Goal: Task Accomplishment & Management: Manage account settings

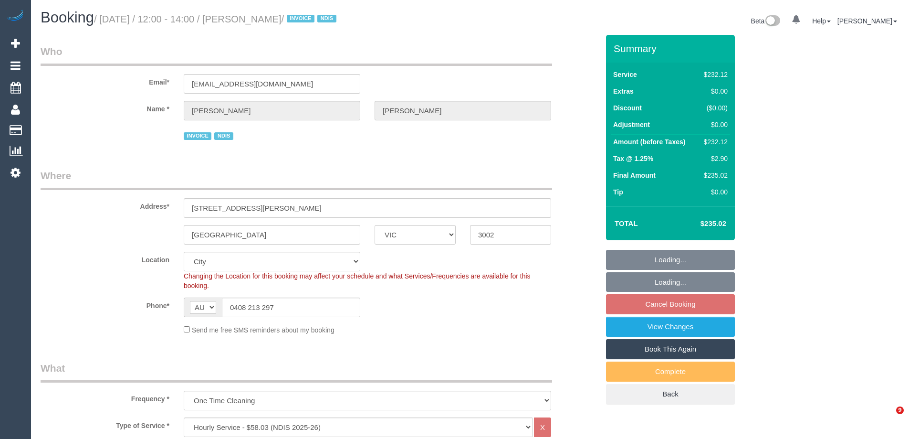
select select "VIC"
select select "240"
select select "object:788"
select select "number:28"
select select "number:14"
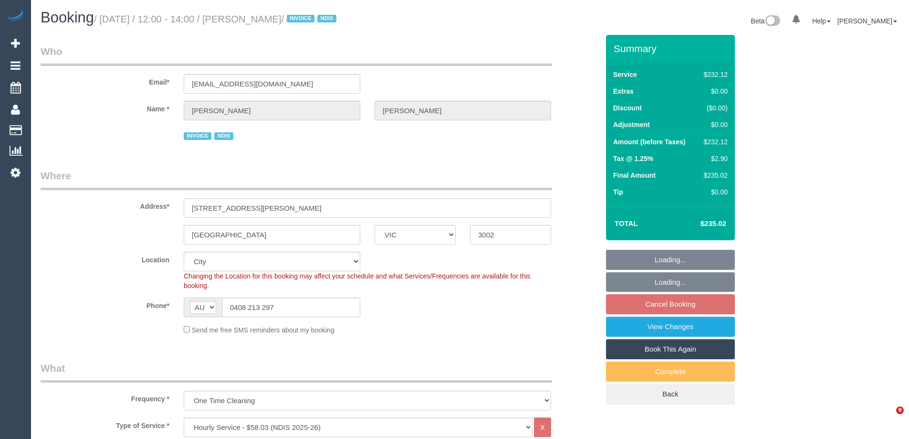
select select "number:19"
select select "number:23"
select select "number:35"
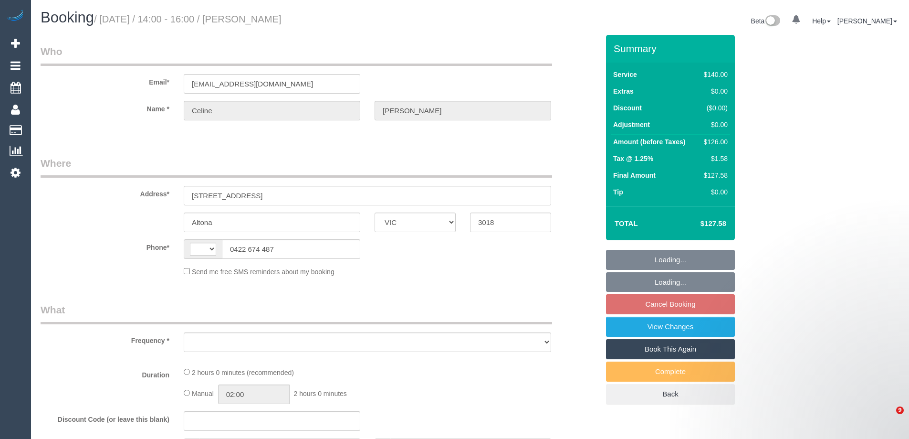
select select "VIC"
select select "string:AU"
select select "string:stripe-pm_1P4Hxx2GScqysDRVdA4QlOyX"
select select "object:567"
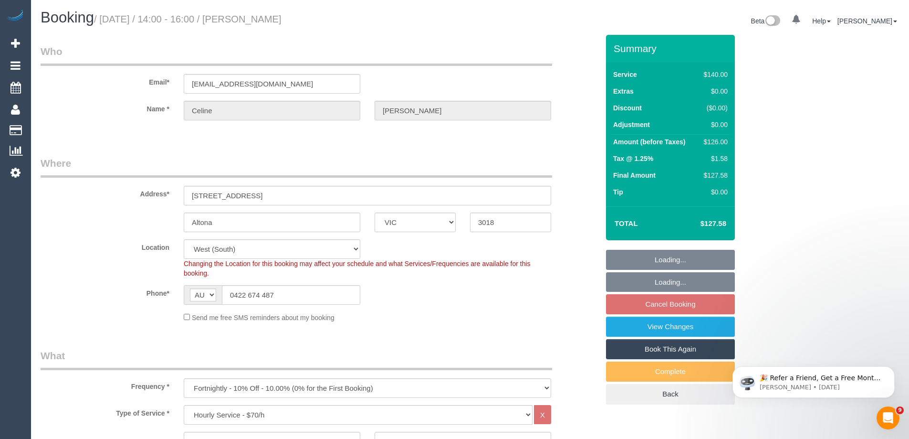
select select "number:29"
select select "number:14"
select select "number:18"
select select "number:36"
select select "number:34"
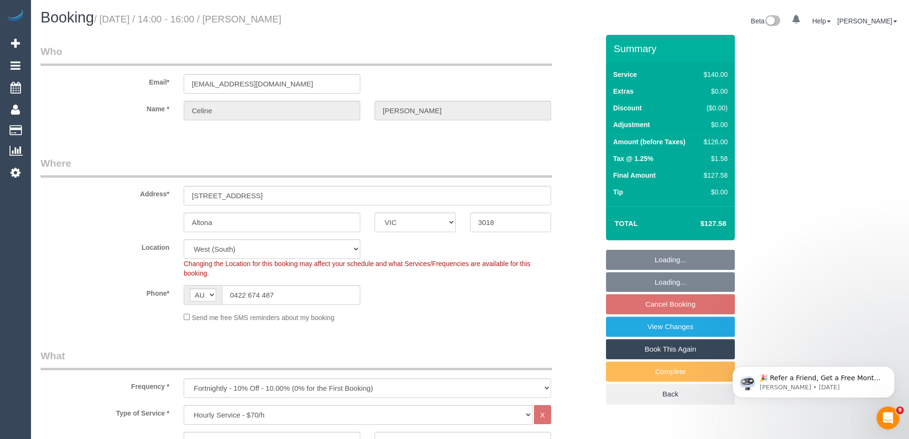
select select "object:1363"
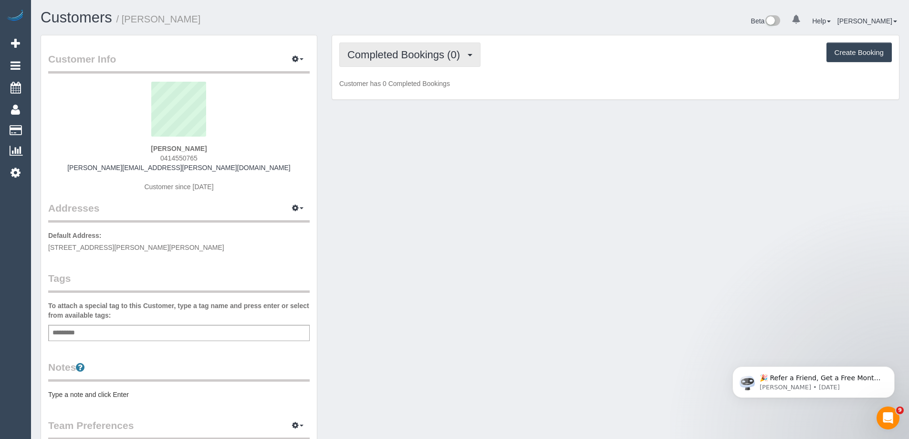
click at [422, 55] on span "Completed Bookings (0)" at bounding box center [405, 55] width 117 height 12
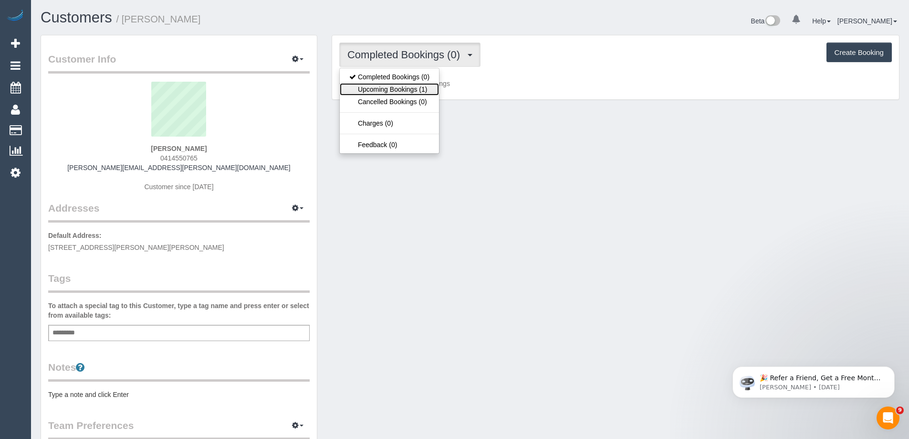
click at [416, 95] on link "Upcoming Bookings (1)" at bounding box center [389, 89] width 99 height 12
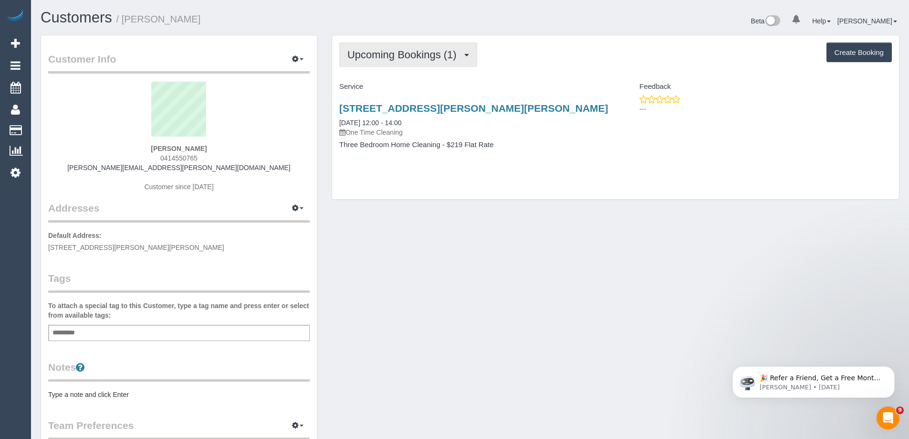
click at [419, 59] on span "Upcoming Bookings (1)" at bounding box center [404, 55] width 114 height 12
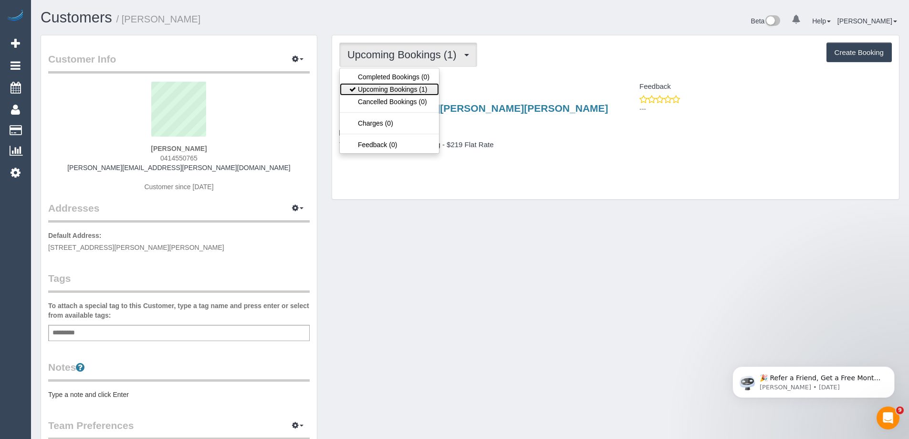
click at [417, 92] on link "Upcoming Bookings (1)" at bounding box center [389, 89] width 99 height 12
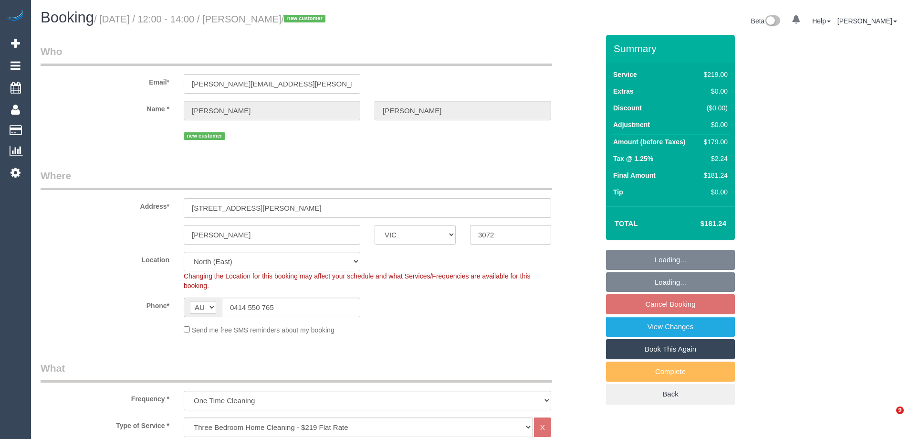
select select "VIC"
select select "spot4"
select select "number:29"
select select "number:14"
select select "number:19"
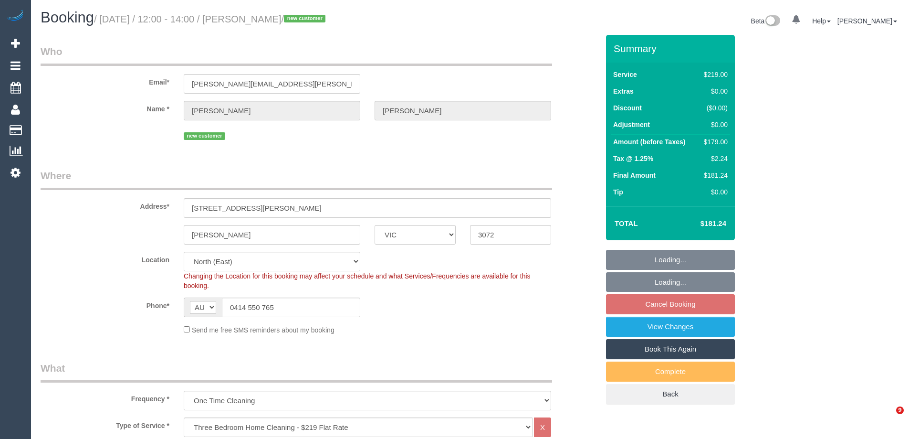
select select "number:24"
select select "number:26"
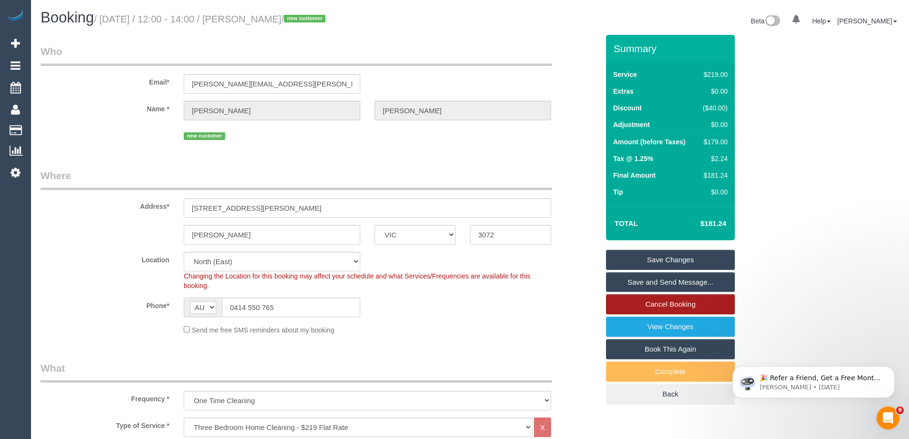
click at [697, 304] on link "Cancel Booking" at bounding box center [670, 304] width 129 height 20
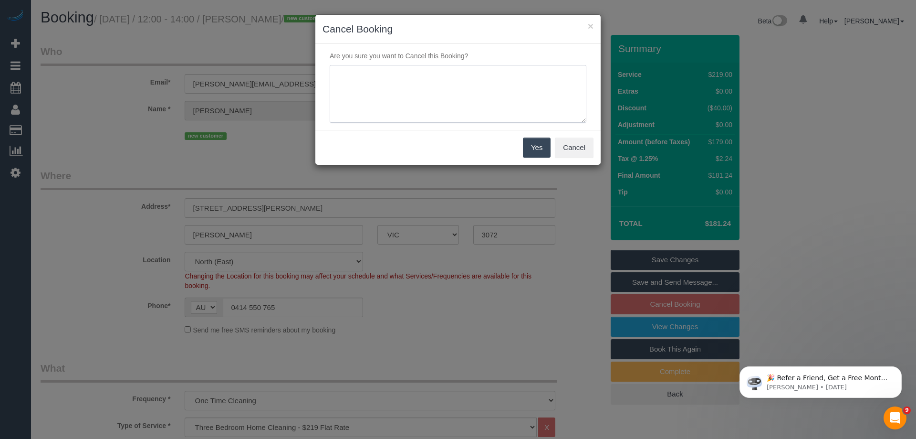
click at [432, 80] on textarea at bounding box center [458, 94] width 257 height 58
type textarea "Service not longer needed via email VC"
click at [540, 153] on button "Yes" at bounding box center [537, 147] width 28 height 20
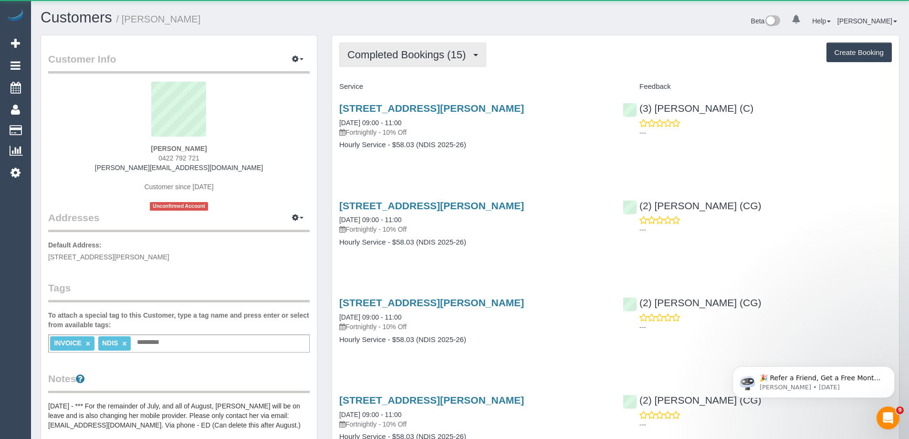
click at [384, 59] on span "Completed Bookings (15)" at bounding box center [408, 55] width 123 height 12
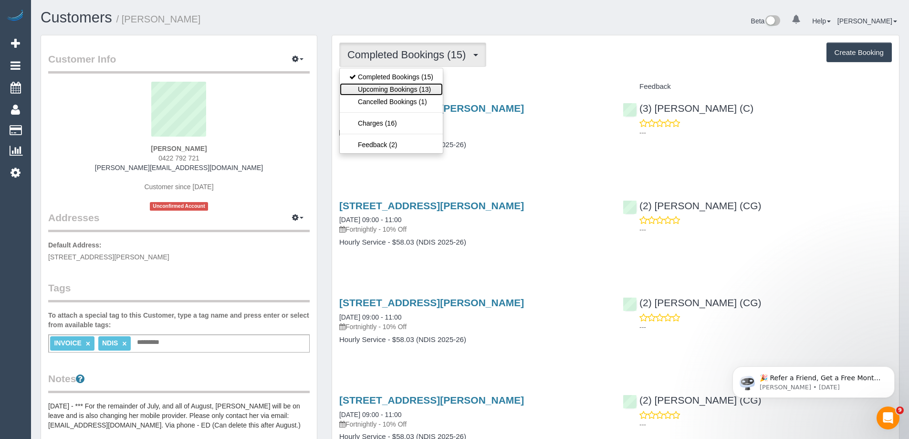
click at [385, 91] on link "Upcoming Bookings (13)" at bounding box center [391, 89] width 103 height 12
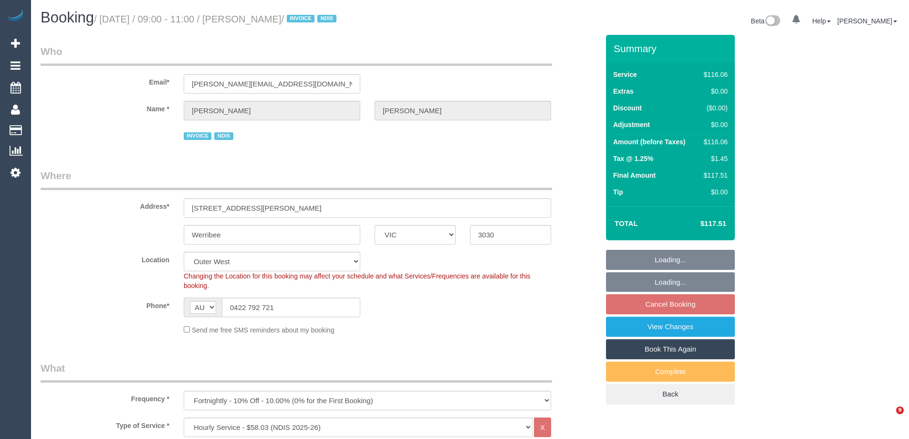
select select "VIC"
select select "number:32"
select select "number:14"
select select "number:19"
select select "number:25"
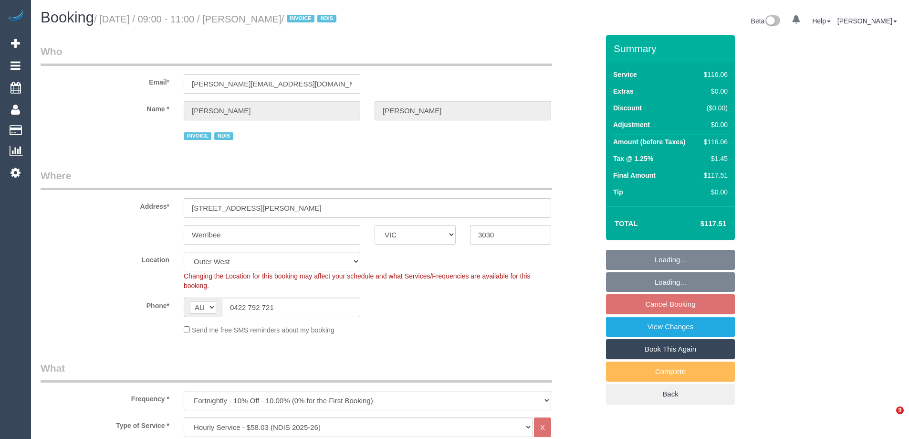
select select "number:35"
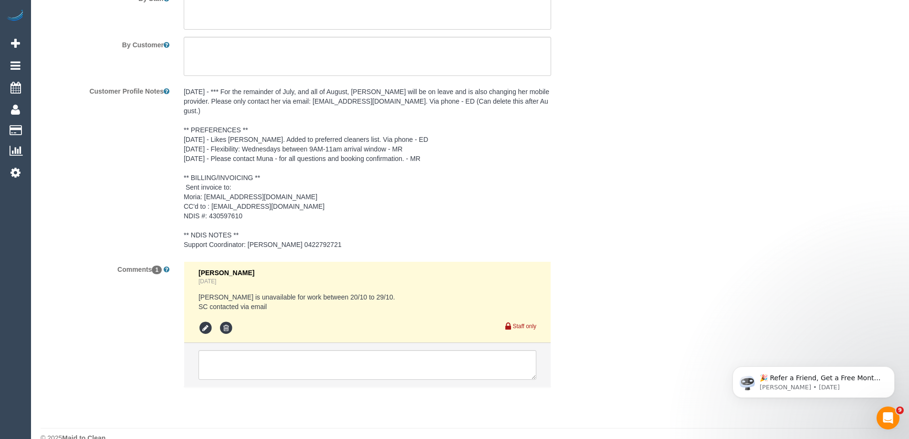
scroll to position [1427, 0]
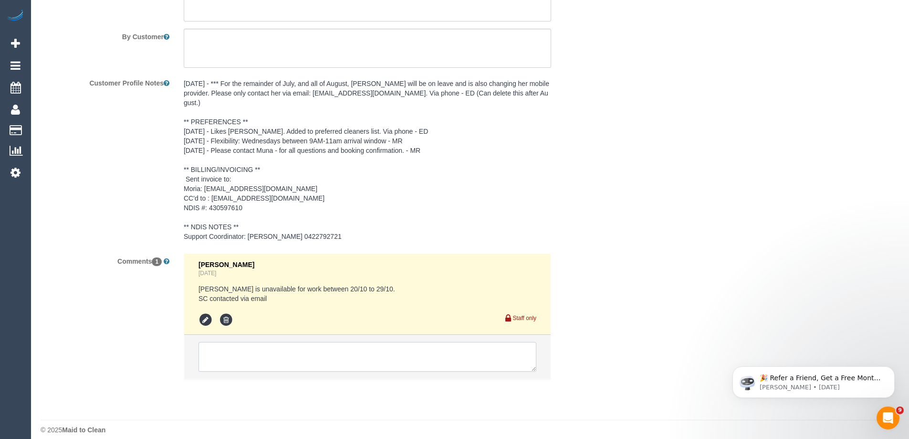
click at [276, 347] on textarea at bounding box center [368, 357] width 338 height 30
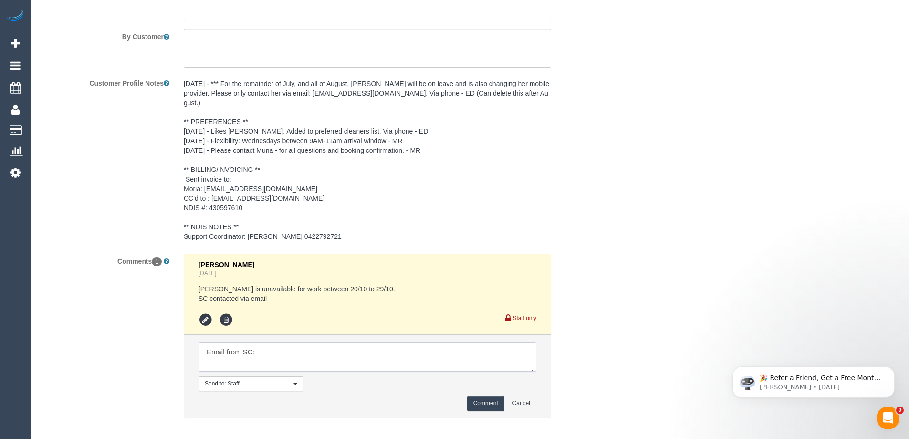
paste textarea "I have had a chat with Kirk. He would greatly appreciate a cover for the next t…"
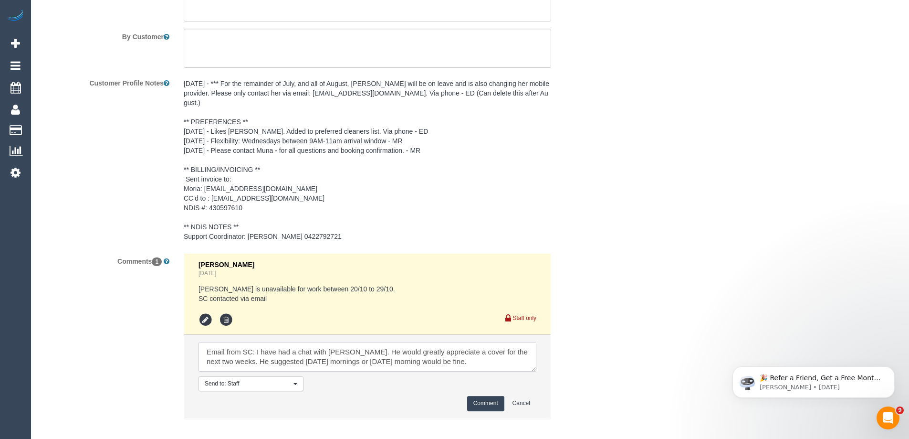
scroll to position [14, 0]
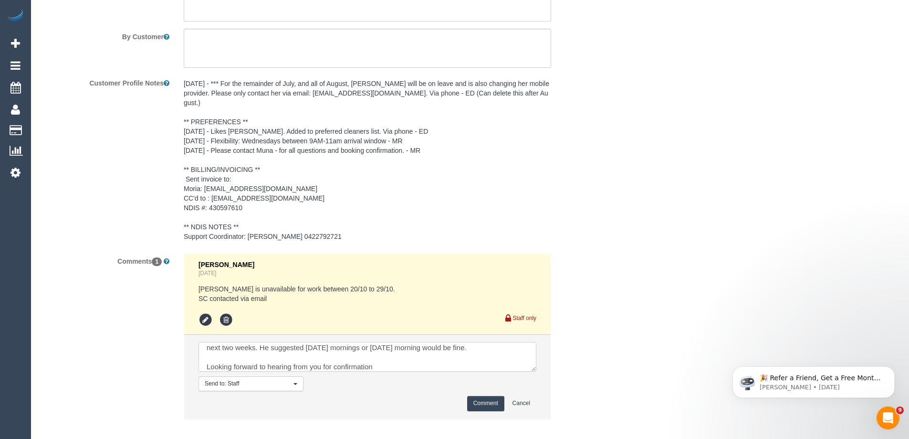
click at [414, 358] on textarea at bounding box center [368, 357] width 338 height 30
paste textarea "cnv_1fjulvbs"
type textarea "Email from SC: I have had a chat with Kirk. He would greatly appreciate a cover…"
click at [489, 396] on button "Comment" at bounding box center [485, 403] width 37 height 15
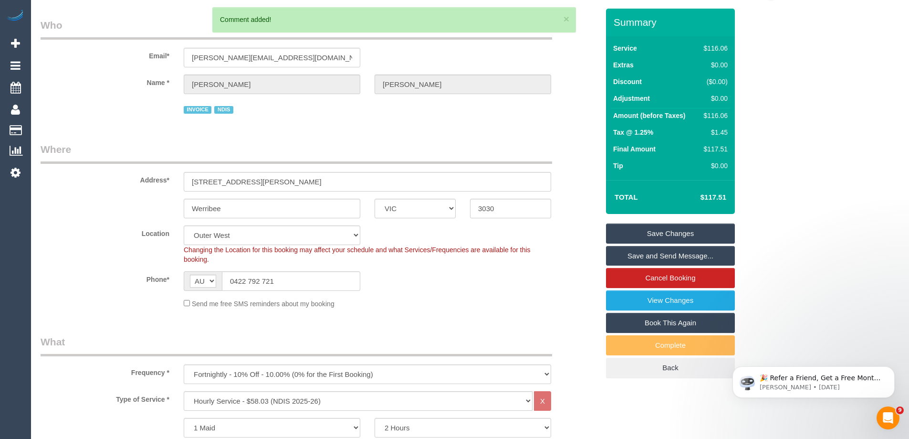
scroll to position [0, 0]
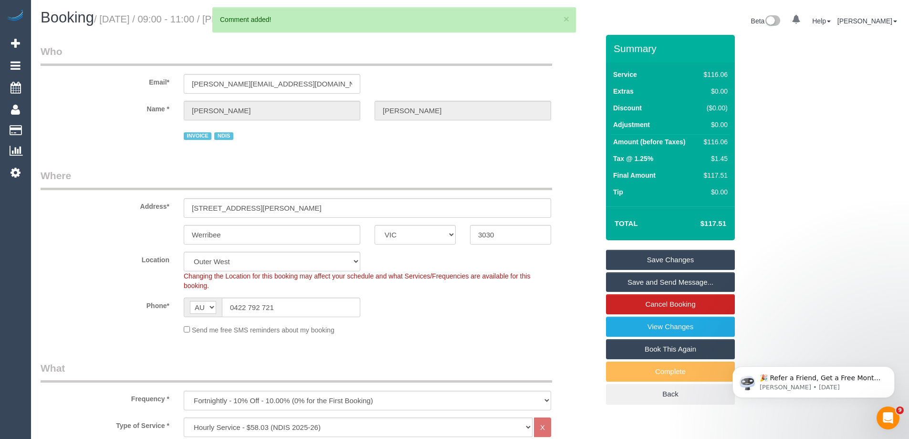
click at [704, 256] on link "Save Changes" at bounding box center [670, 260] width 129 height 20
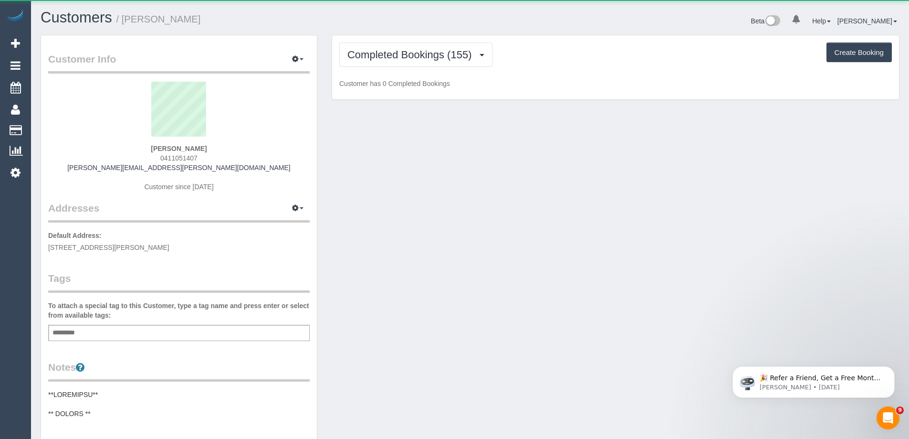
drag, startPoint x: 205, startPoint y: 157, endPoint x: 138, endPoint y: 167, distance: 67.5
click at [139, 166] on div "Brigid Lloyd 0411051407 brigid.lloyd@outlook.com Customer since 2020" at bounding box center [179, 141] width 262 height 119
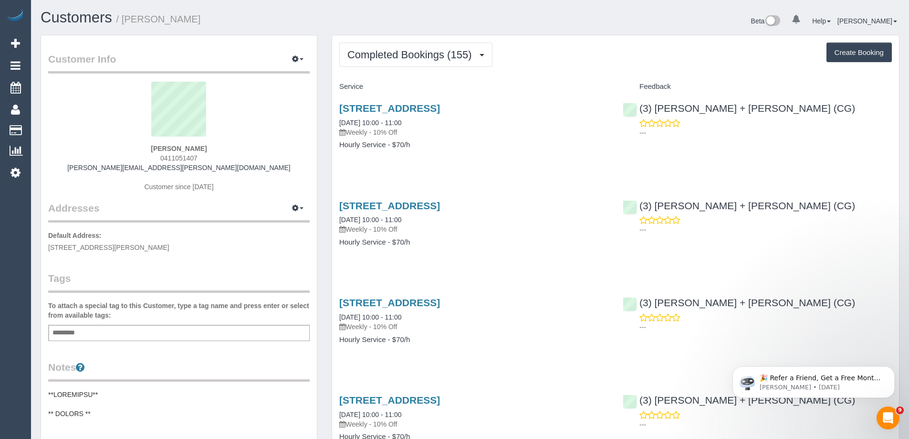
click at [258, 143] on div "Brigid Lloyd 0411051407 brigid.lloyd@outlook.com Customer since 2020" at bounding box center [179, 141] width 262 height 119
drag, startPoint x: 209, startPoint y: 158, endPoint x: 95, endPoint y: 159, distance: 114.1
click at [95, 159] on div "Brigid Lloyd 0411051407 brigid.lloyd@outlook.com Customer since 2020" at bounding box center [179, 141] width 262 height 119
copy span "0411051407"
click at [405, 63] on button "Completed Bookings (155)" at bounding box center [415, 54] width 153 height 24
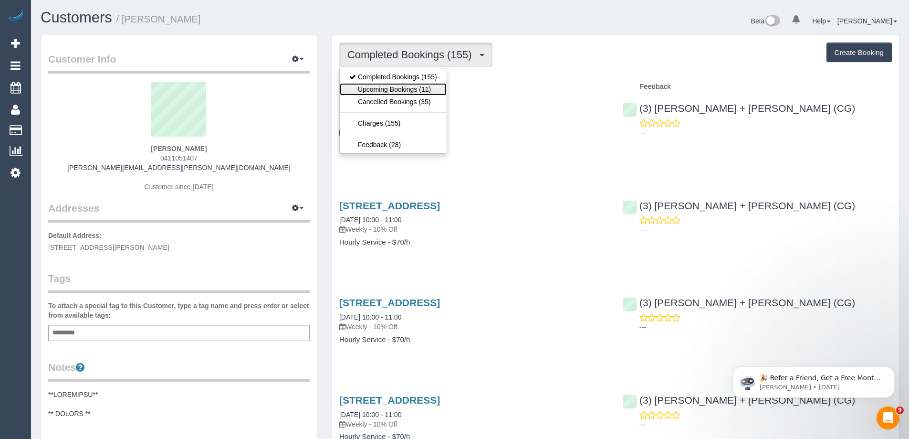
click at [407, 87] on link "Upcoming Bookings (11)" at bounding box center [393, 89] width 107 height 12
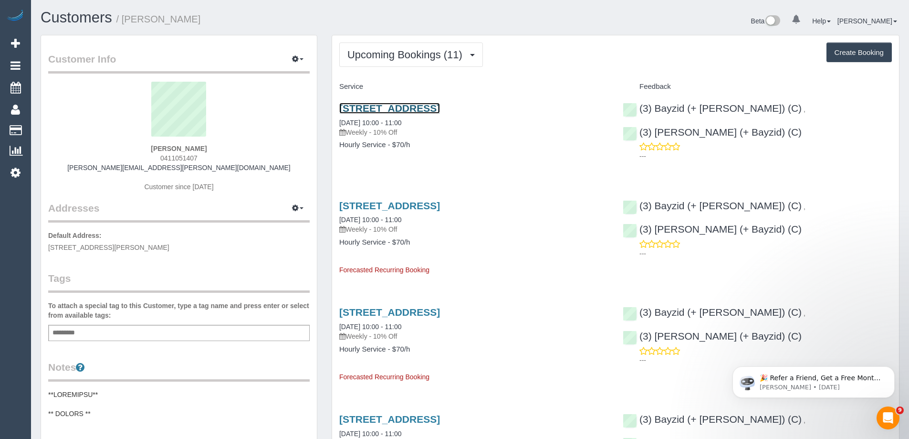
click at [406, 107] on link "1 Linden Court, Prahran, VIC 3181" at bounding box center [389, 108] width 101 height 11
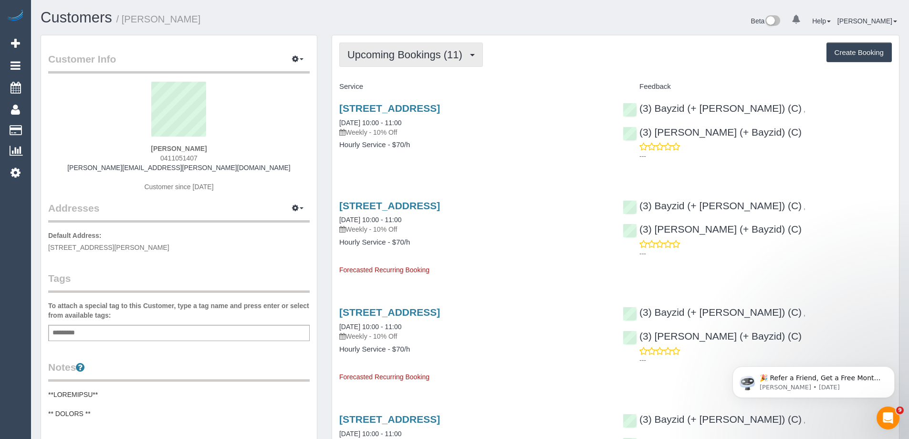
click at [399, 65] on button "Upcoming Bookings (11)" at bounding box center [411, 54] width 144 height 24
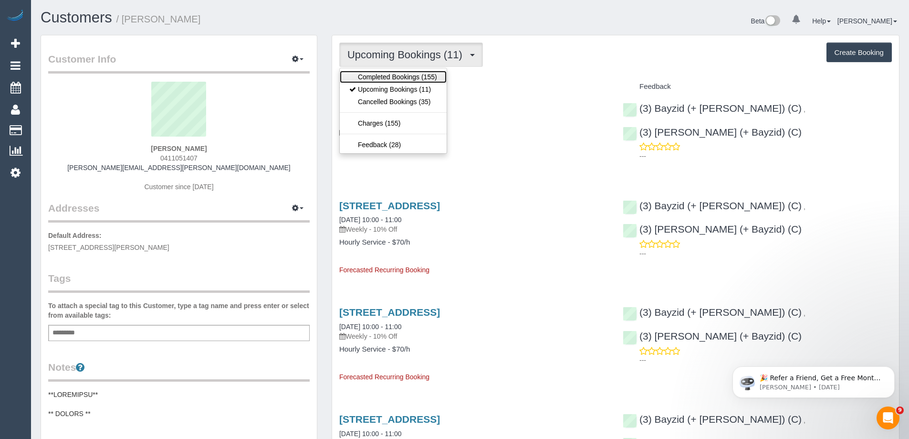
click at [397, 77] on link "Completed Bookings (155)" at bounding box center [393, 77] width 107 height 12
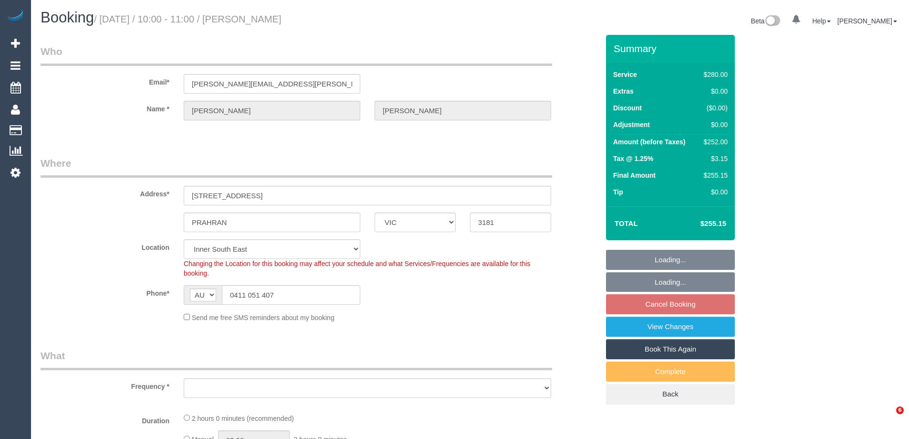
select select "VIC"
select select "object:793"
select select "string:stripe-pm_1MM4Gp2GScqysDRV5aWemApB"
select select "2"
select select "number:27"
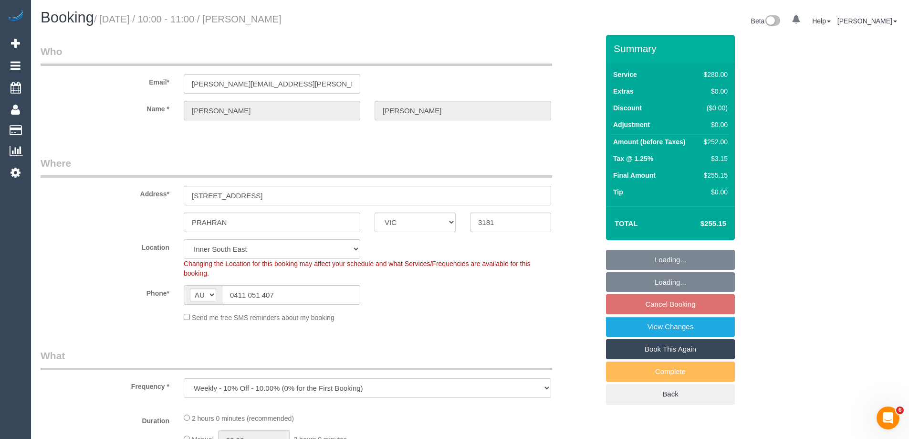
select select "number:14"
select select "number:19"
select select "number:22"
select select "number:34"
select select "number:11"
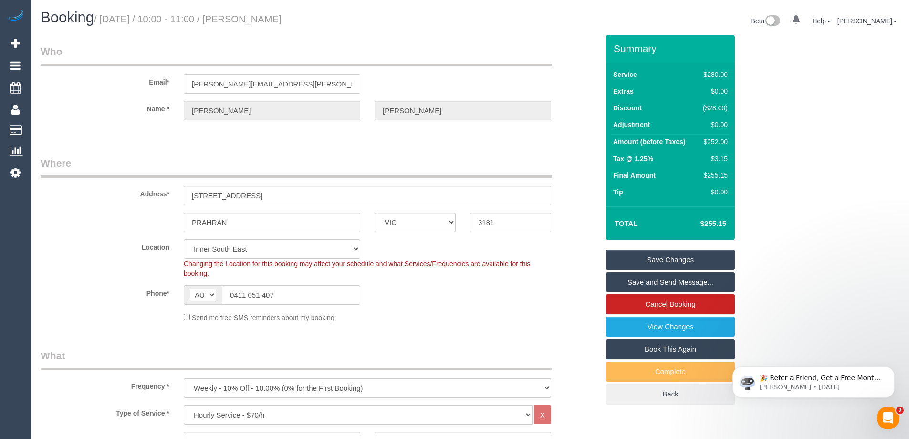
click at [494, 310] on sui-booking-location "Location [GEOGRAPHIC_DATA] (North) East (South) [GEOGRAPHIC_DATA] (East) [GEOGR…" at bounding box center [320, 280] width 558 height 83
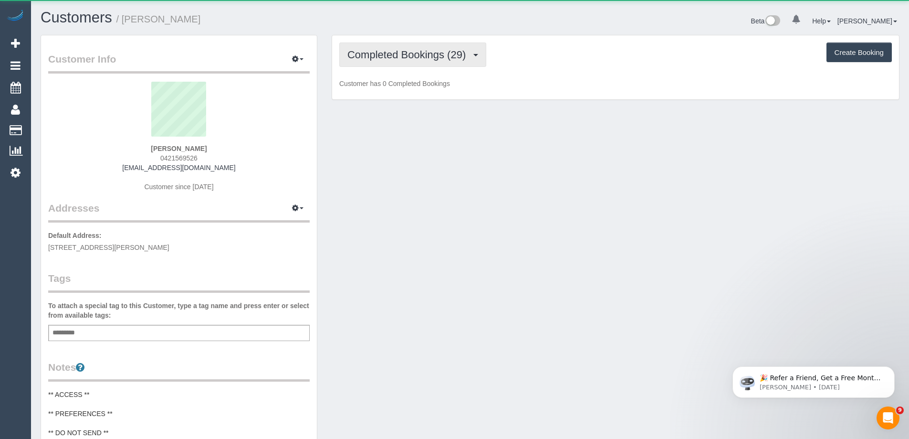
click at [436, 63] on button "Completed Bookings (29)" at bounding box center [412, 54] width 147 height 24
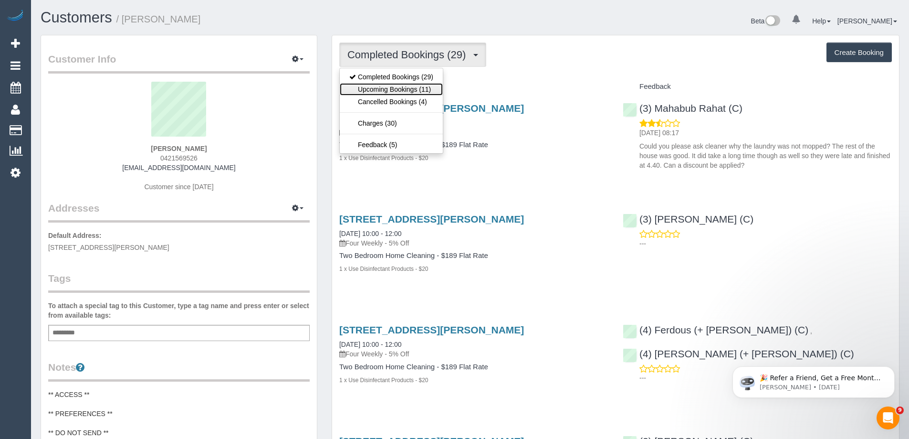
click at [427, 90] on link "Upcoming Bookings (11)" at bounding box center [391, 89] width 103 height 12
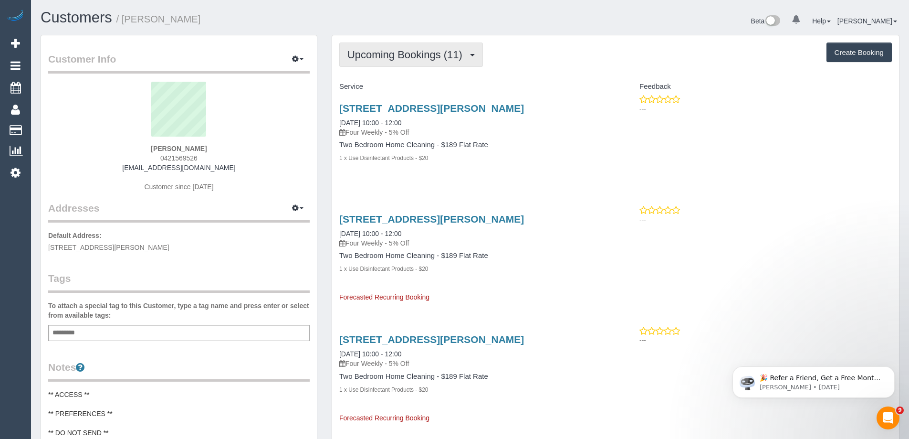
click at [441, 51] on span "Upcoming Bookings (11)" at bounding box center [407, 55] width 120 height 12
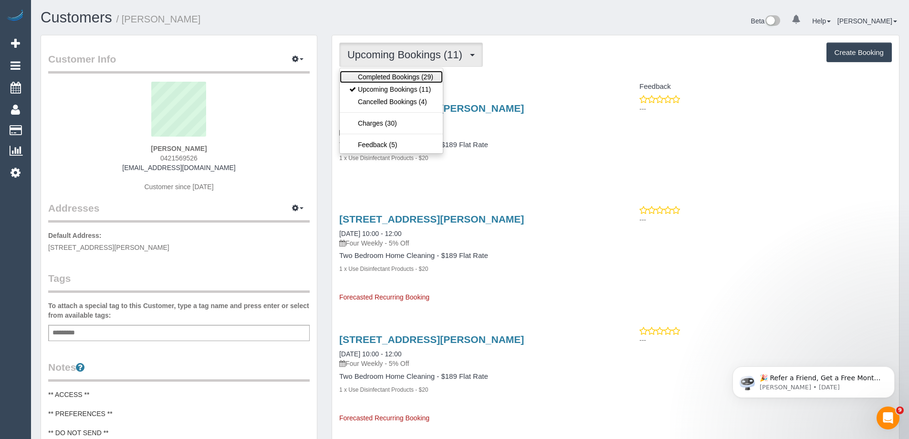
click at [431, 71] on link "Completed Bookings (29)" at bounding box center [391, 77] width 103 height 12
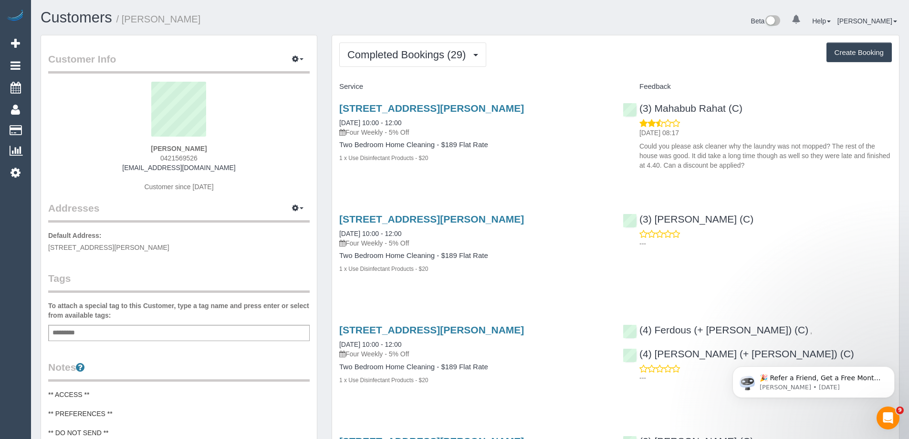
drag, startPoint x: 152, startPoint y: 149, endPoint x: 129, endPoint y: 148, distance: 23.0
click at [129, 148] on div "Marie Spyros 0421569526 mariespyros@gmail.com Customer since 2018" at bounding box center [179, 141] width 262 height 119
copy strong "Marie Spyros"
click at [218, 145] on div "Marie Spyros 0421569526 mariespyros@gmail.com Customer since 2018" at bounding box center [179, 141] width 262 height 119
drag, startPoint x: 216, startPoint y: 147, endPoint x: 113, endPoint y: 131, distance: 104.0
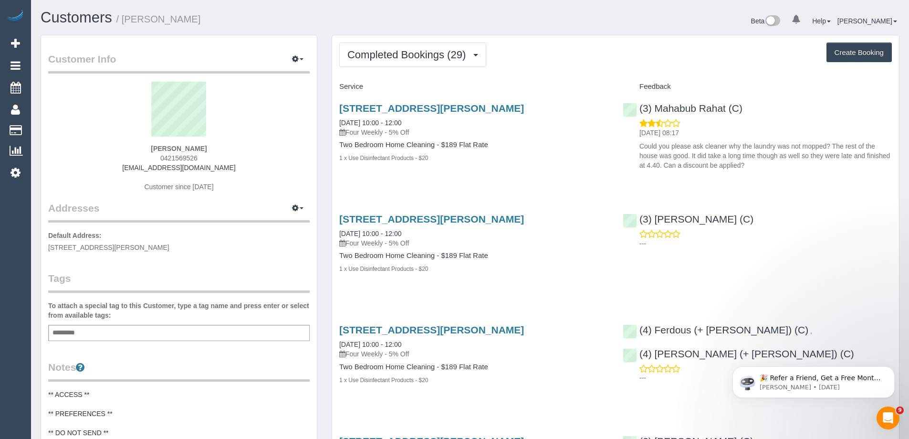
click at [106, 145] on div "Marie Spyros 0421569526 mariespyros@gmail.com Customer since 2018" at bounding box center [179, 141] width 262 height 119
copy strong "Marie Spyros"
click at [428, 104] on link "15 Whitton Pde, Coburg North, VIC 3058" at bounding box center [431, 108] width 185 height 11
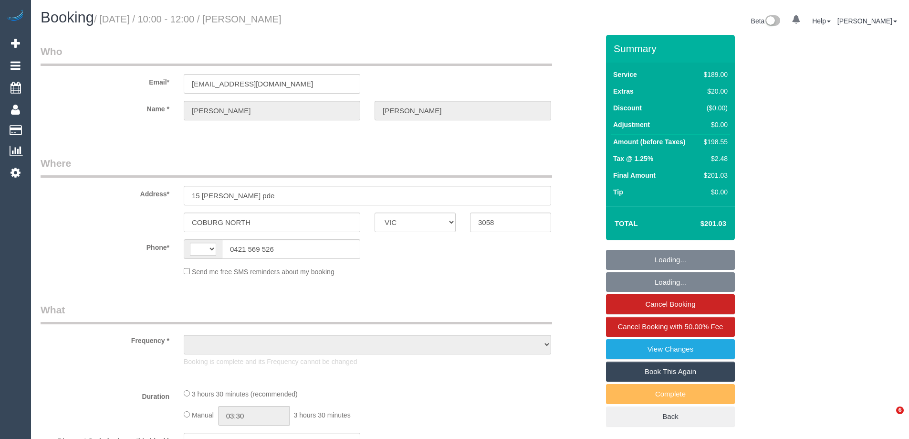
select select "VIC"
select select "string:AU"
select select "number:29"
select select "number:14"
select select "number:19"
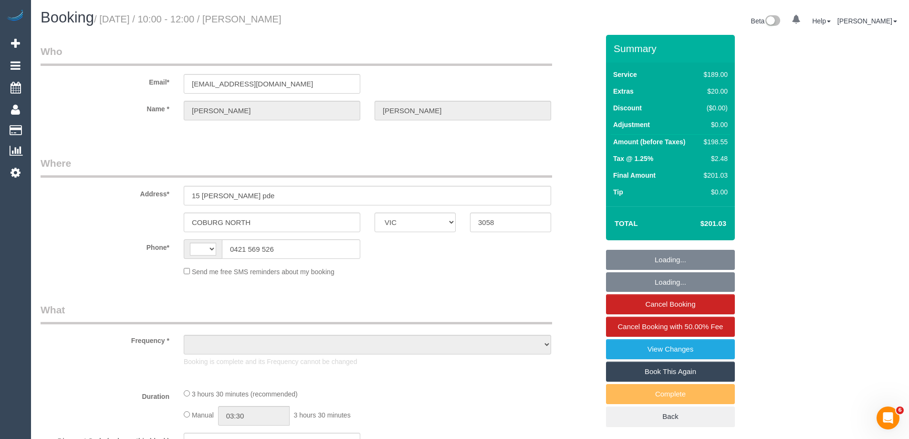
select select "number:24"
select select "number:35"
select select "number:13"
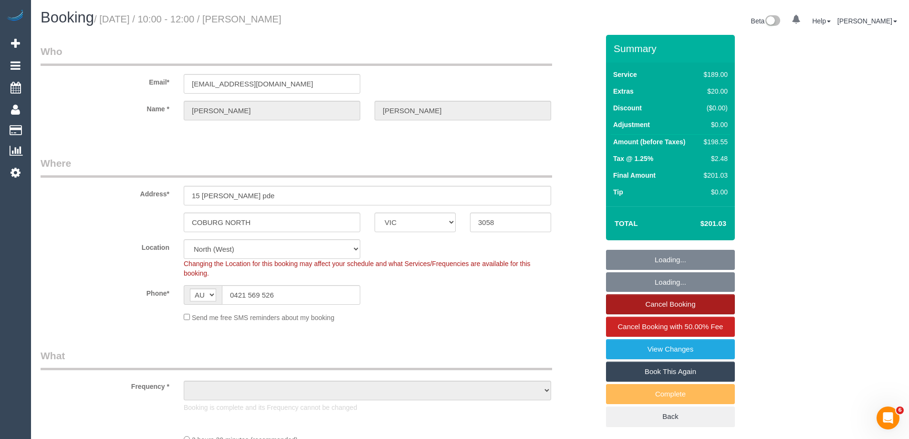
select select "object:1487"
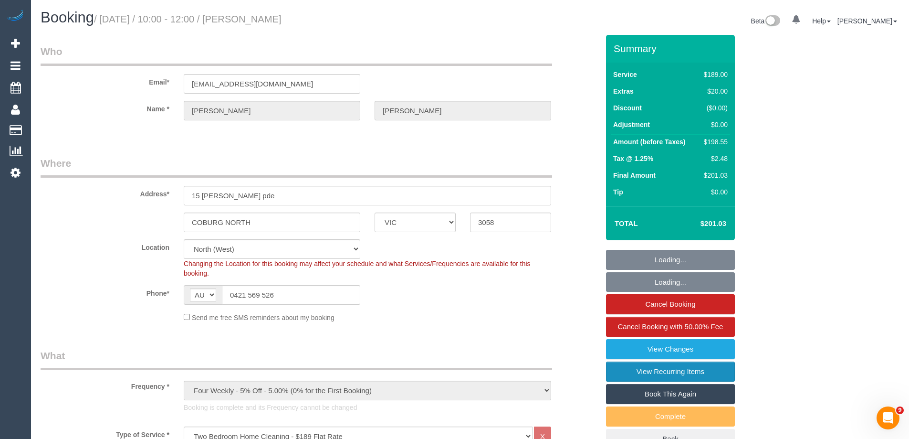
select select "string:stripe-pm_1RNwNW2GScqysDRVotgZRWj8"
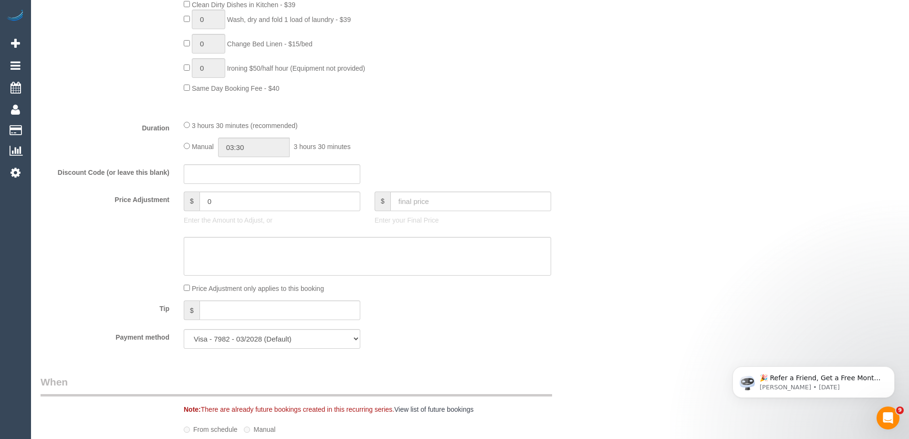
scroll to position [716, 0]
click at [221, 194] on input "0" at bounding box center [280, 201] width 161 height 20
click at [211, 271] on textarea at bounding box center [368, 255] width 368 height 39
click at [214, 200] on input "-10" at bounding box center [280, 201] width 161 height 20
type input "-50"
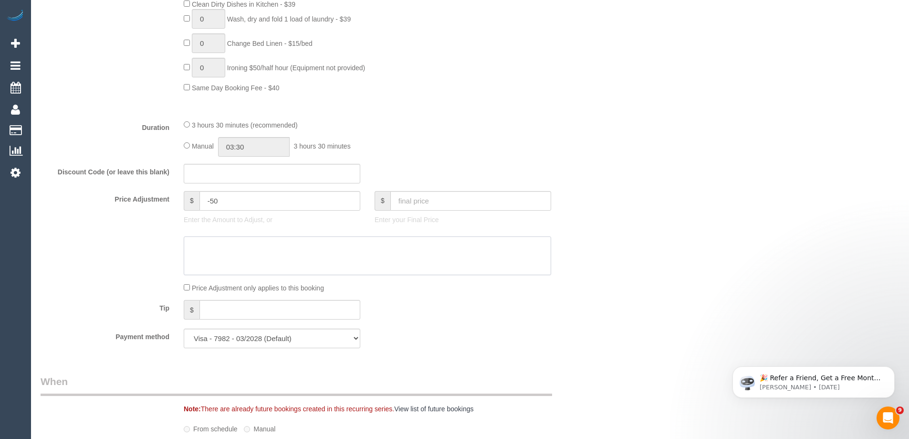
click at [232, 270] on textarea at bounding box center [368, 255] width 368 height 39
click at [253, 253] on textarea at bounding box center [368, 255] width 368 height 39
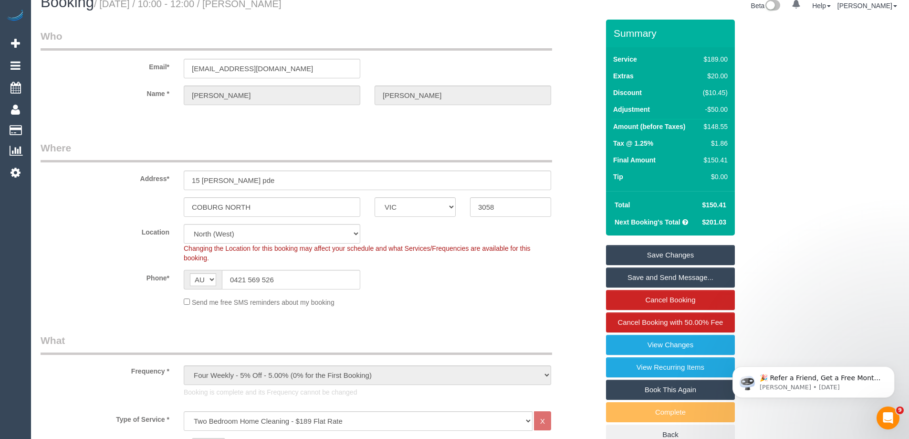
scroll to position [0, 0]
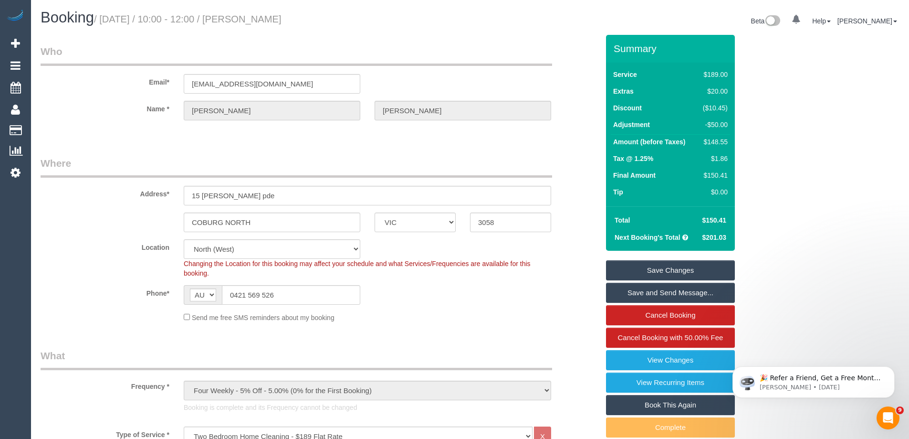
type textarea "Discount applied to booking via email VC"
click at [677, 273] on link "Save Changes" at bounding box center [670, 270] width 129 height 20
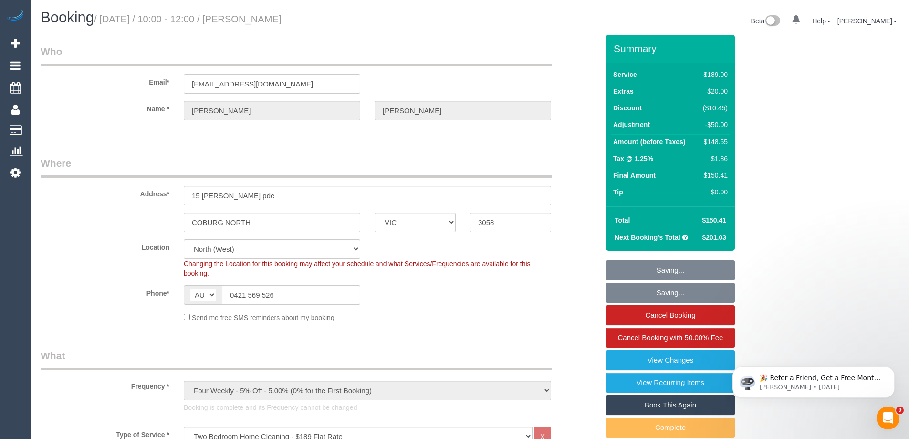
click at [282, 22] on small "/ October 10, 2025 / 10:00 - 12:00 / Marie Spyros" at bounding box center [188, 19] width 188 height 11
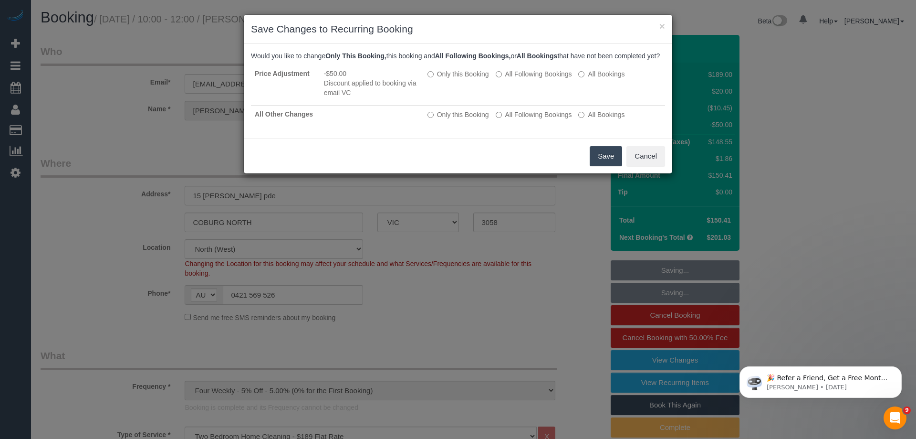
click at [258, 19] on div "× Save Changes to Recurring Booking Would you like to change Only This Booking,…" at bounding box center [458, 93] width 430 height 159
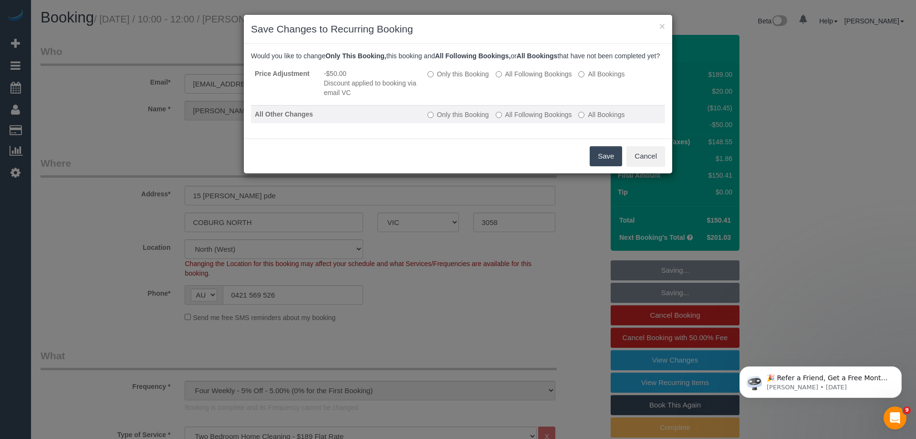
click at [570, 119] on label "All Following Bookings" at bounding box center [534, 115] width 76 height 10
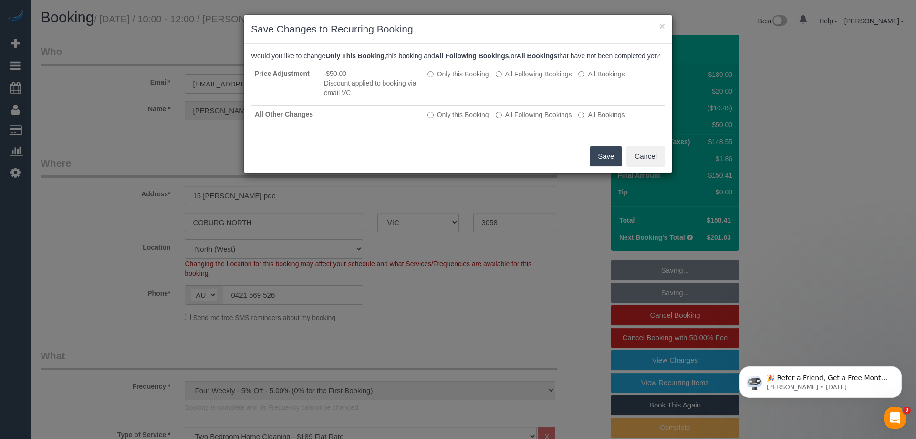
click at [599, 166] on button "Save" at bounding box center [606, 156] width 32 height 20
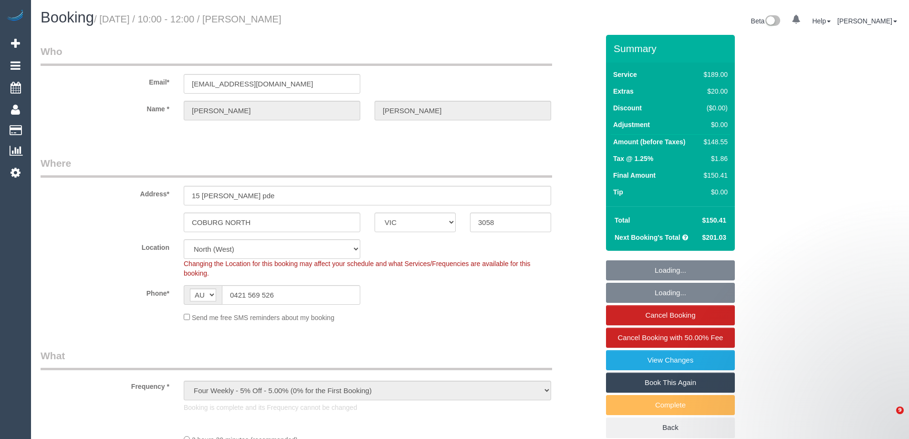
select select "VIC"
select select "string:stripe-pm_1RNwNW2GScqysDRVotgZRWj8"
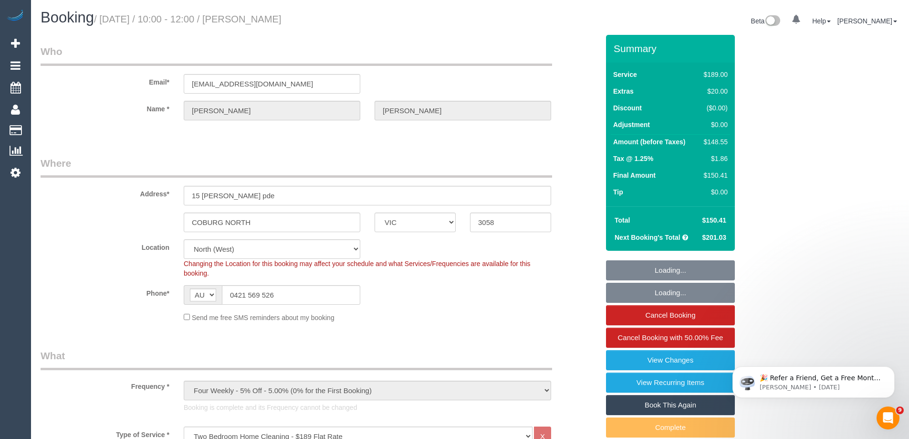
select select "object:834"
select select "number:29"
select select "number:14"
select select "number:19"
select select "number:24"
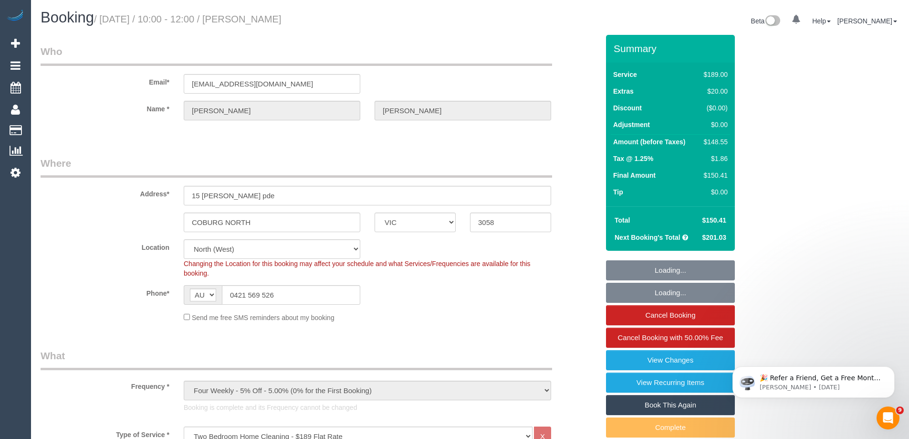
select select "number:35"
select select "number:13"
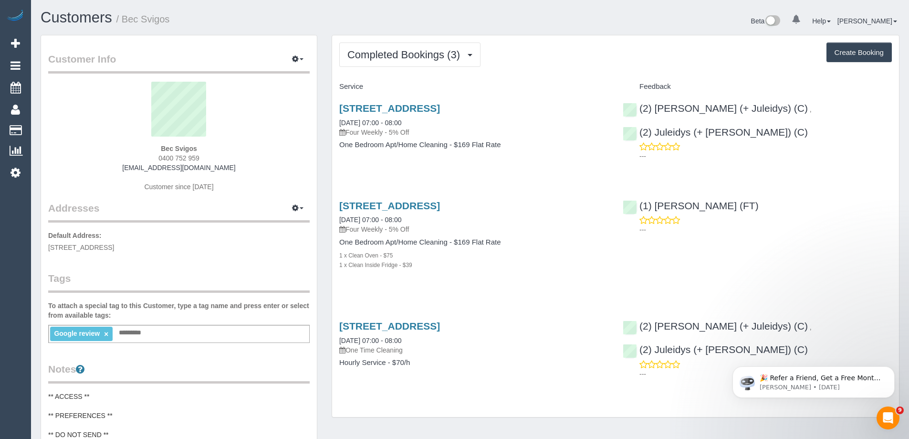
drag, startPoint x: 224, startPoint y: 166, endPoint x: 113, endPoint y: 166, distance: 111.2
click at [113, 166] on div "Bec Svigos 0400 752 959 bec.svigos@gmail.com Customer since 2025" at bounding box center [179, 141] width 262 height 119
drag, startPoint x: 280, startPoint y: 147, endPoint x: 206, endPoint y: 155, distance: 73.9
click at [279, 147] on div "Bec Svigos 0400 752 959 bec.svigos@gmail.com Customer since 2025" at bounding box center [179, 141] width 262 height 119
drag, startPoint x: 200, startPoint y: 156, endPoint x: 140, endPoint y: 162, distance: 59.5
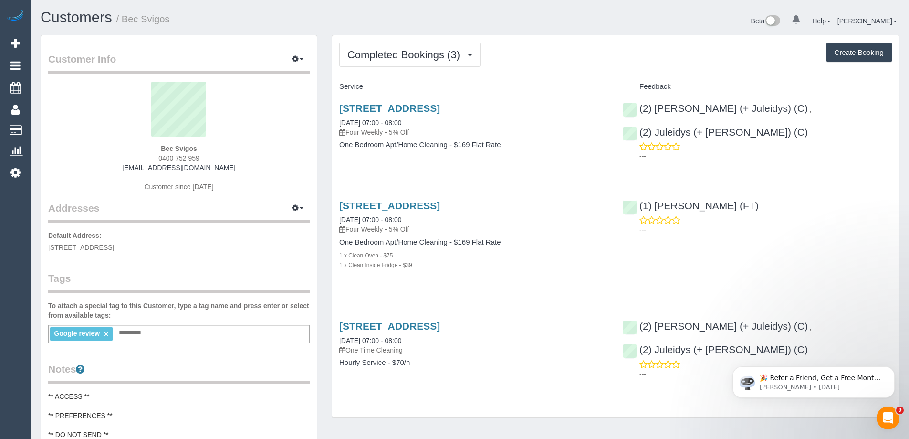
click at [142, 159] on div "Bec Svigos 0400 752 959 bec.svigos@gmail.com Customer since 2025" at bounding box center [179, 141] width 262 height 119
copy span "0400 752 959"
click at [400, 59] on span "Completed Bookings (3)" at bounding box center [405, 55] width 117 height 12
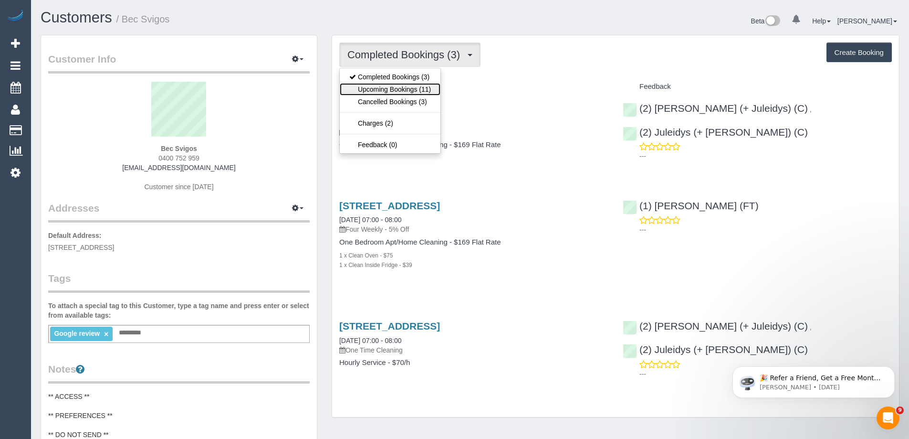
click at [404, 87] on link "Upcoming Bookings (11)" at bounding box center [390, 89] width 101 height 12
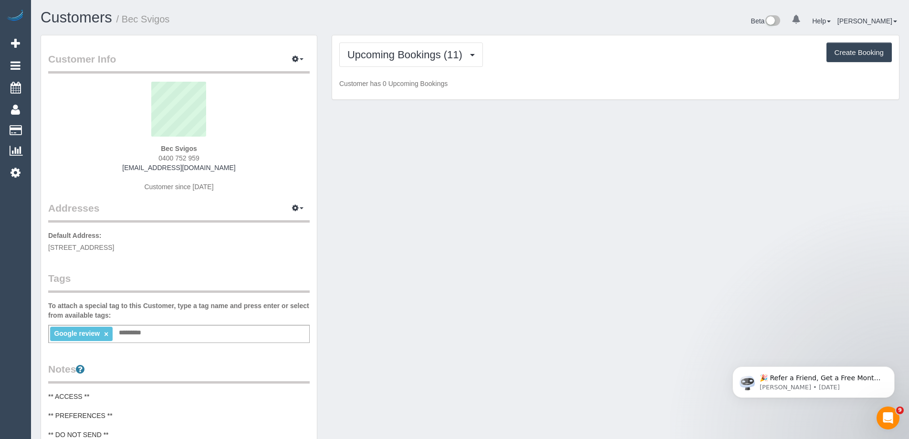
click at [521, 73] on div "Upcoming Bookings (11) Completed Bookings (3) Upcoming Bookings (11) Cancelled …" at bounding box center [615, 67] width 567 height 64
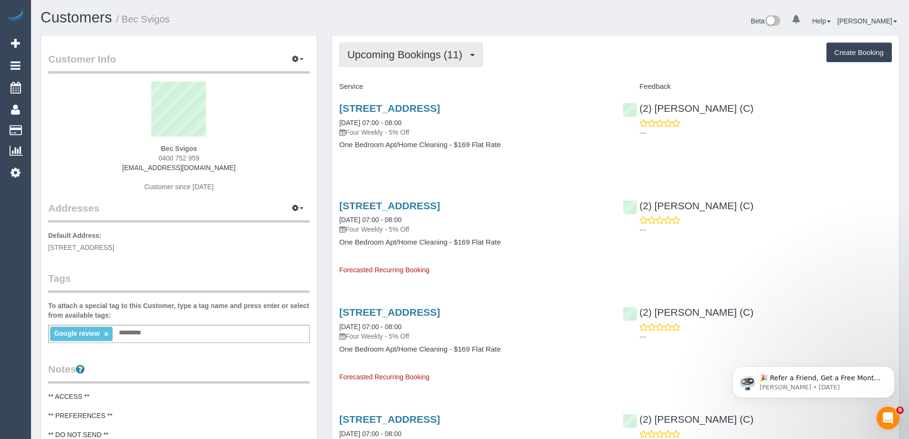
click at [412, 53] on span "Upcoming Bookings (11)" at bounding box center [407, 55] width 120 height 12
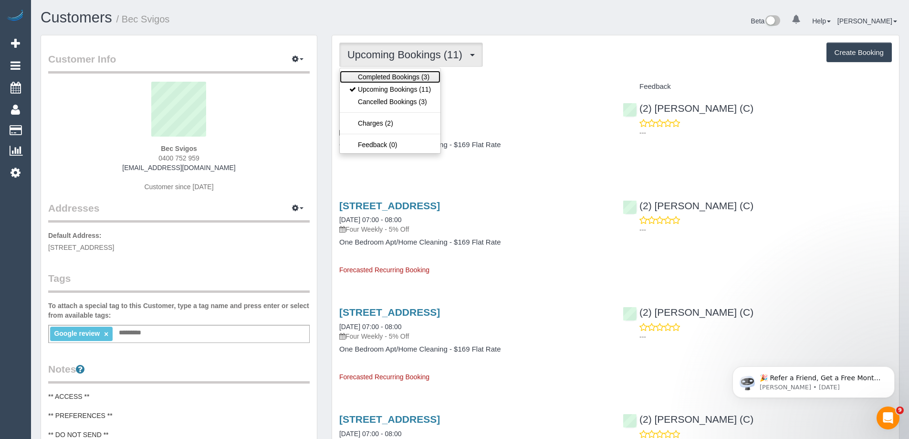
click at [413, 74] on link "Completed Bookings (3)" at bounding box center [390, 77] width 101 height 12
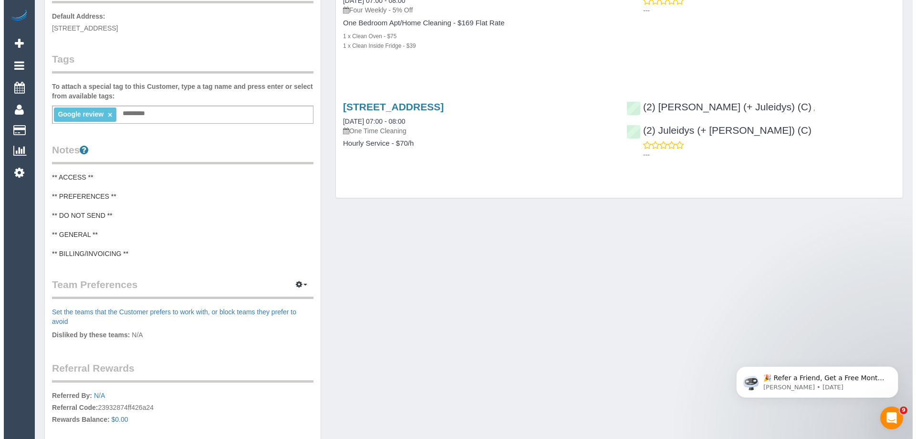
scroll to position [334, 0]
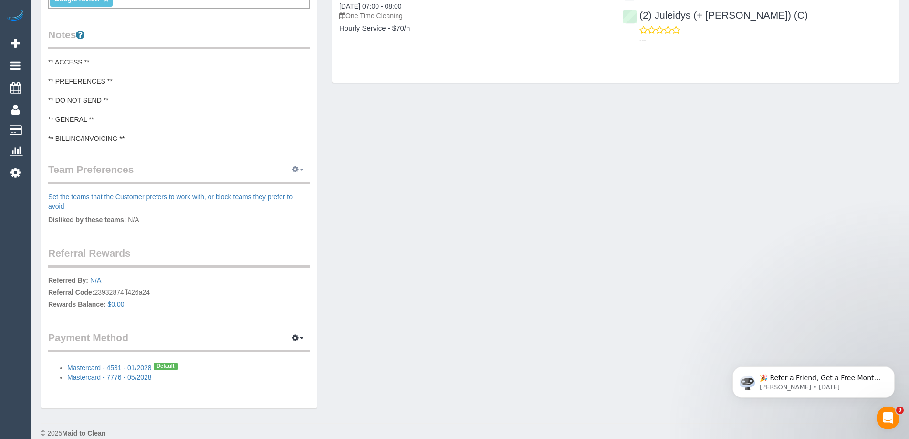
click at [304, 165] on button "button" at bounding box center [298, 169] width 24 height 15
click at [290, 186] on link "Manage Preferences" at bounding box center [268, 187] width 81 height 12
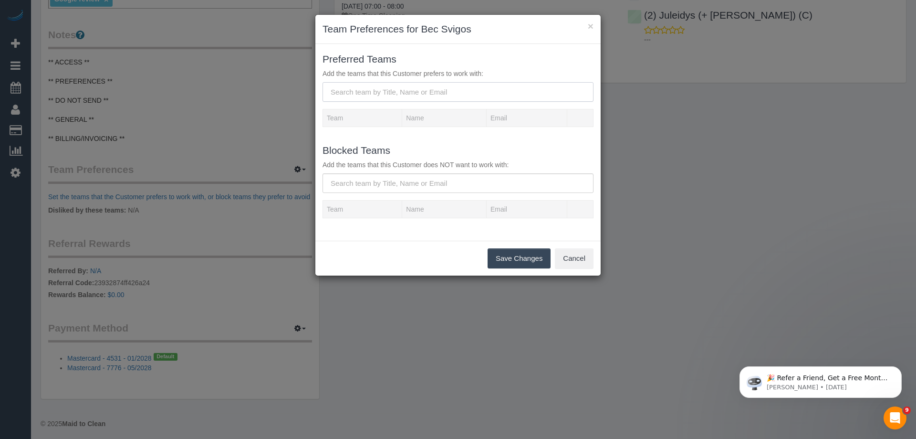
click at [419, 94] on input "text" at bounding box center [458, 92] width 271 height 20
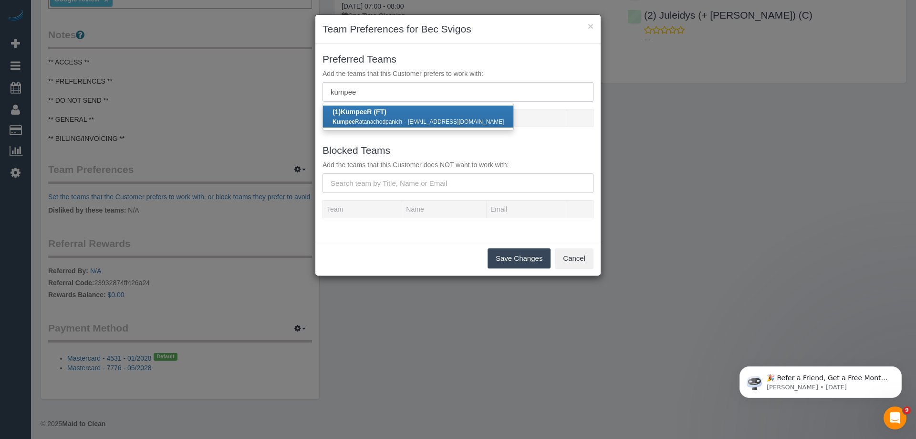
type input "kumpee"
click at [385, 119] on small "Kumpee Ratanachodpanich" at bounding box center [368, 121] width 70 height 7
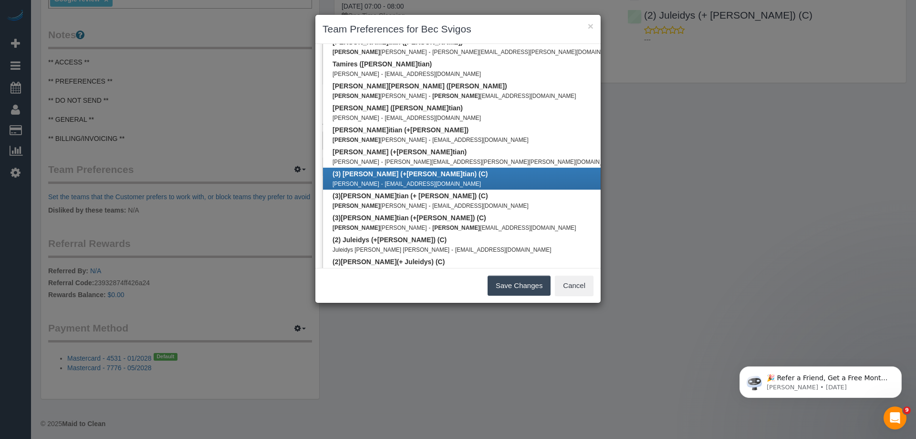
scroll to position [109, 0]
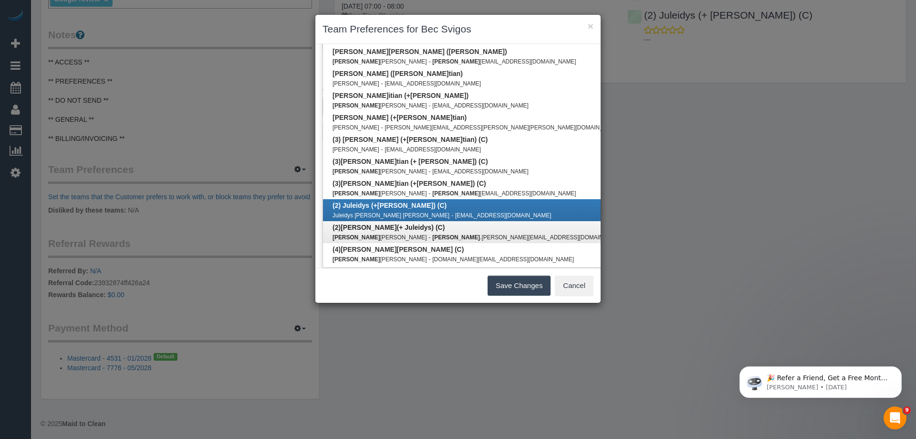
type input "cris"
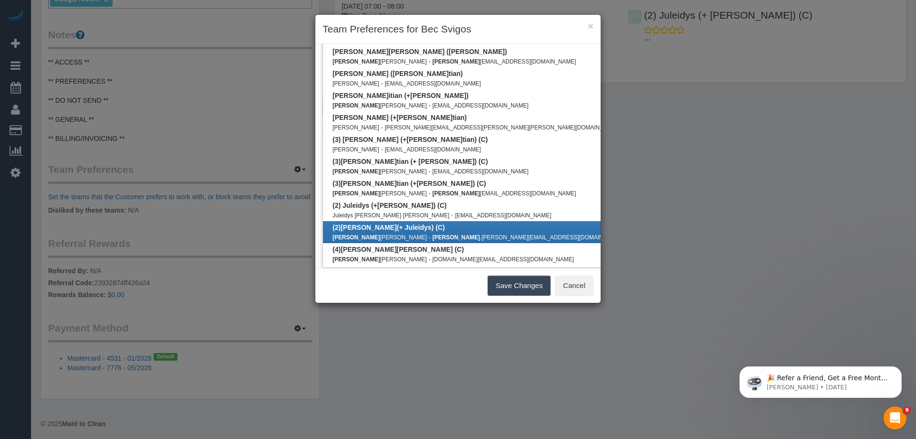
click at [389, 223] on b "(2) Cris (+ Juleidys) (C)" at bounding box center [389, 227] width 112 height 8
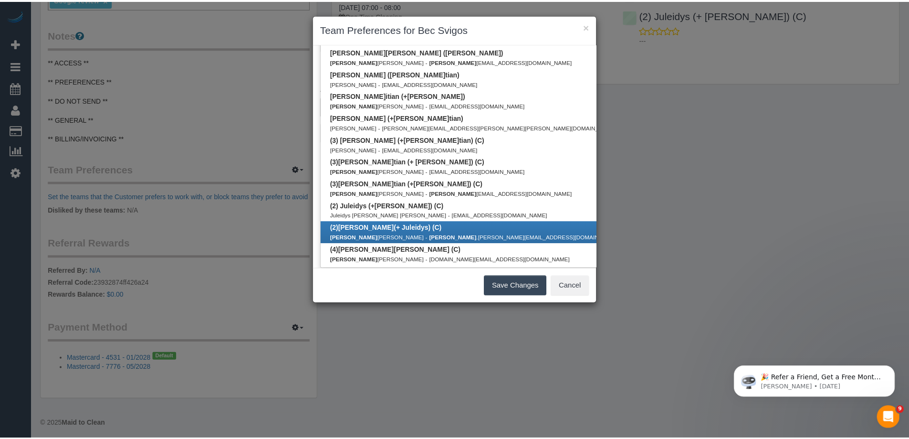
scroll to position [0, 0]
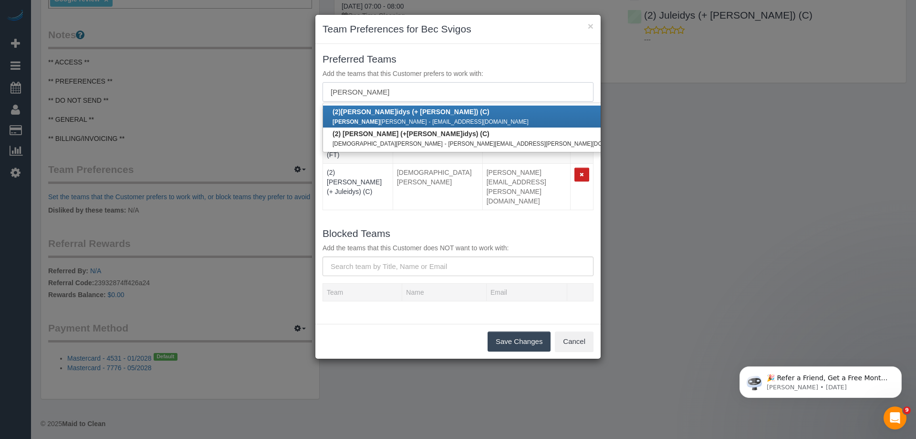
type input "jule"
click at [378, 118] on small "Jule idys Cabarcas Bello" at bounding box center [380, 121] width 95 height 7
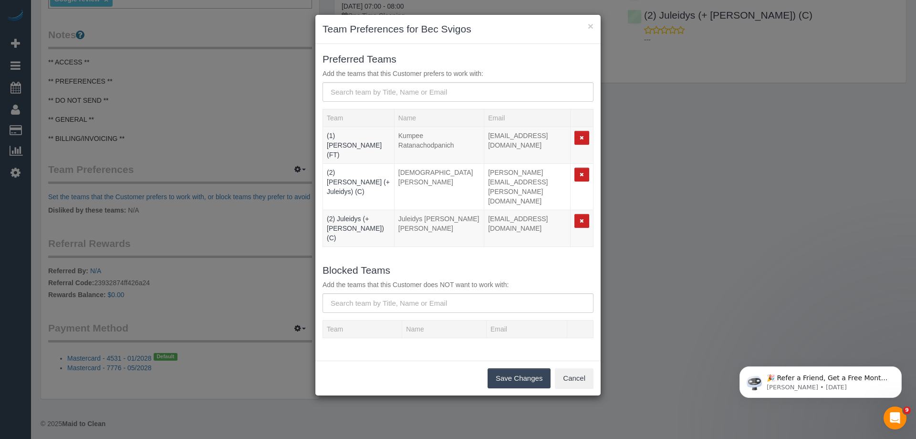
click at [539, 368] on button "Save Changes" at bounding box center [519, 378] width 63 height 20
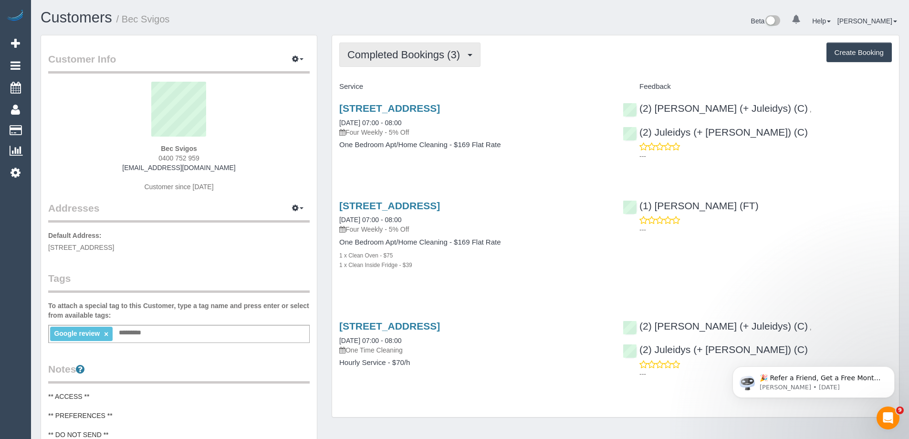
click at [424, 47] on button "Completed Bookings (3)" at bounding box center [409, 54] width 141 height 24
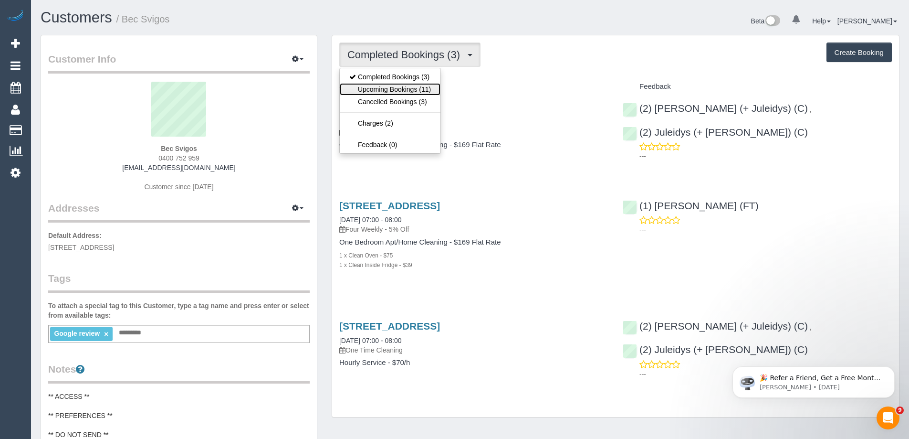
click at [424, 86] on link "Upcoming Bookings (11)" at bounding box center [390, 89] width 101 height 12
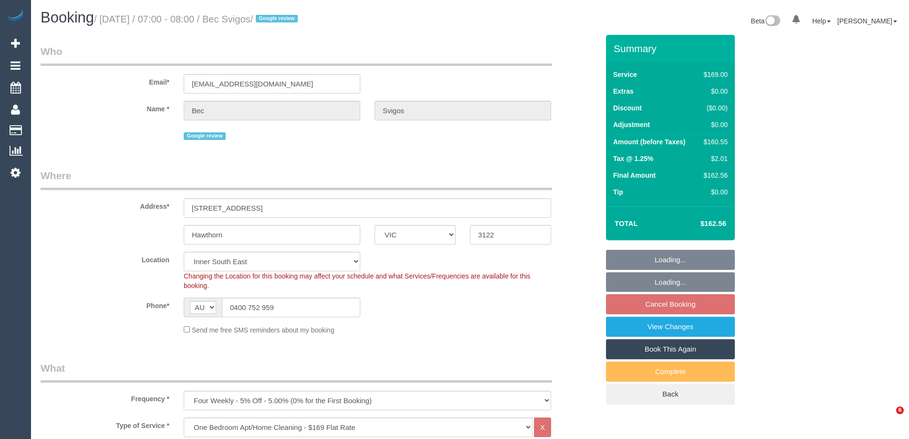
select select "VIC"
select select "string:stripe-pm_1Rs7f02GScqysDRVvmGQI0zr"
select select "number:28"
select select "number:14"
select select "number:19"
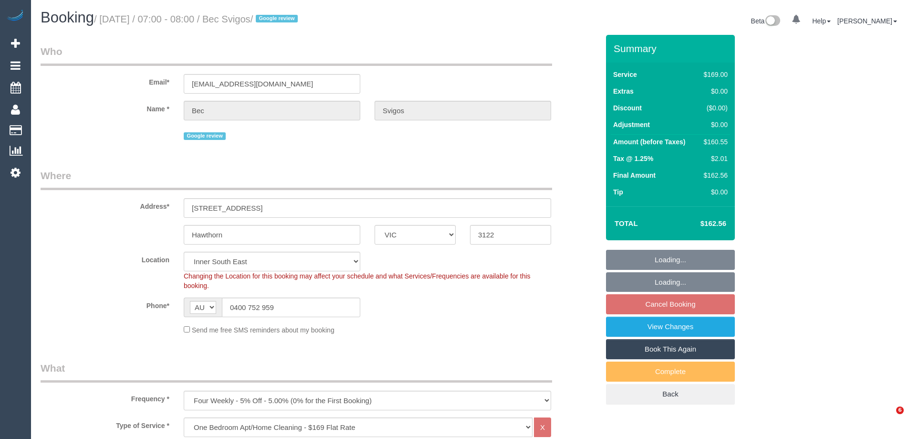
select select "number:23"
select select "number:35"
select select "number:13"
select select "spot1"
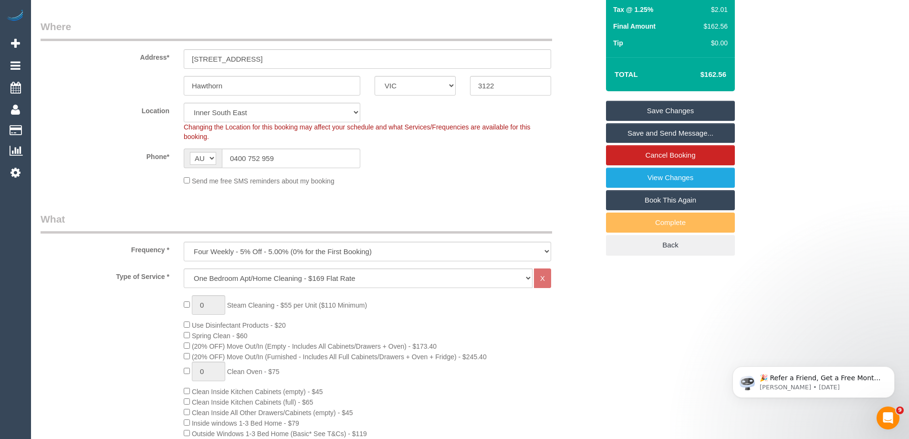
scroll to position [143, 0]
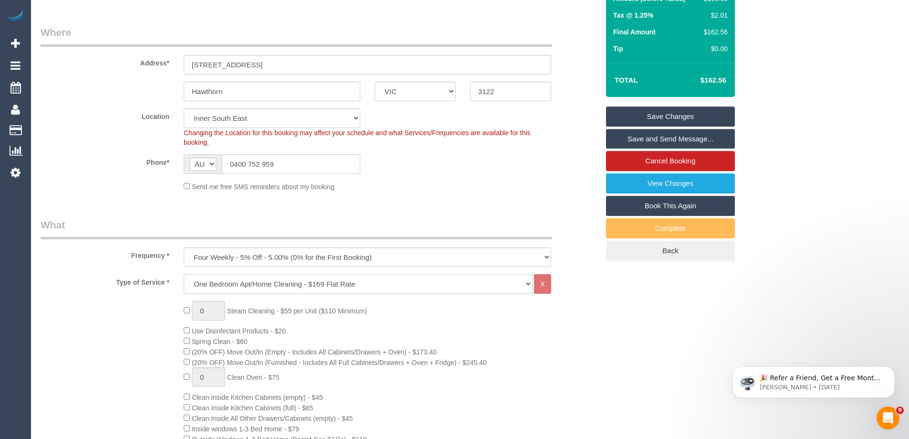
click at [399, 287] on select "Hourly Service - $70/h Hourly Service - $65/h Hourly Service - $60/h Hourly Ser…" at bounding box center [358, 284] width 349 height 20
select select "211"
click at [184, 274] on select "Hourly Service - $70/h Hourly Service - $65/h Hourly Service - $60/h Hourly Ser…" at bounding box center [358, 284] width 349 height 20
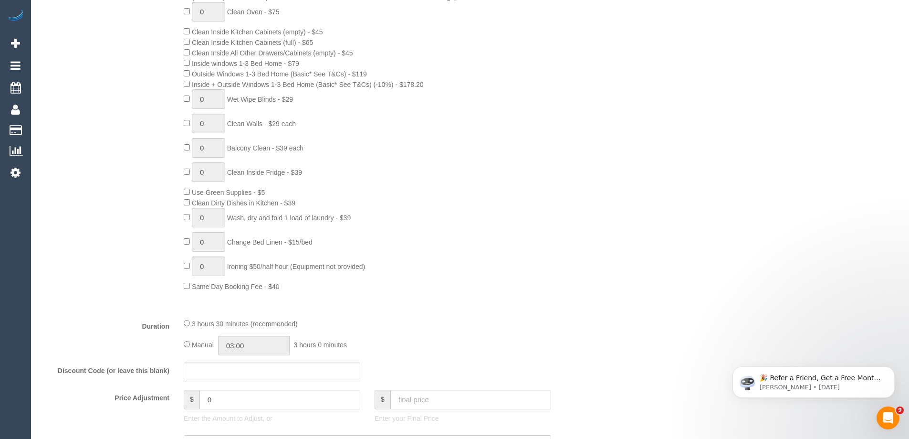
scroll to position [668, 0]
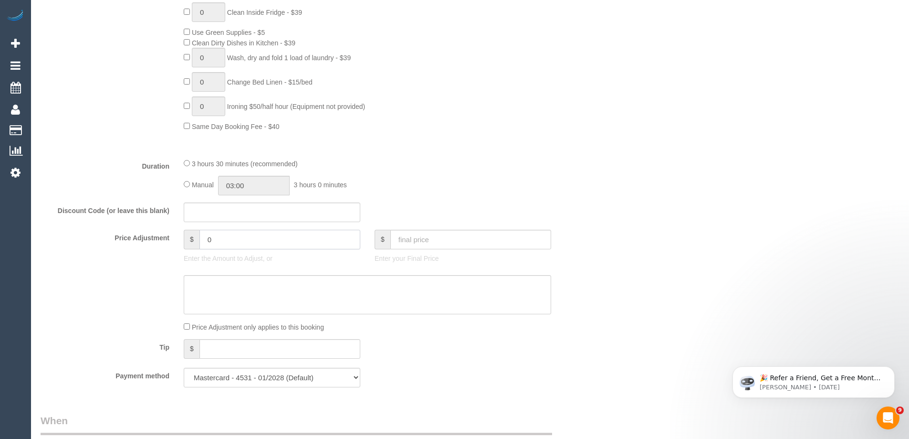
click at [229, 240] on input "0" at bounding box center [280, 240] width 161 height 20
select select "spot18"
type input "-10"
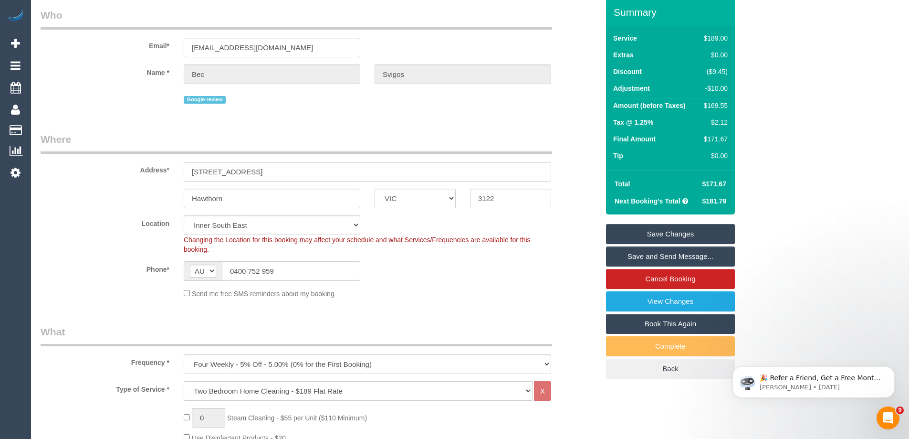
scroll to position [0, 0]
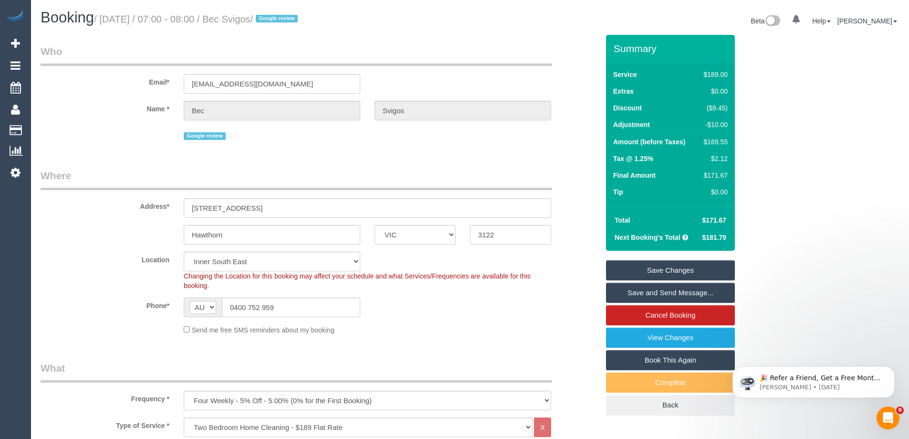
click at [524, 328] on div "Send me free SMS reminders about my booking" at bounding box center [368, 329] width 382 height 11
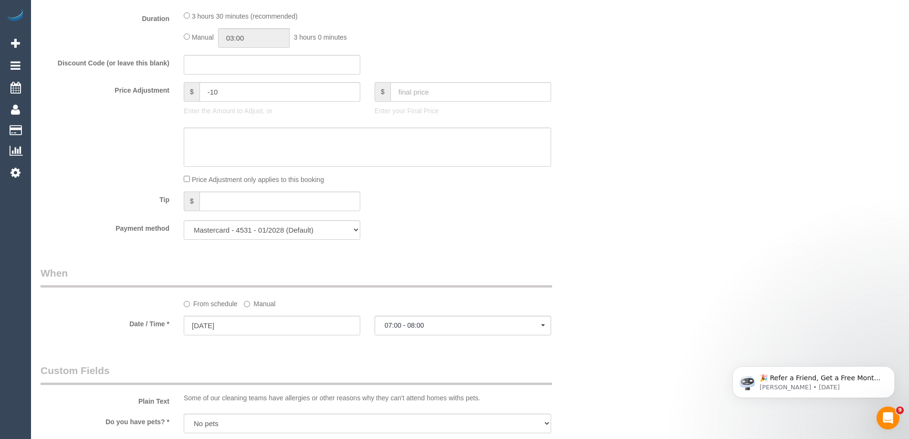
scroll to position [746, 0]
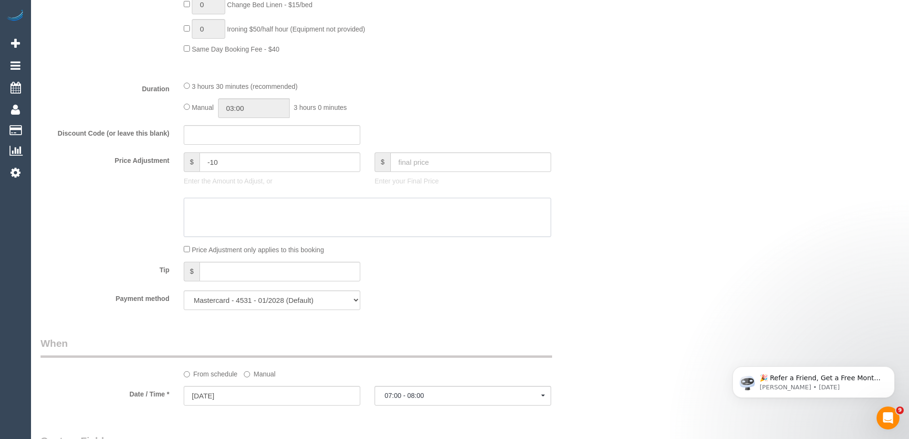
click at [247, 217] on textarea at bounding box center [368, 217] width 368 height 39
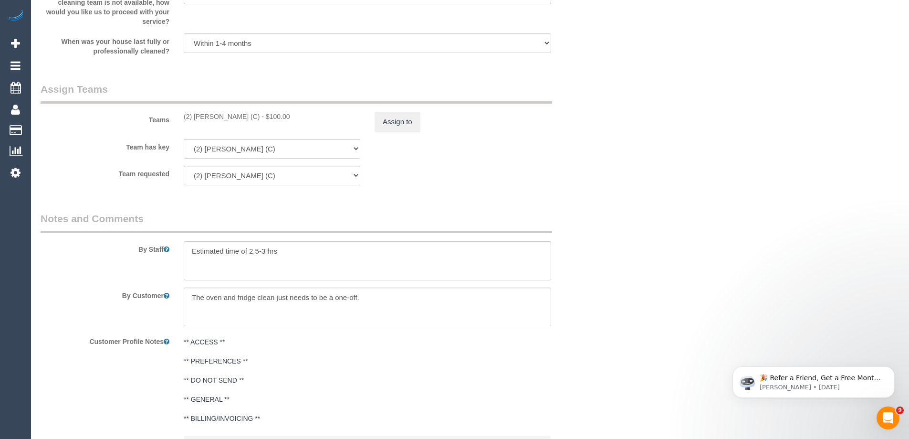
scroll to position [1509, 0]
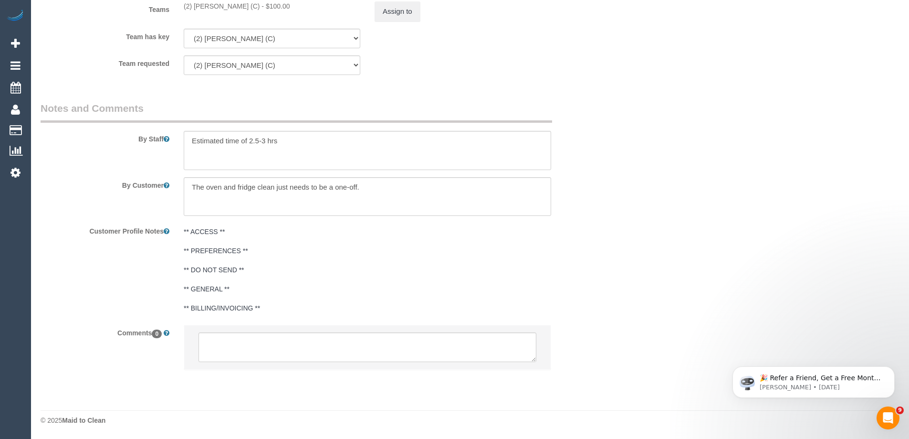
type textarea "x1 bedroom not cleaned via phone"
click at [252, 348] on textarea at bounding box center [368, 347] width 338 height 30
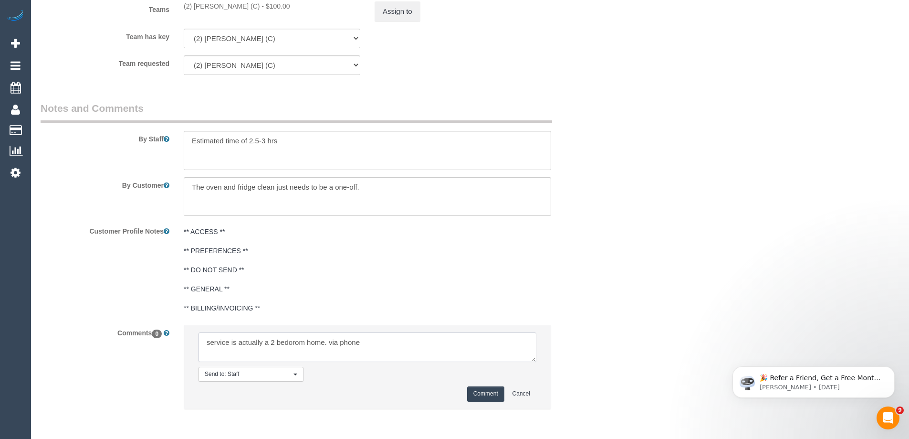
click at [329, 342] on textarea at bounding box center [368, 347] width 338 height 30
type textarea "service is actually a 2 bedorom home. Customer OK to increase service via phone"
click at [491, 397] on button "Comment" at bounding box center [485, 393] width 37 height 15
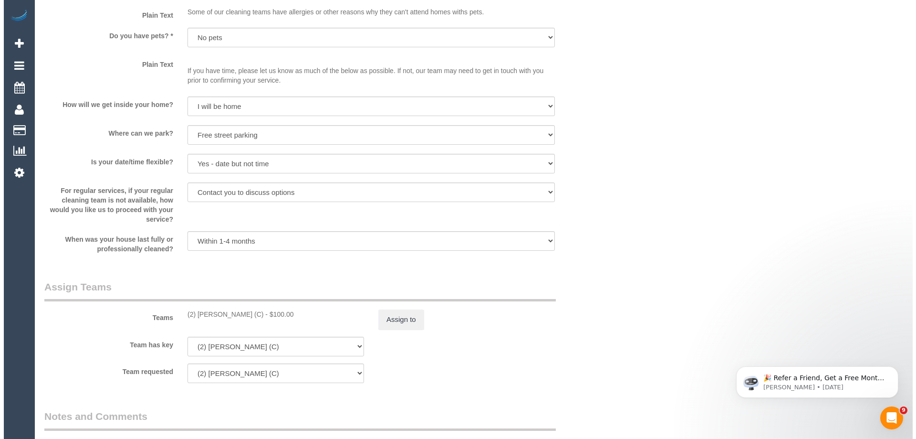
scroll to position [1289, 0]
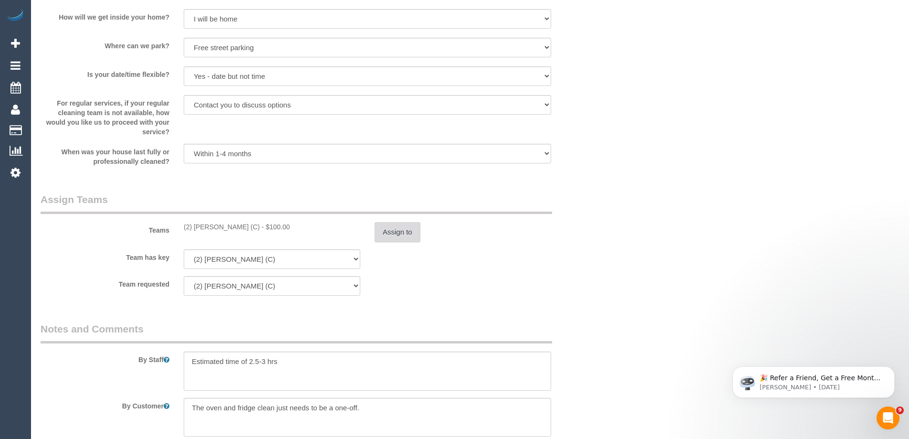
click at [409, 232] on button "Assign to" at bounding box center [398, 232] width 46 height 20
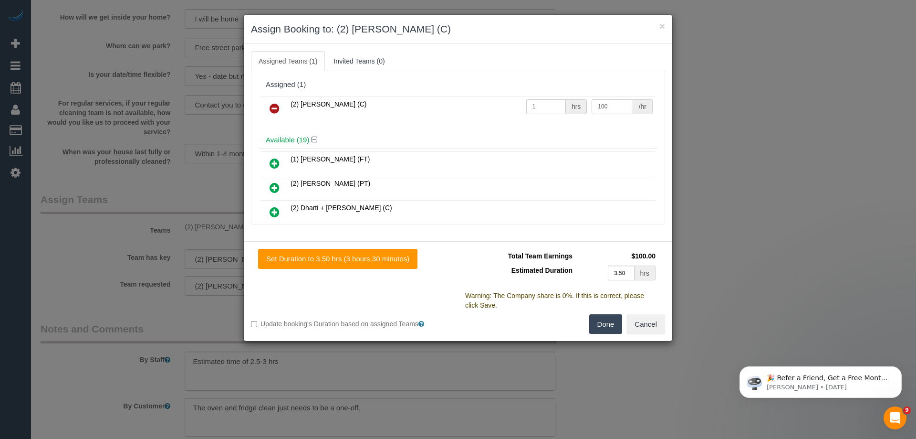
click at [601, 106] on input "100" at bounding box center [612, 106] width 41 height 15
type input "110"
click at [602, 324] on button "Done" at bounding box center [605, 324] width 33 height 20
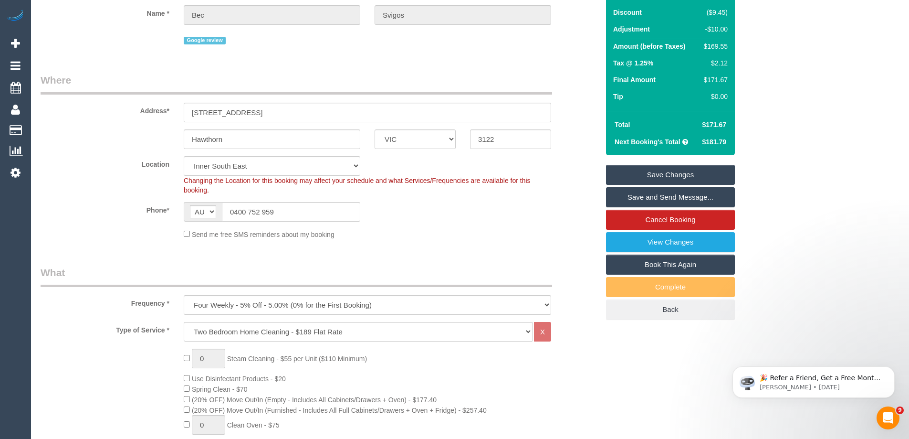
scroll to position [0, 0]
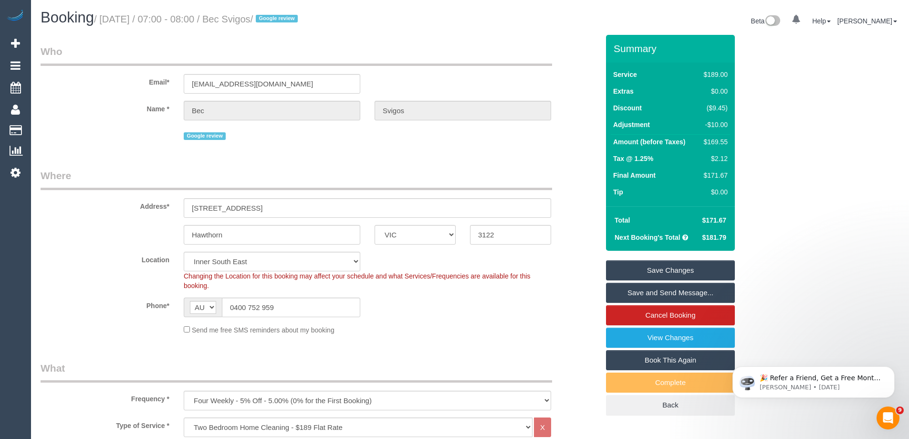
click at [670, 262] on link "Save Changes" at bounding box center [670, 270] width 129 height 20
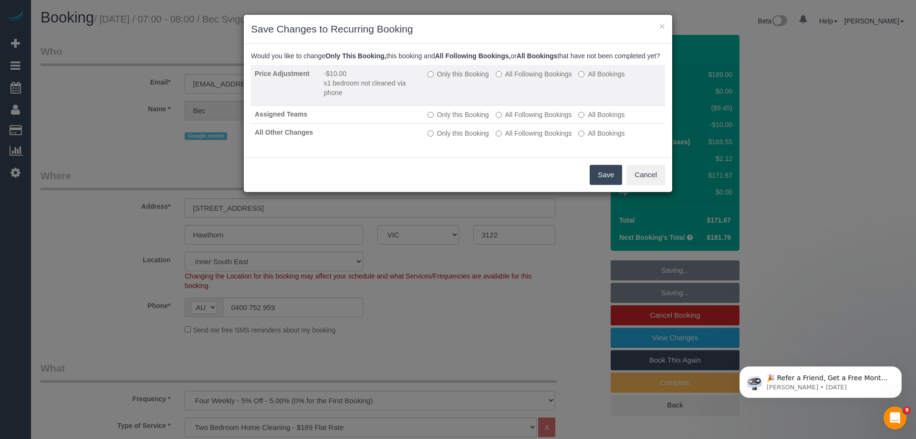
click at [531, 79] on label "All Following Bookings" at bounding box center [534, 74] width 76 height 10
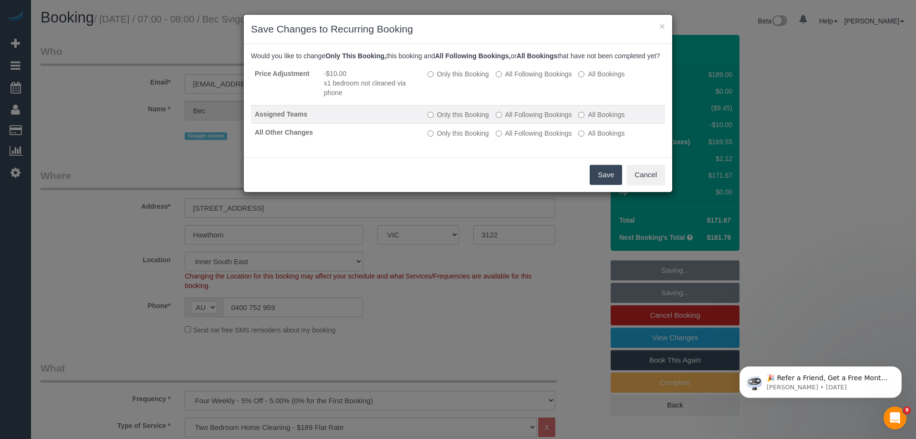
click at [528, 119] on label "All Following Bookings" at bounding box center [534, 115] width 76 height 10
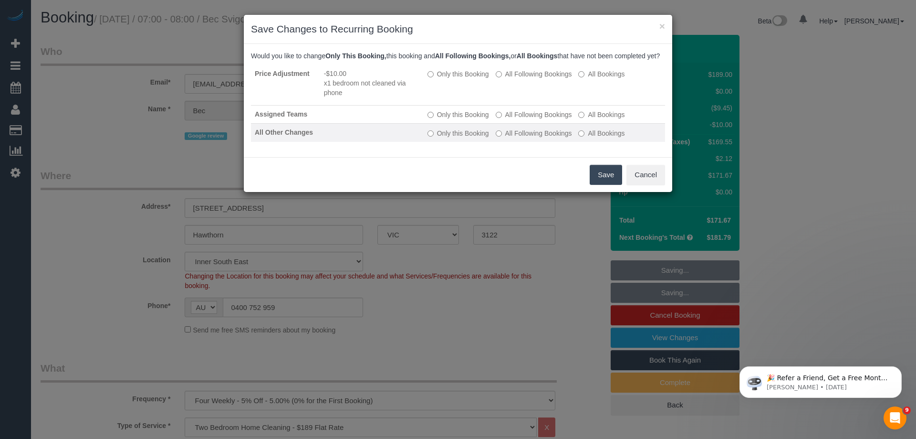
click at [529, 138] on label "All Following Bookings" at bounding box center [534, 133] width 76 height 10
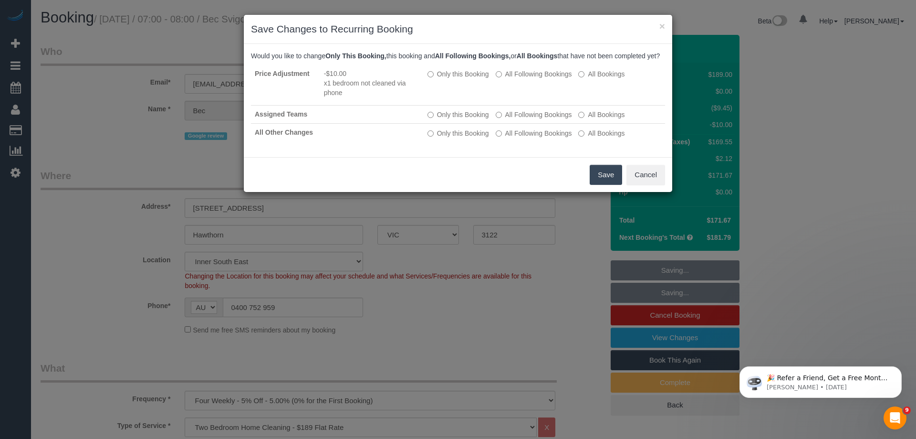
click at [613, 185] on button "Save" at bounding box center [606, 175] width 32 height 20
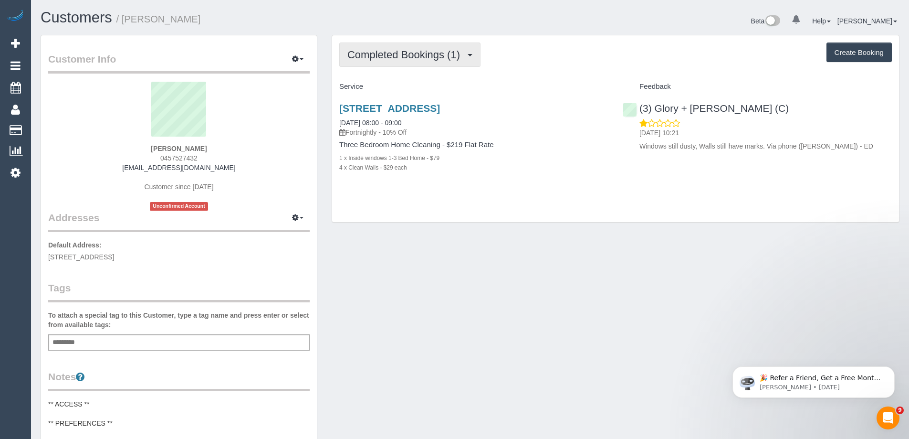
click at [417, 50] on span "Completed Bookings (1)" at bounding box center [405, 55] width 117 height 12
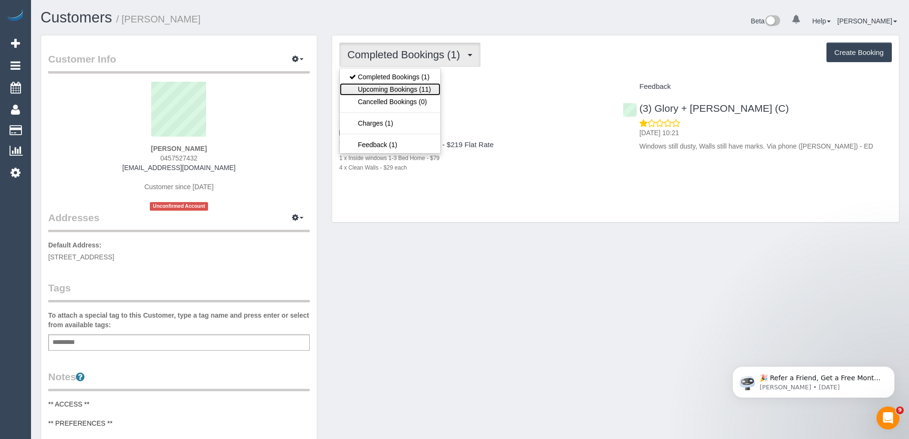
click at [420, 92] on link "Upcoming Bookings (11)" at bounding box center [390, 89] width 101 height 12
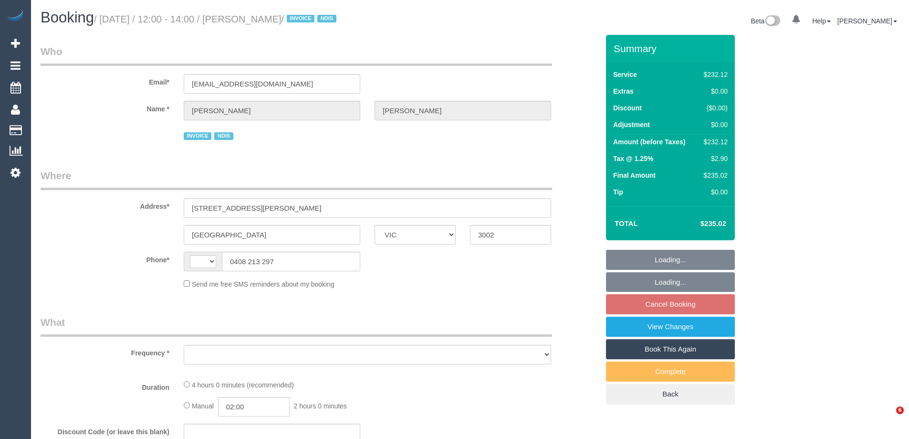
select select "VIC"
select select "string:AU"
select select "object:600"
select select "240"
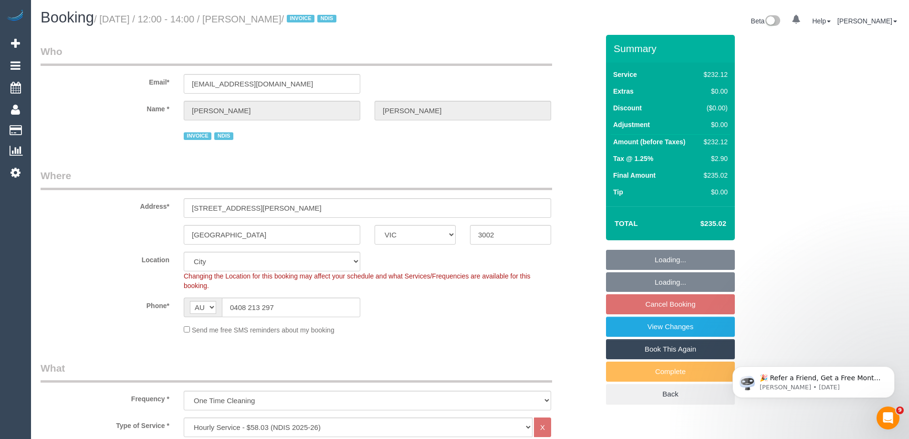
select select "object:666"
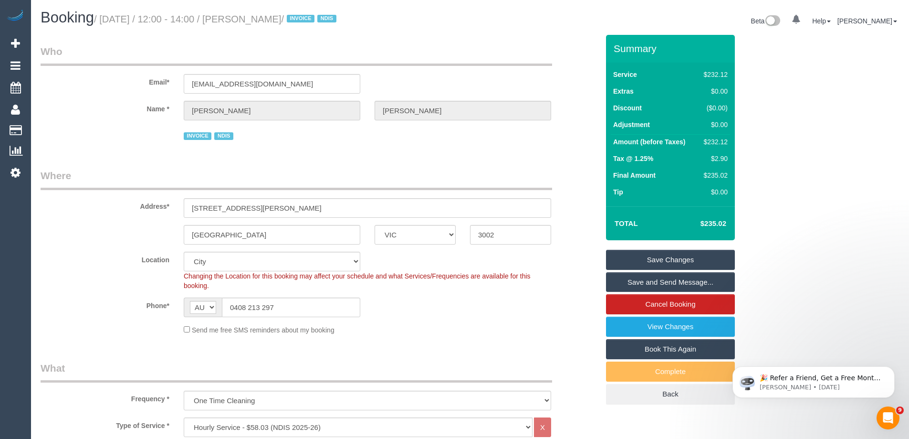
drag, startPoint x: 301, startPoint y: 15, endPoint x: 251, endPoint y: 18, distance: 49.7
click at [251, 18] on small "/ [DATE] / 12:00 - 14:00 / [PERSON_NAME] / INVOICE NDIS" at bounding box center [216, 19] width 245 height 11
copy small "[PERSON_NAME]"
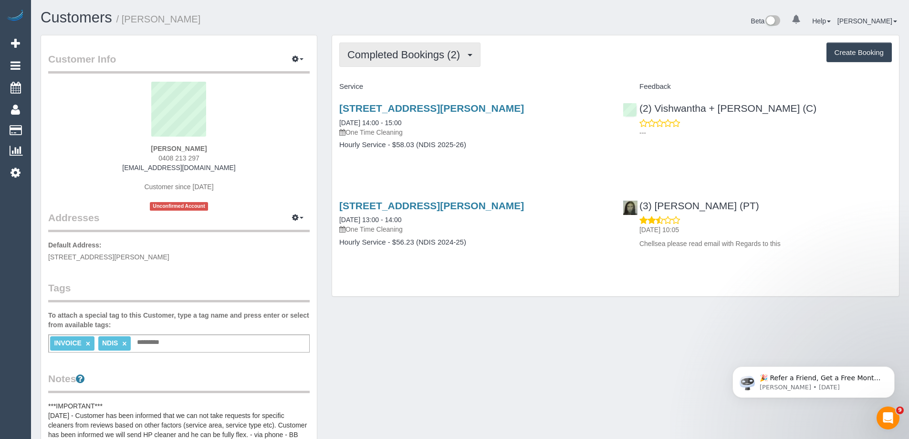
click at [434, 58] on span "Completed Bookings (2)" at bounding box center [405, 55] width 117 height 12
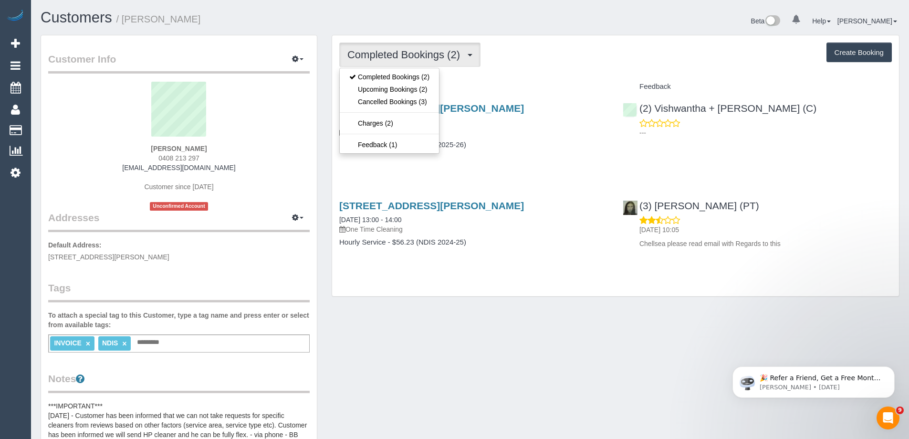
click at [285, 132] on sui-profile-pic at bounding box center [178, 113] width 247 height 62
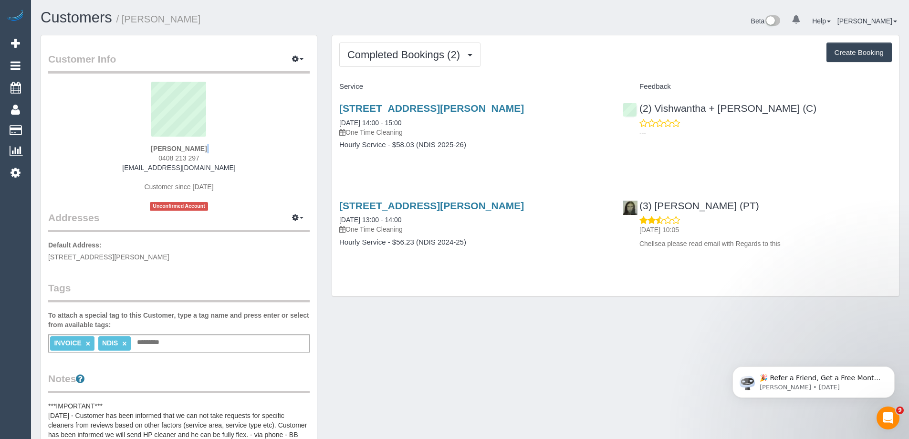
drag, startPoint x: 204, startPoint y: 149, endPoint x: 131, endPoint y: 155, distance: 72.7
click at [131, 155] on div "[PERSON_NAME] 0408 213 297 [EMAIL_ADDRESS][DOMAIN_NAME] Customer since [DATE] U…" at bounding box center [179, 146] width 262 height 129
click at [244, 146] on div "[PERSON_NAME] 0408 213 297 [EMAIL_ADDRESS][DOMAIN_NAME] Customer since [DATE] U…" at bounding box center [179, 146] width 262 height 129
drag, startPoint x: 215, startPoint y: 148, endPoint x: 120, endPoint y: 147, distance: 95.0
click at [120, 147] on div "[PERSON_NAME] 0408 213 297 [EMAIL_ADDRESS][DOMAIN_NAME] Customer since [DATE] U…" at bounding box center [179, 146] width 262 height 129
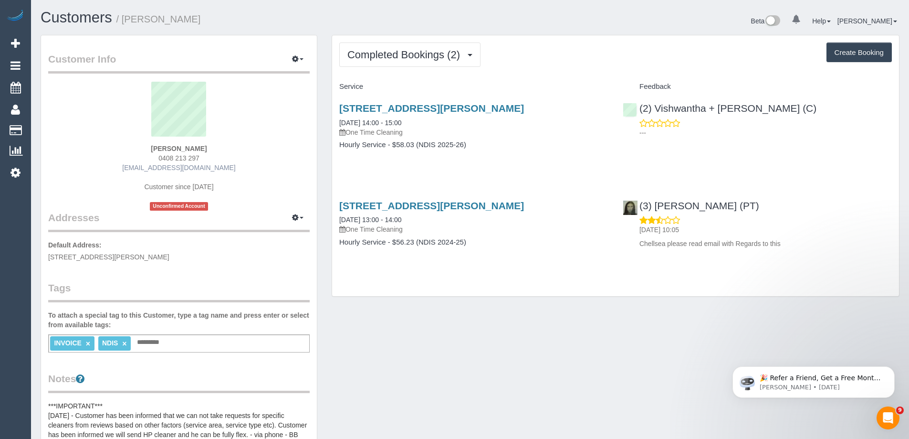
copy strong "[PERSON_NAME]"
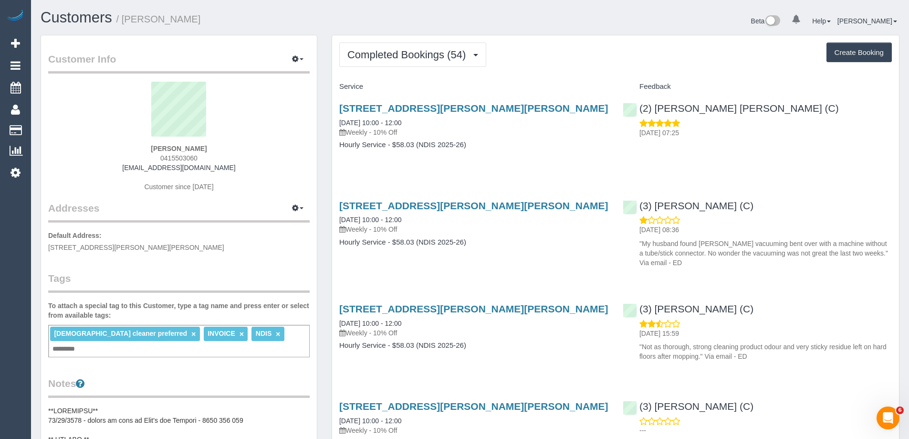
drag, startPoint x: 203, startPoint y: 154, endPoint x: 137, endPoint y: 154, distance: 66.3
click at [137, 154] on div "Finn Coldicutt 0415503060 rebeccamackenzie1@gmail.com Customer since 2024" at bounding box center [179, 141] width 262 height 119
copy span "0415503060"
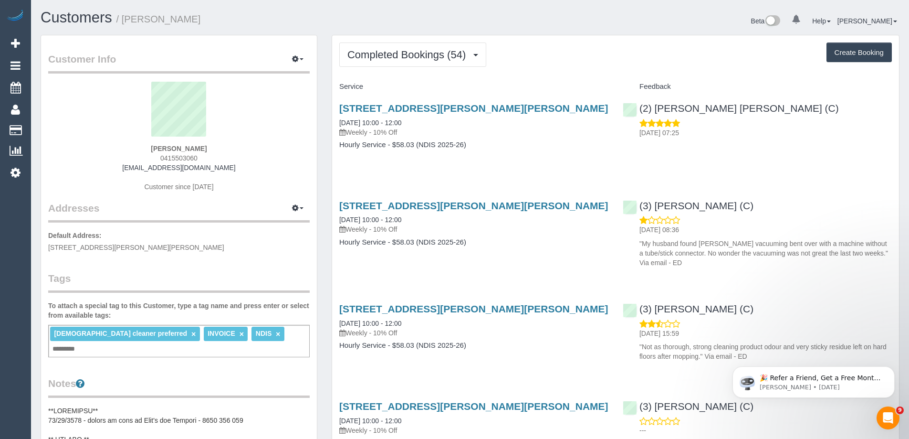
click at [262, 168] on div "Finn Coldicutt 0415503060 rebeccamackenzie1@gmail.com Customer since 2024" at bounding box center [179, 141] width 262 height 119
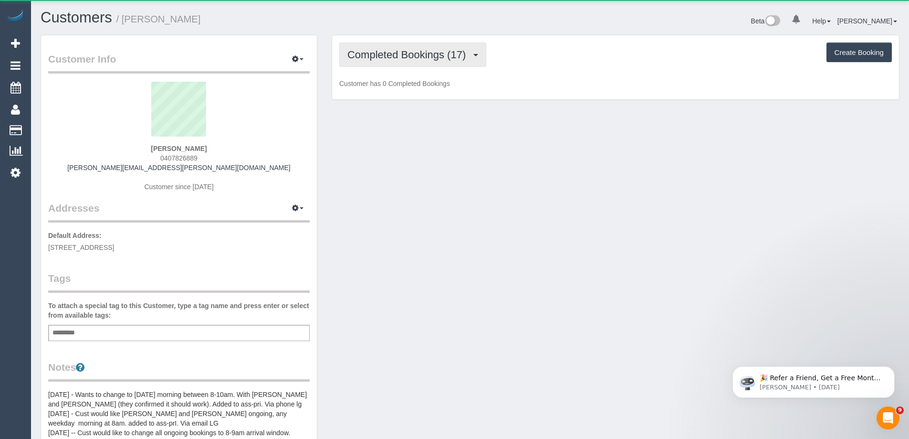
click at [425, 43] on button "Completed Bookings (17)" at bounding box center [412, 54] width 147 height 24
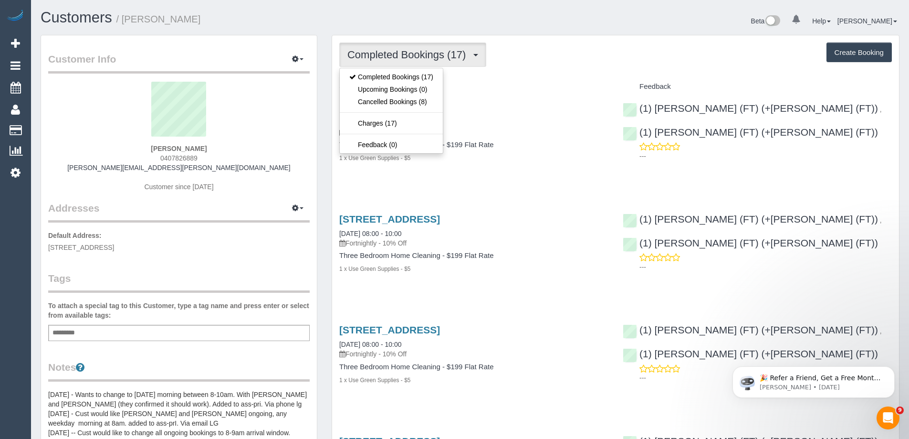
click at [580, 28] on div "Beta 0 Your Notifications You have 0 alerts Help Help Docs Take a Tour Contact …" at bounding box center [688, 22] width 437 height 25
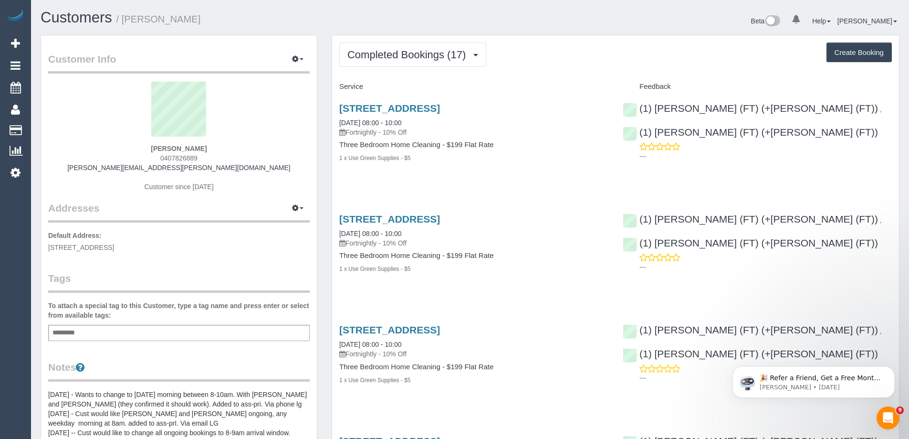
click at [445, 53] on span "Completed Bookings (17)" at bounding box center [408, 55] width 123 height 12
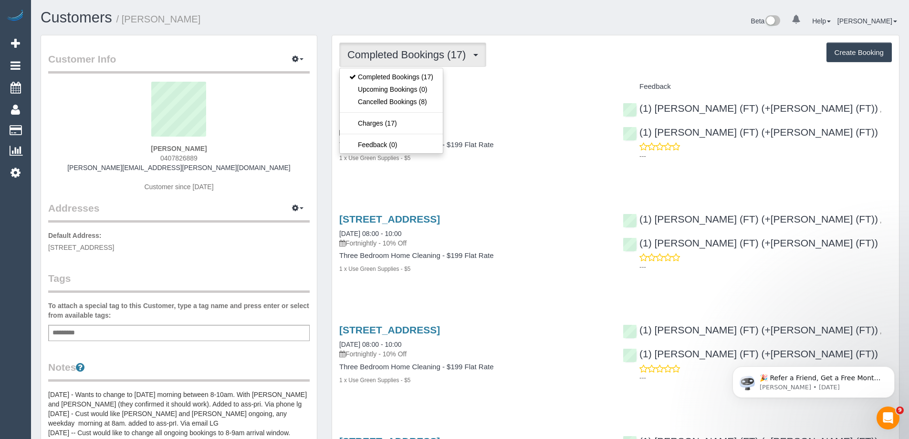
click at [577, 81] on div "Service" at bounding box center [474, 87] width 284 height 16
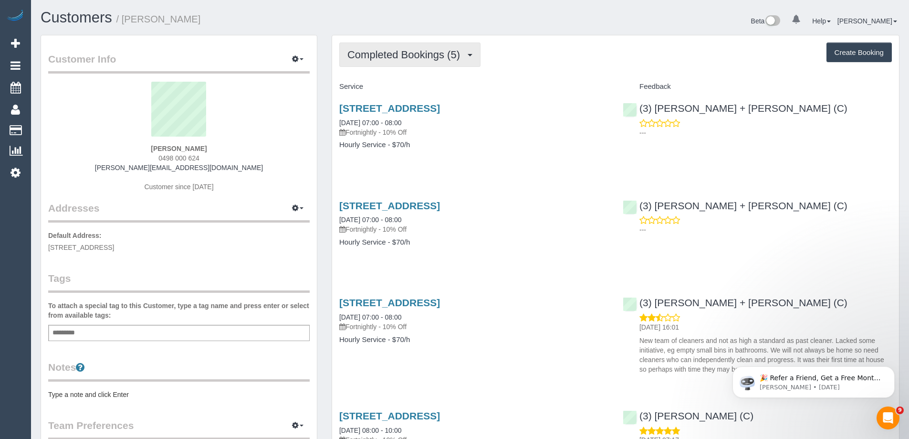
click at [431, 57] on span "Completed Bookings (5)" at bounding box center [405, 55] width 117 height 12
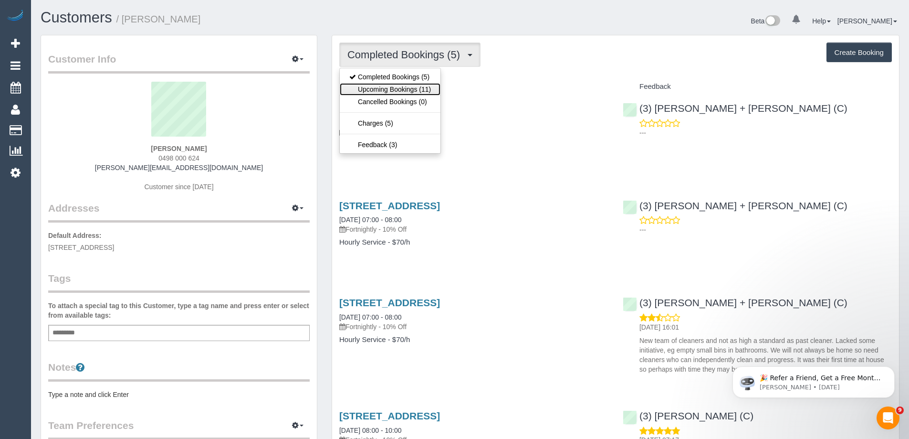
click at [420, 87] on link "Upcoming Bookings (11)" at bounding box center [390, 89] width 101 height 12
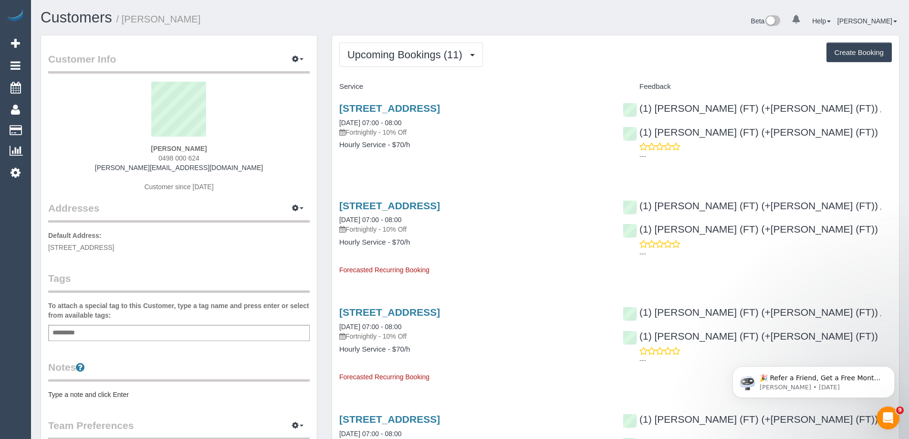
click at [467, 116] on div "7 Belmont Road, Kensington, VIC 3031 16/10/2025 07:00 - 08:00 Fortnightly - 10%…" at bounding box center [473, 120] width 269 height 34
click at [440, 110] on link "7 Belmont Road, Kensington, VIC 3031" at bounding box center [389, 108] width 101 height 11
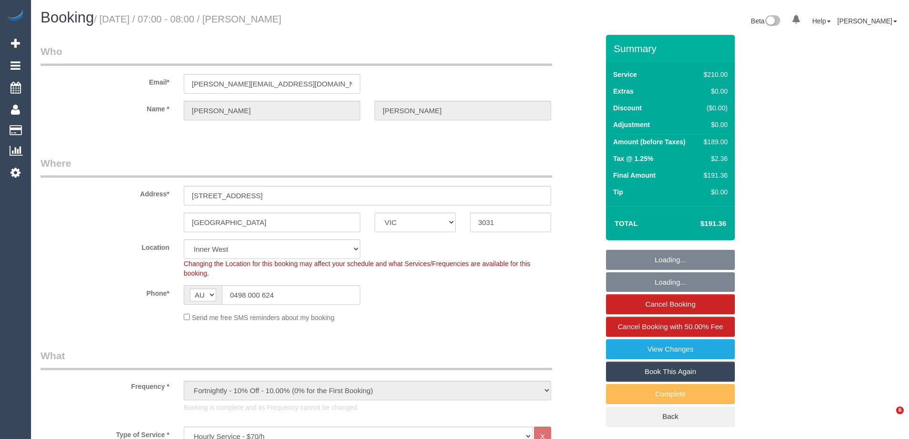
select select "VIC"
select select "180"
select select "number:28"
select select "number:14"
select select "number:19"
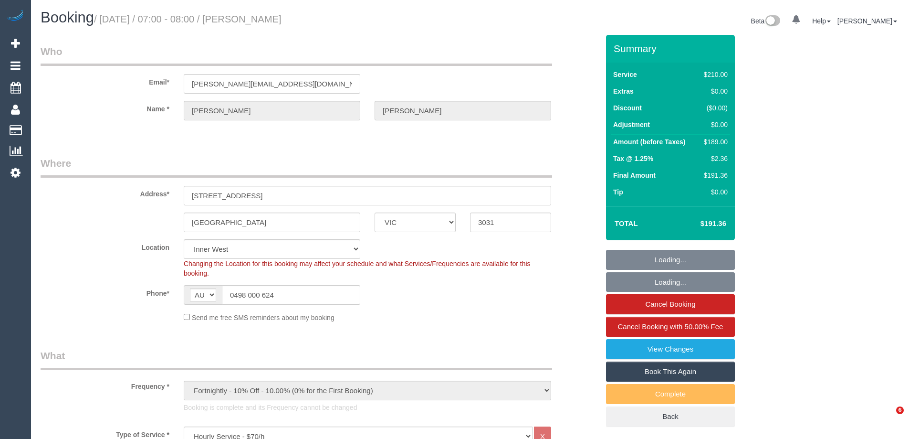
select select "number:22"
select select "number:35"
select select "number:11"
select select "spot1"
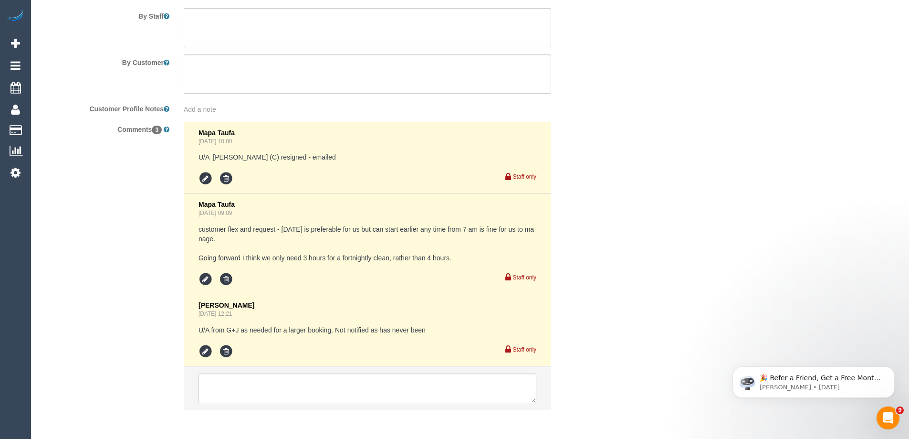
scroll to position [1710, 0]
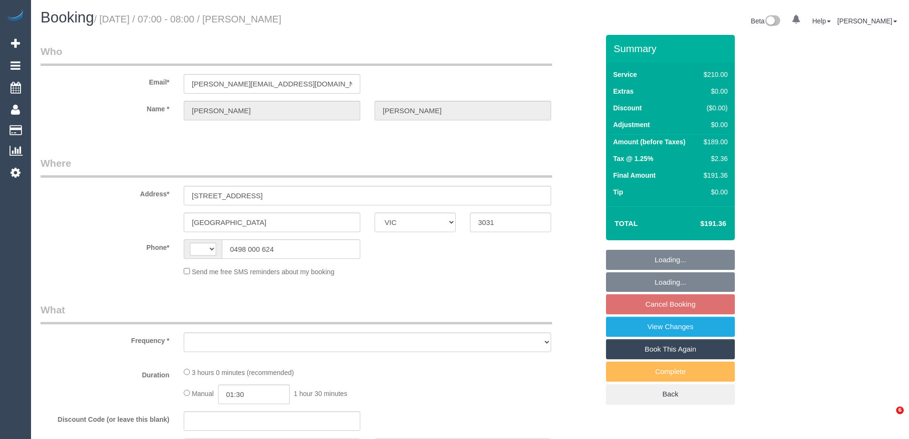
select select "VIC"
select select "string:stripe-pm_1Rqmr72GScqysDRVs99L9kAn"
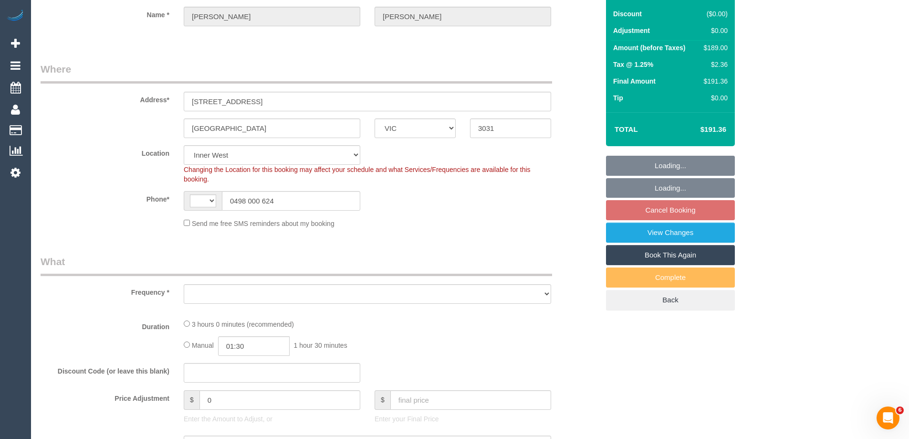
select select "string:AU"
select select "object:569"
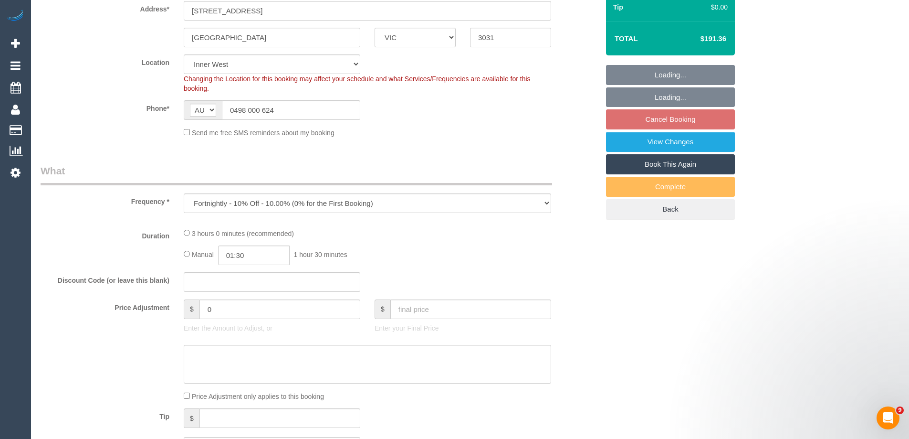
select select "180"
select select "number:28"
select select "number:14"
select select "number:19"
select select "number:22"
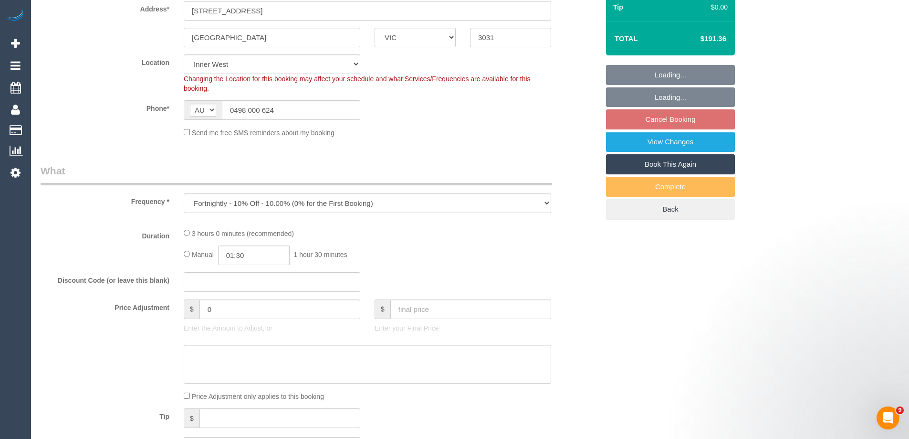
select select "number:35"
select select "number:11"
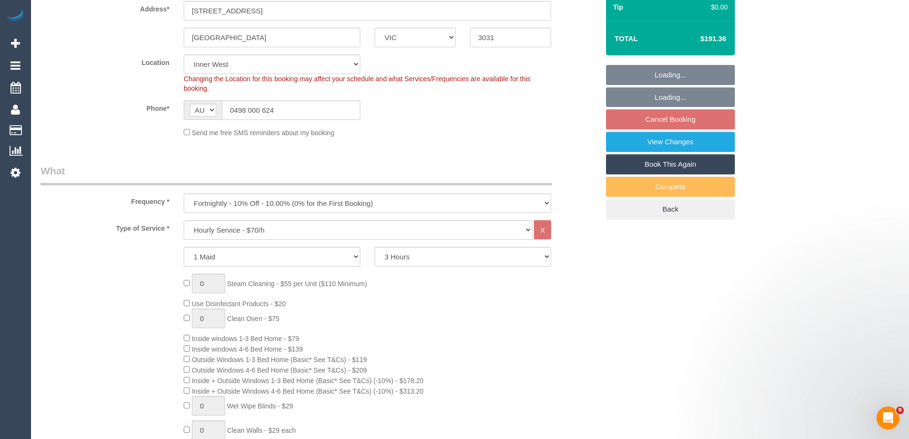
select select "object:1546"
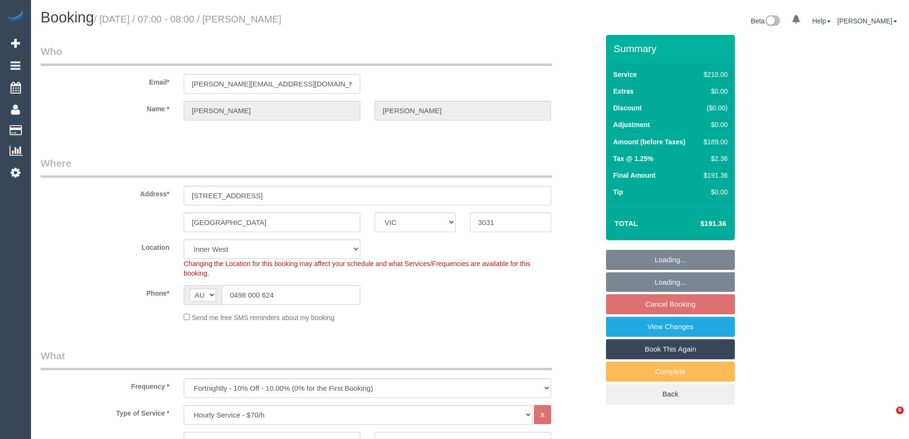
select select "VIC"
select select "180"
select select "object:882"
select select "string:stripe-pm_1Rqmr72GScqysDRVs99L9kAn"
select select "number:28"
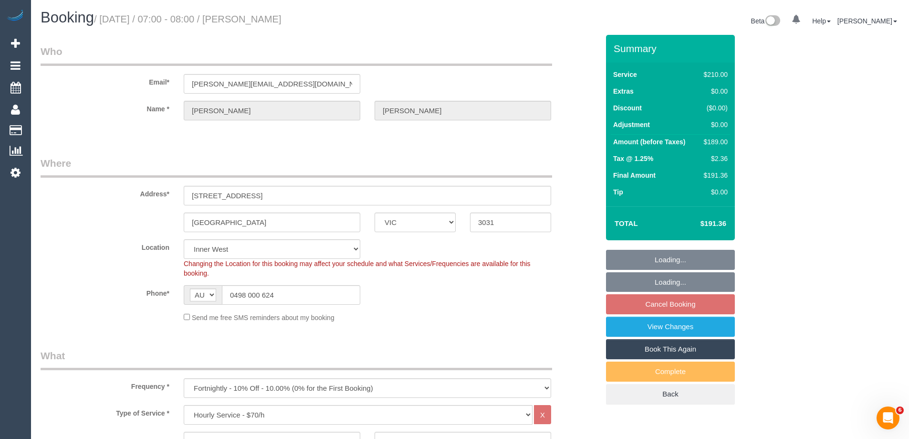
select select "number:14"
select select "number:19"
select select "number:22"
select select "number:35"
select select "number:11"
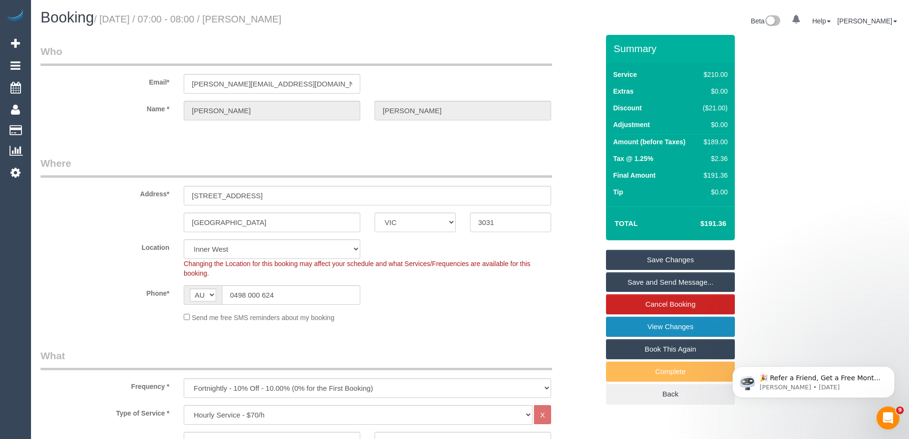
click at [665, 321] on link "View Changes" at bounding box center [670, 326] width 129 height 20
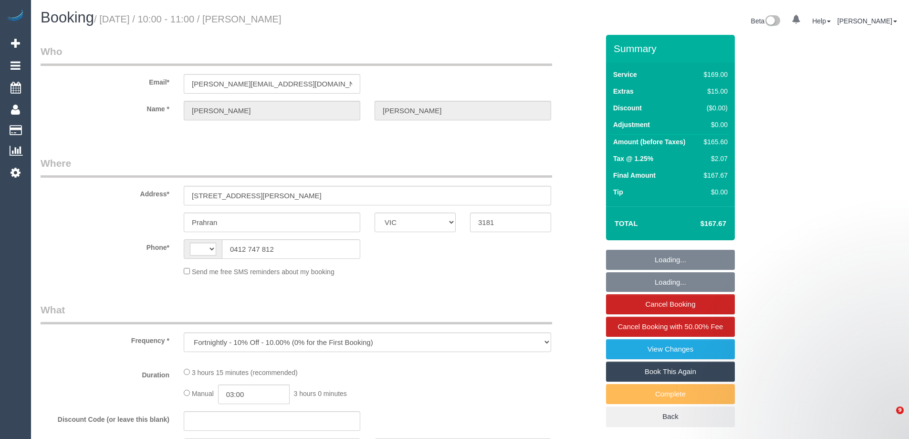
select select "VIC"
select select "string:stripe-pm_1QWqog2GScqysDRVIGukRlkV"
select select "string:AU"
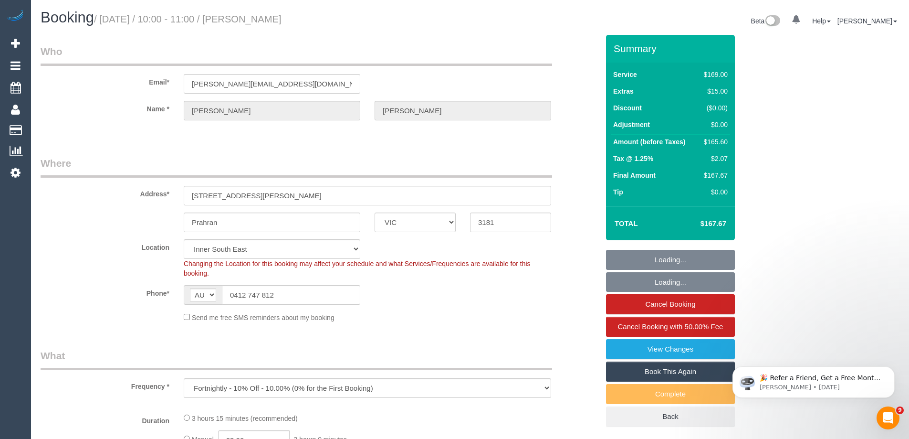
select select "number:28"
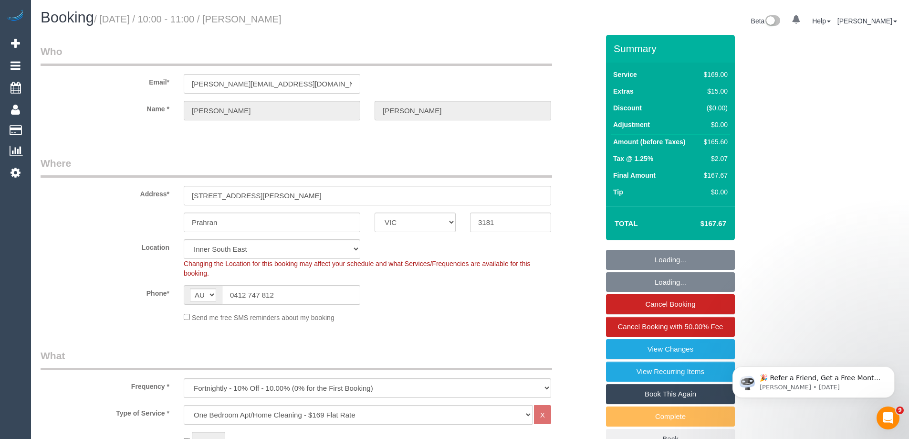
select select "object:4949"
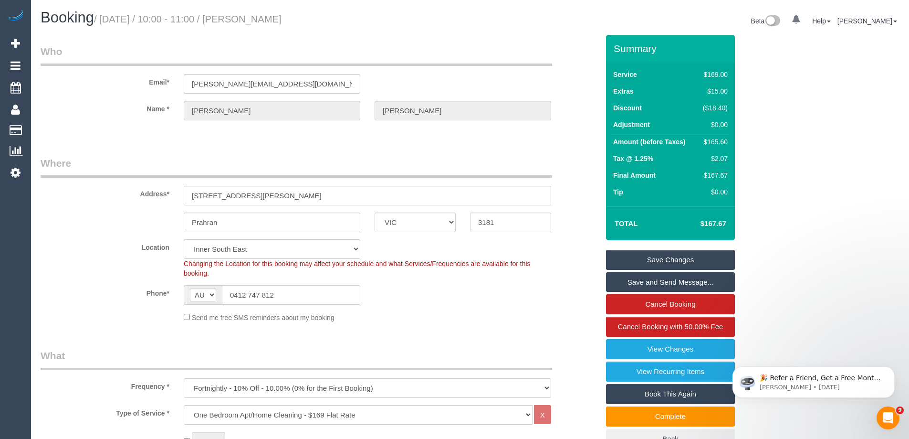
drag, startPoint x: 312, startPoint y: 304, endPoint x: 120, endPoint y: 292, distance: 192.7
click at [120, 292] on div "Phone* AF AL DZ AD AO AI AQ AG AR AM AW AU AT AZ BS BH BD BB BY BE BZ BJ BM BT …" at bounding box center [319, 295] width 573 height 20
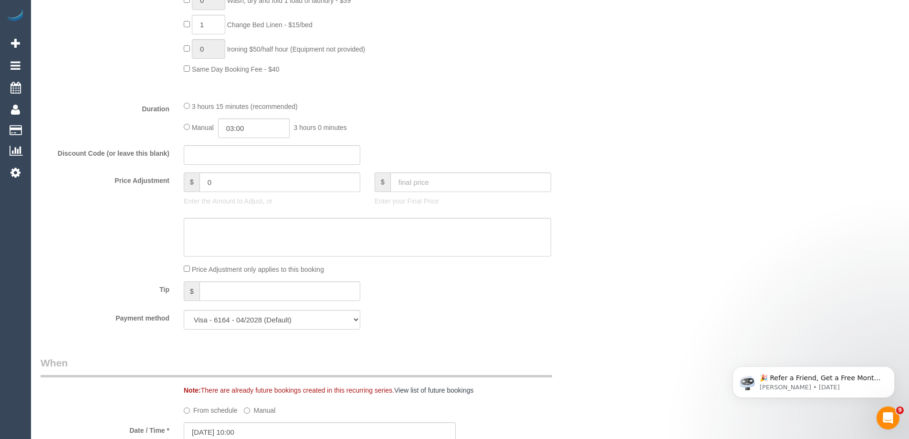
scroll to position [716, 0]
click at [217, 183] on input "0" at bounding box center [280, 179] width 161 height 20
click at [243, 246] on textarea at bounding box center [368, 234] width 368 height 39
type input "10"
drag, startPoint x: 205, startPoint y: 228, endPoint x: 236, endPoint y: 221, distance: 31.2
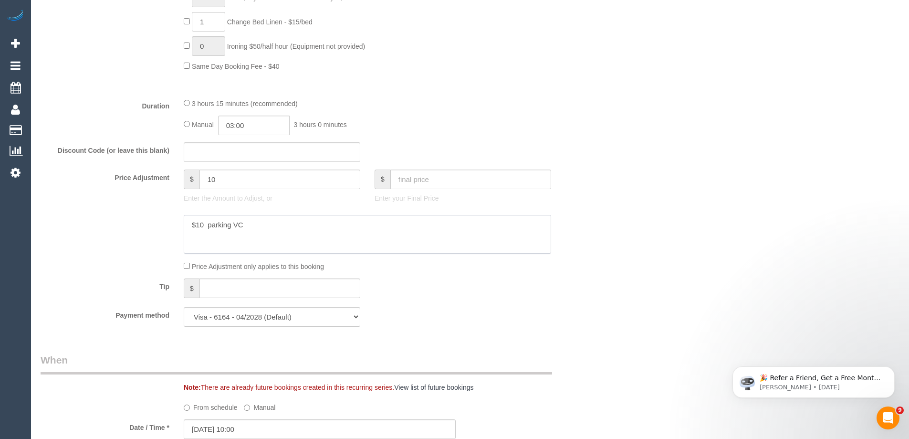
click at [206, 226] on textarea at bounding box center [368, 234] width 368 height 39
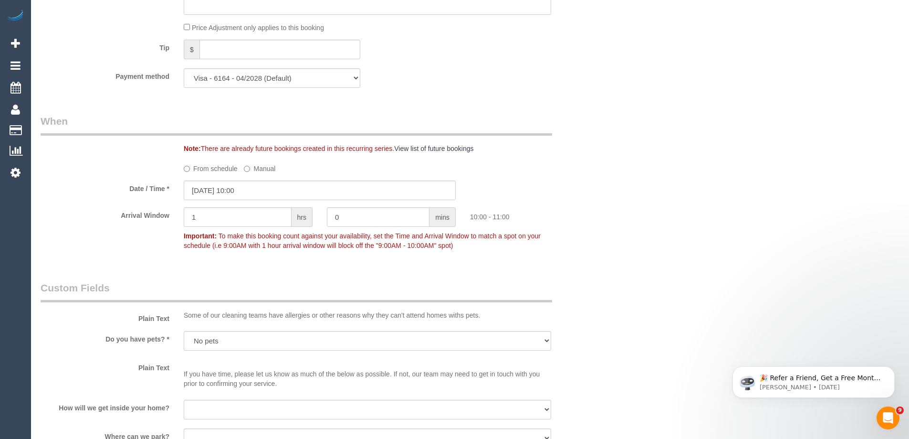
scroll to position [1337, 0]
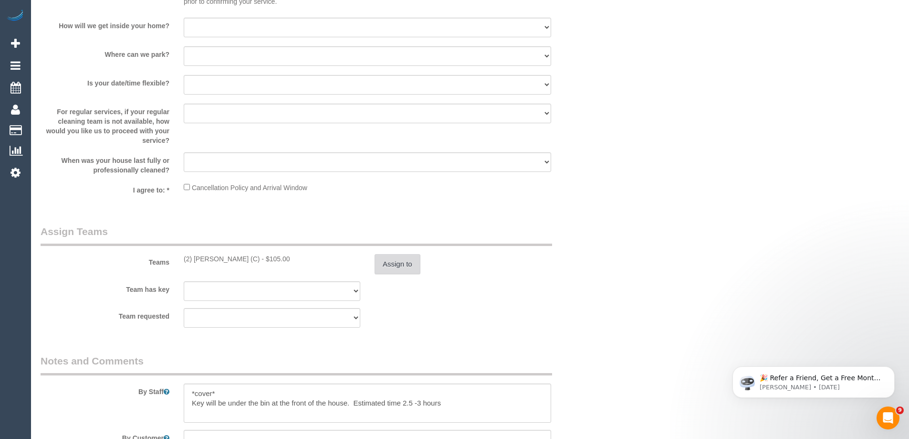
type textarea "$10 parking VC"
click at [412, 259] on button "Assign to" at bounding box center [398, 264] width 46 height 20
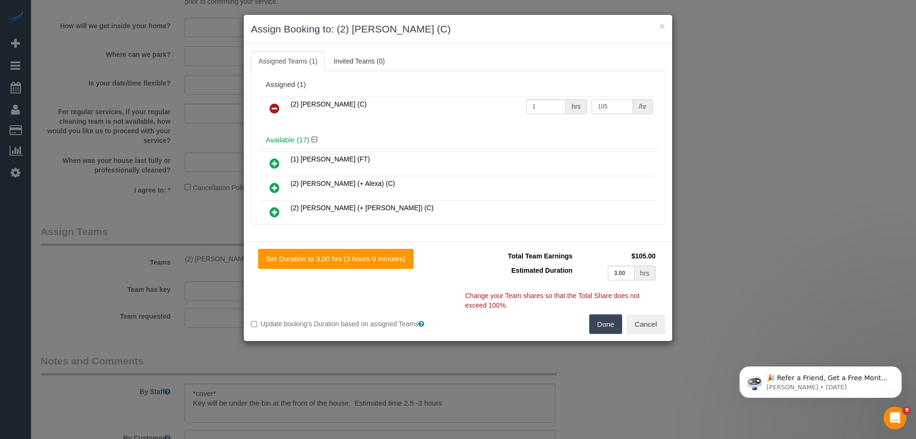
click at [626, 108] on input "105" at bounding box center [612, 106] width 41 height 15
type input "115"
click at [614, 329] on button "Done" at bounding box center [605, 324] width 33 height 20
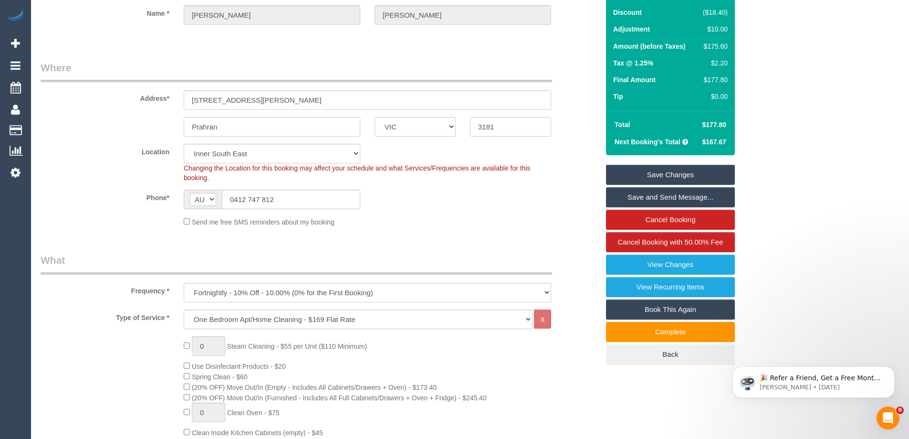
scroll to position [0, 0]
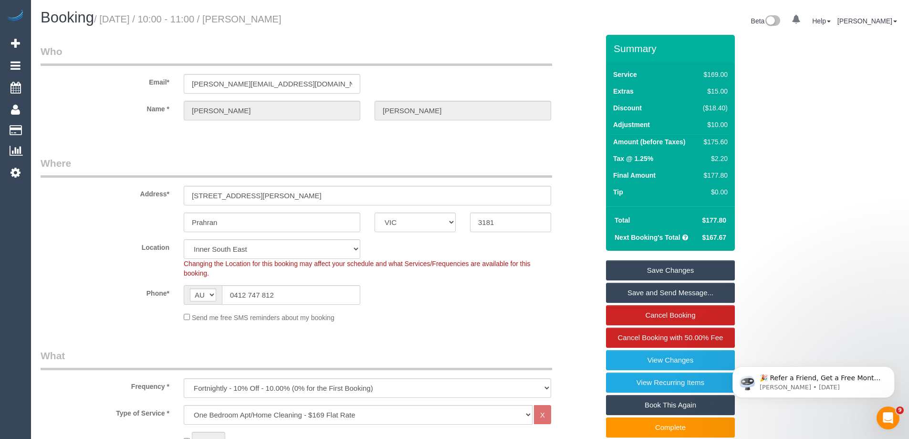
click at [684, 264] on link "Save Changes" at bounding box center [670, 270] width 129 height 20
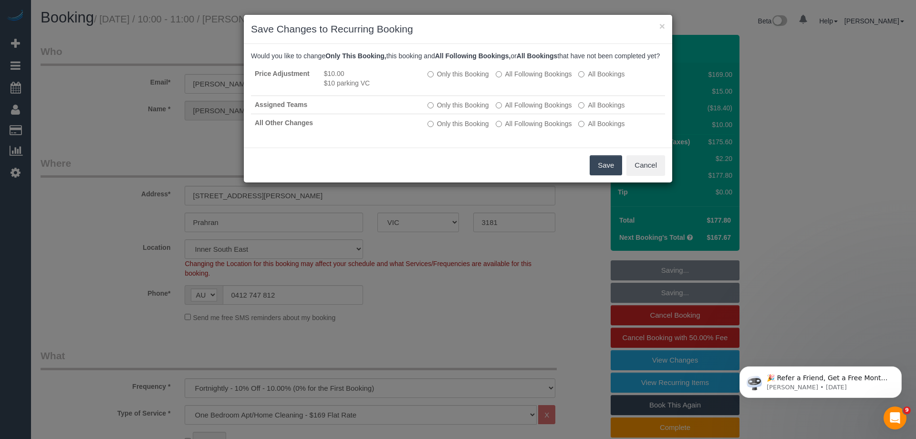
click at [602, 168] on button "Save" at bounding box center [606, 165] width 32 height 20
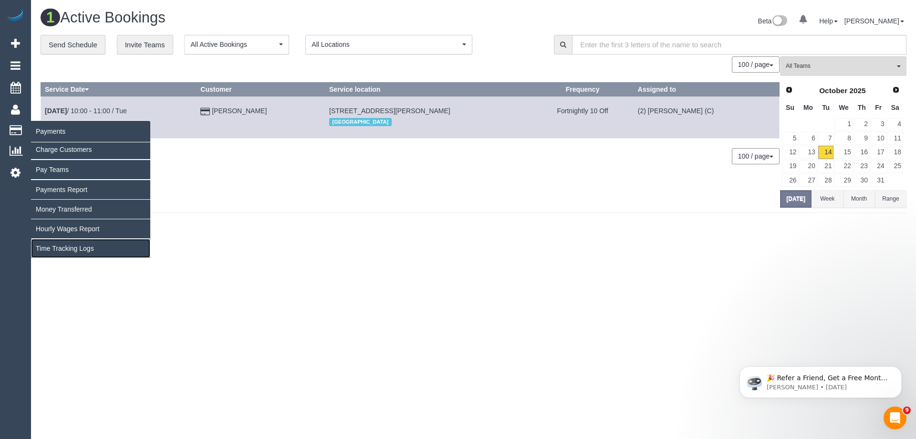
click at [62, 244] on link "Time Tracking Logs" at bounding box center [90, 248] width 119 height 19
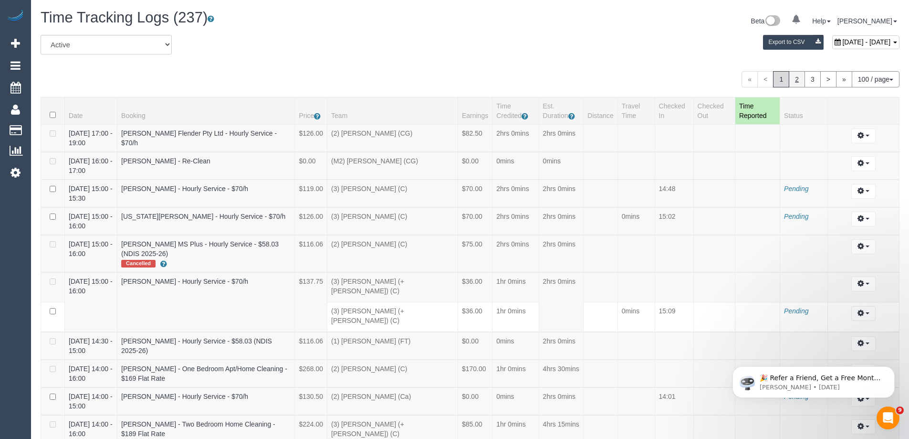
click at [794, 78] on link "2" at bounding box center [797, 79] width 16 height 16
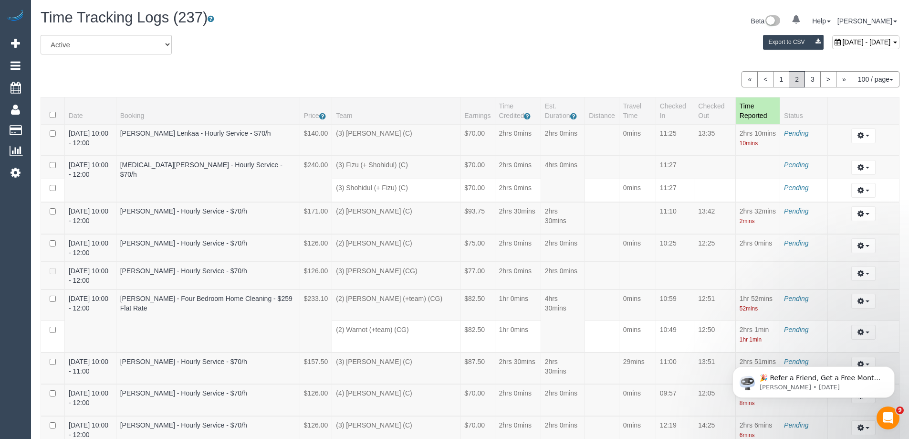
scroll to position [1048, 0]
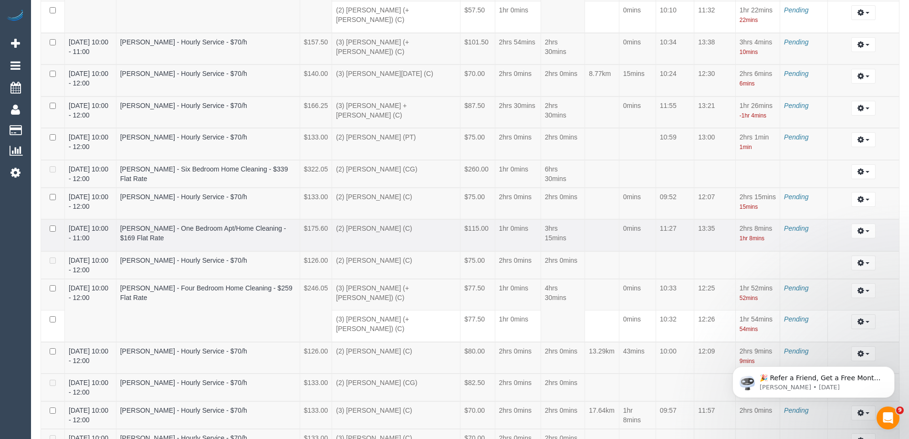
click at [662, 227] on td "11:27" at bounding box center [675, 235] width 39 height 32
click at [867, 225] on button "button" at bounding box center [864, 230] width 24 height 15
click at [839, 242] on link "Edit" at bounding box center [837, 248] width 75 height 12
select select "draft"
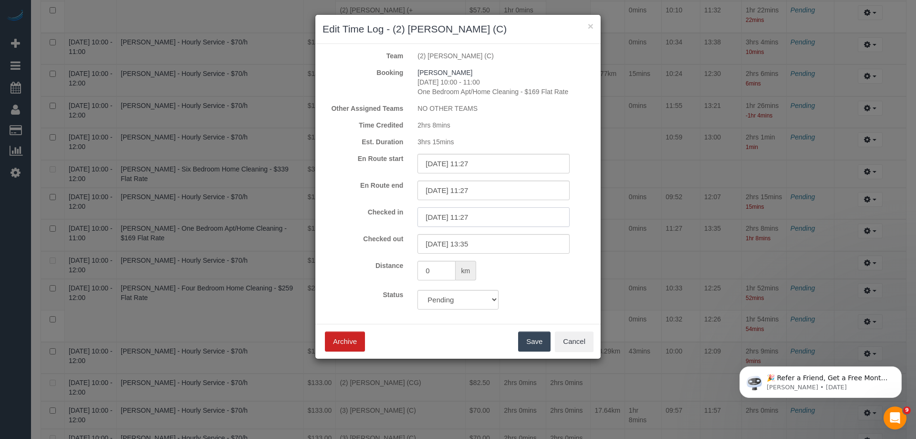
click at [490, 216] on input "14/10/2025 11:27" at bounding box center [494, 217] width 152 height 20
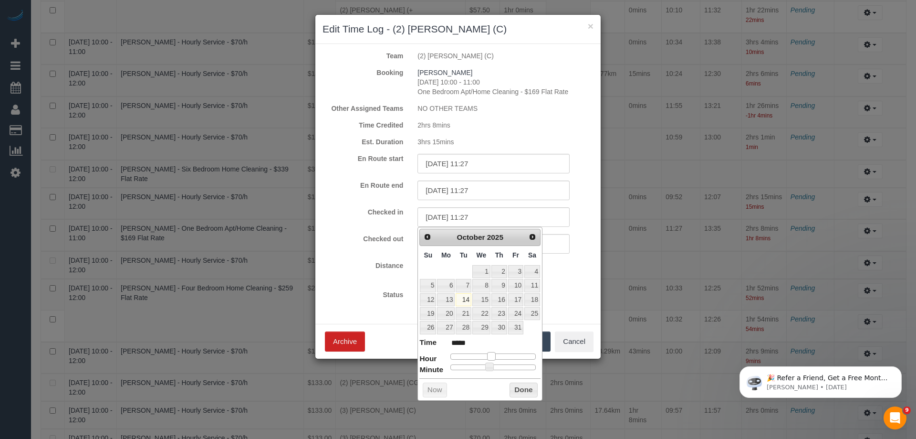
type input "14/10/2025 10:27"
type input "*****"
click at [490, 355] on span at bounding box center [488, 356] width 9 height 9
type input "14/10/2025 10:26"
type input "*****"
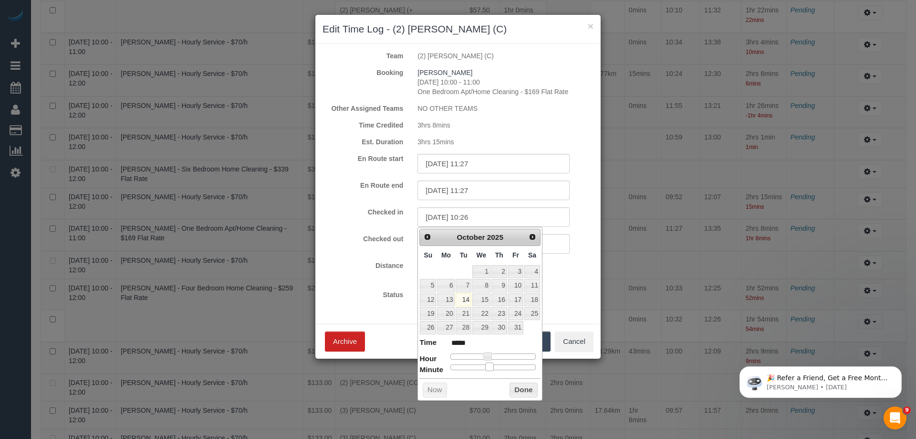
type input "14/10/2025 10:25"
type input "*****"
type input "14/10/2025 10:24"
type input "*****"
type input "14/10/2025 10:23"
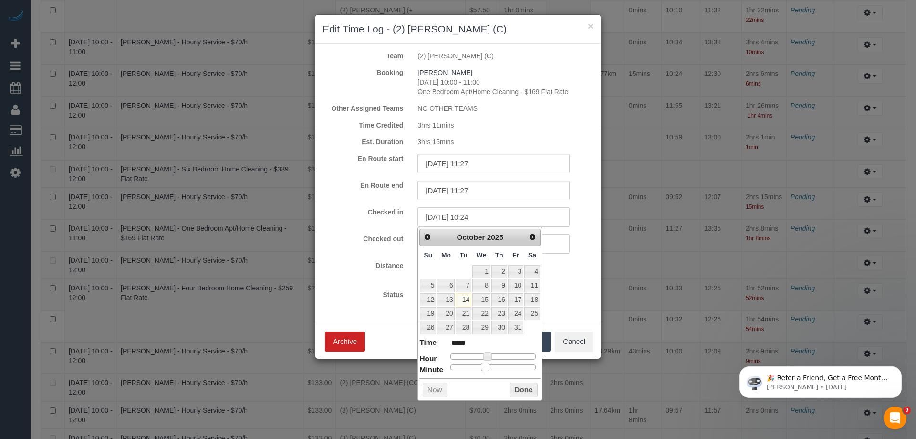
type input "*****"
type input "14/10/2025 10:21"
type input "*****"
type input "14/10/2025 10:20"
type input "*****"
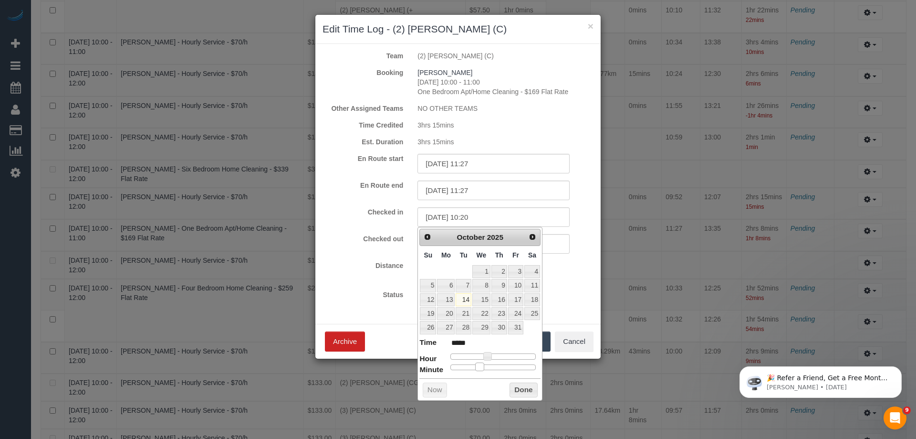
drag, startPoint x: 488, startPoint y: 366, endPoint x: 479, endPoint y: 369, distance: 10.1
click at [479, 369] on span at bounding box center [479, 366] width 9 height 9
click at [526, 389] on button "Done" at bounding box center [524, 389] width 28 height 15
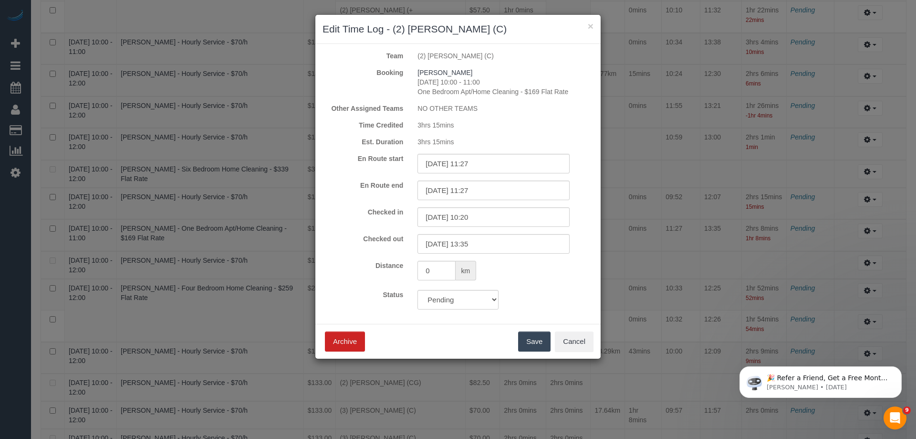
click at [526, 342] on button "Save" at bounding box center [534, 341] width 32 height 20
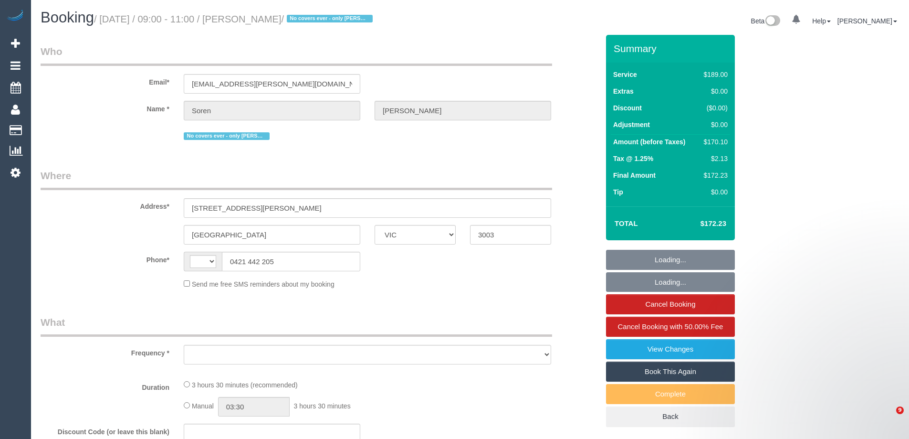
select select "VIC"
select select "object:2358"
select select "string:AU"
select select "string:stripe-pm_1R8Ak02GScqysDRVDO5Pc8JE"
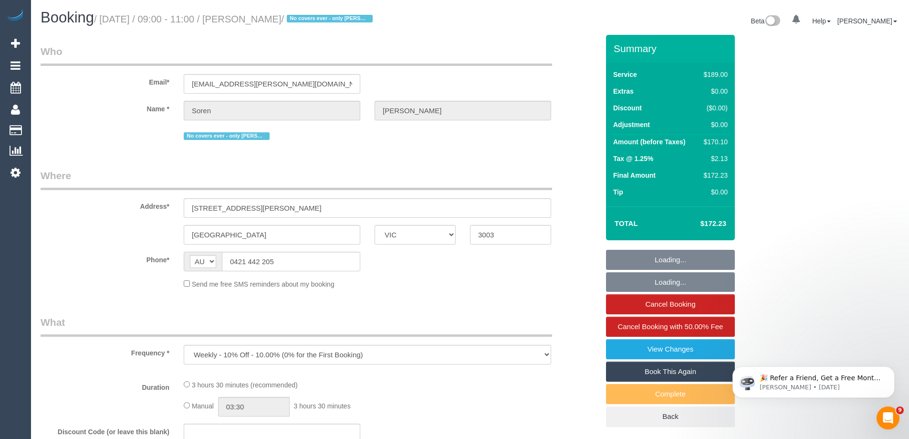
select select "number:29"
select select "number:17"
select select "number:21"
select select "number:36"
select select "number:35"
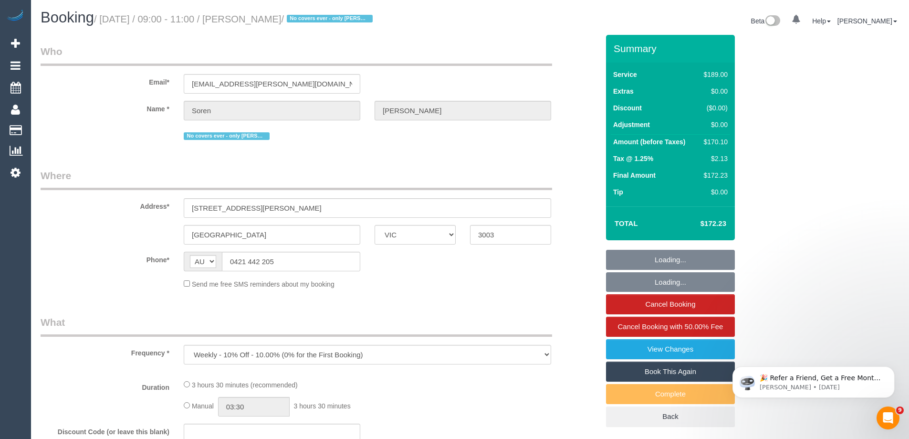
select select "number:12"
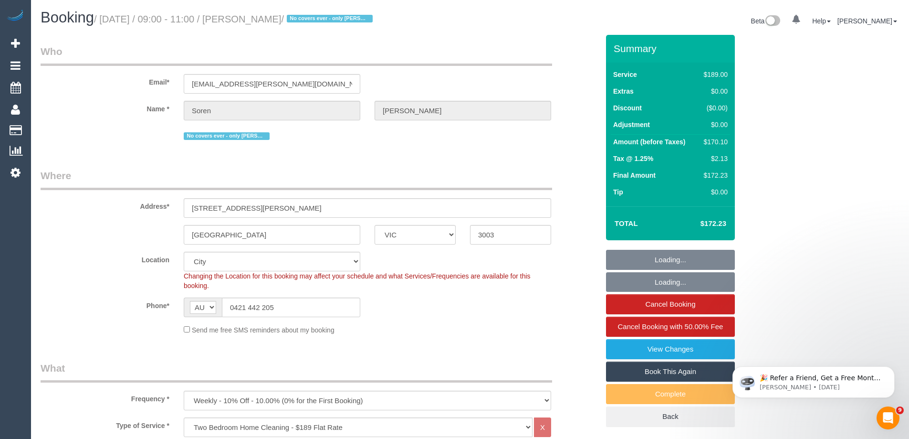
select select "object:2874"
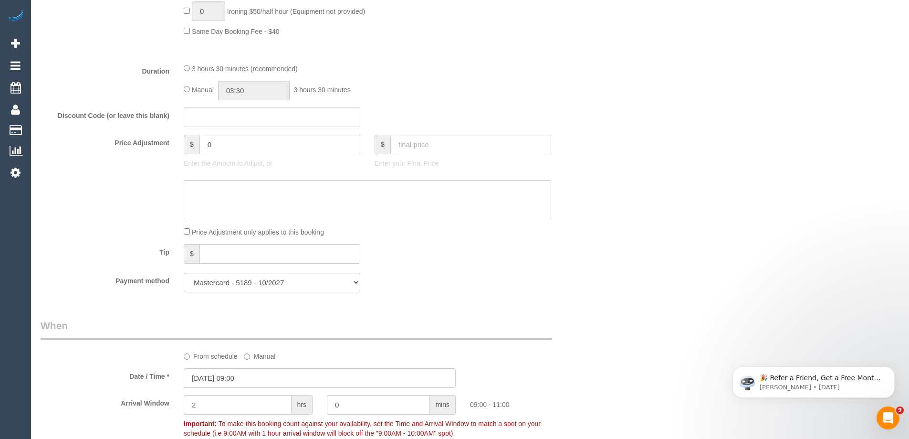
scroll to position [764, 0]
click at [239, 151] on input "0" at bounding box center [280, 144] width 161 height 20
type input "08.8"
click at [230, 204] on textarea at bounding box center [368, 198] width 368 height 39
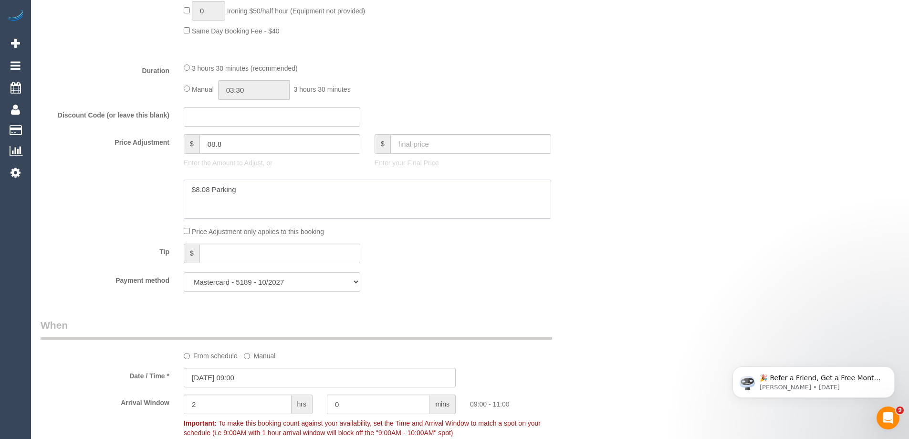
type textarea "$8.08 Parking V"
type input "8.8"
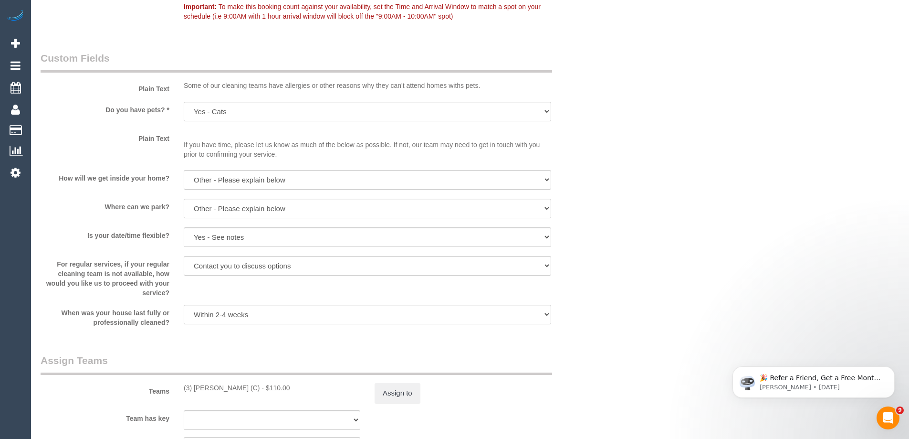
scroll to position [1289, 0]
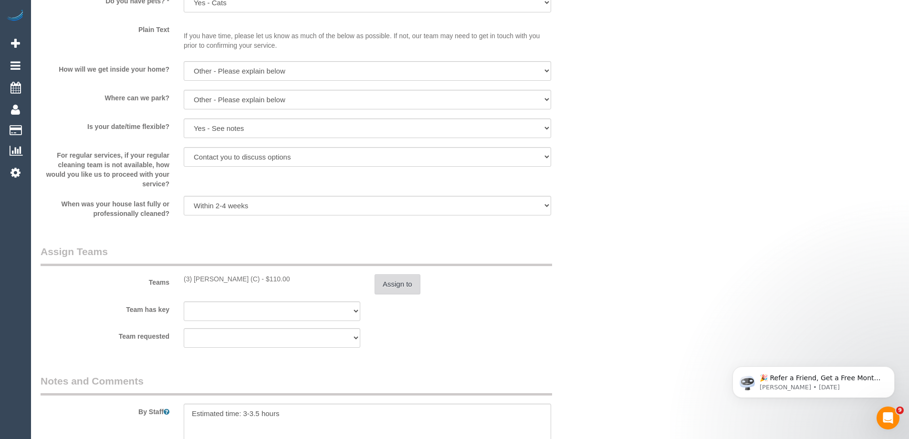
type textarea "$8.08 Parking VC"
click at [400, 283] on button "Assign to" at bounding box center [398, 284] width 46 height 20
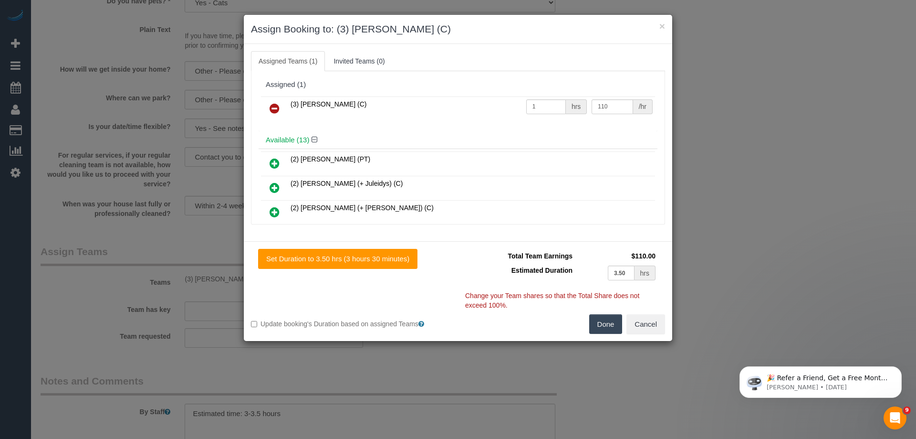
click at [621, 96] on td "110 /hr" at bounding box center [622, 108] width 66 height 24
click at [620, 101] on input "110" at bounding box center [612, 106] width 41 height 15
type input "118.8"
click at [606, 315] on button "Done" at bounding box center [605, 324] width 33 height 20
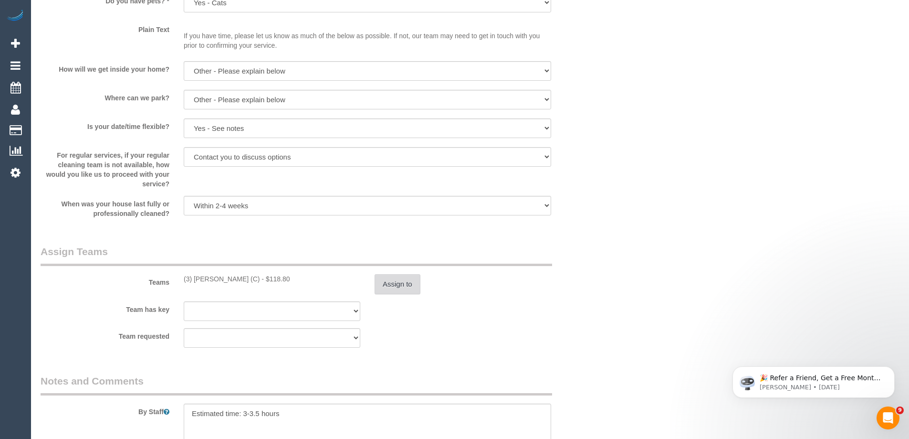
click at [394, 277] on button "Assign to" at bounding box center [398, 284] width 46 height 20
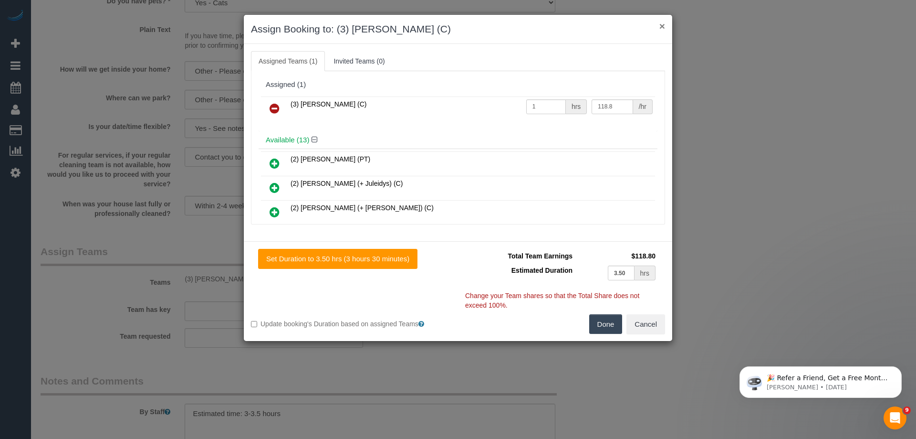
click at [664, 24] on button "×" at bounding box center [663, 26] width 6 height 10
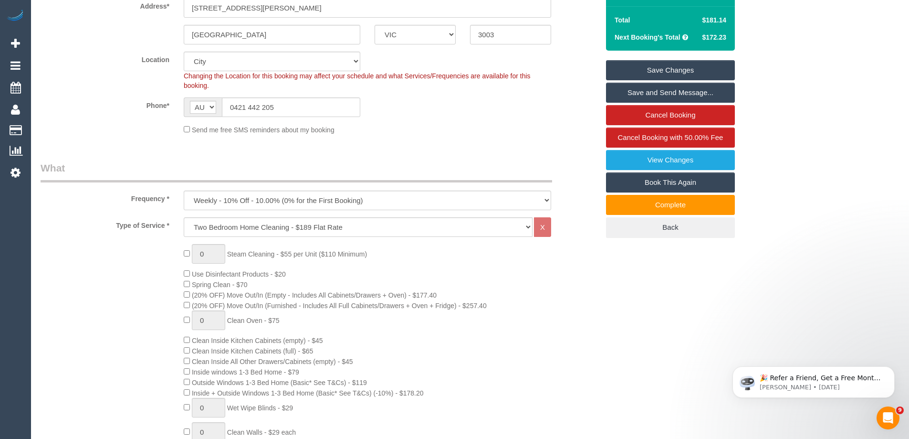
scroll to position [95, 0]
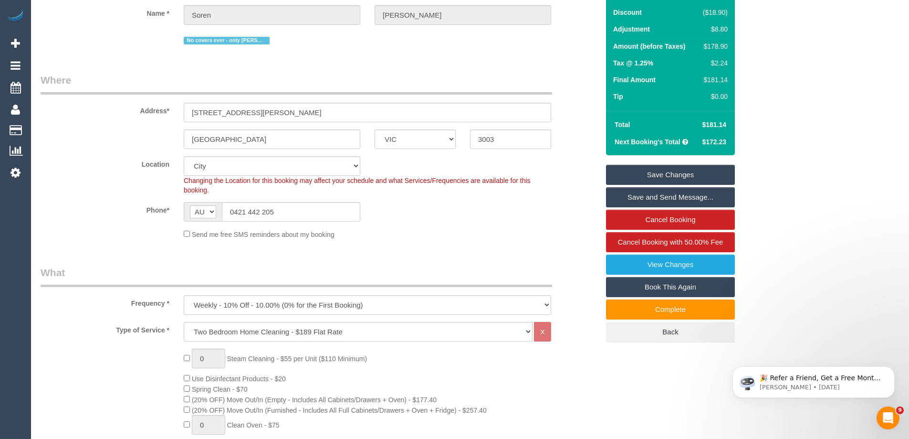
click at [674, 165] on link "Save Changes" at bounding box center [670, 175] width 129 height 20
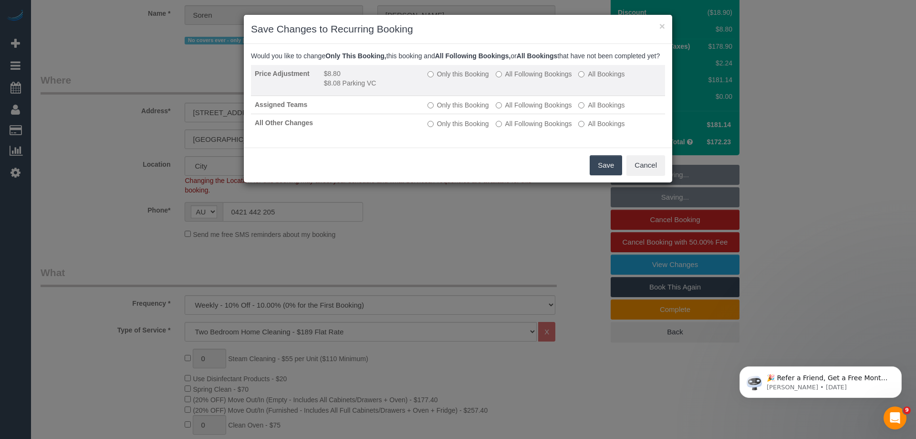
click at [527, 79] on label "All Following Bookings" at bounding box center [534, 74] width 76 height 10
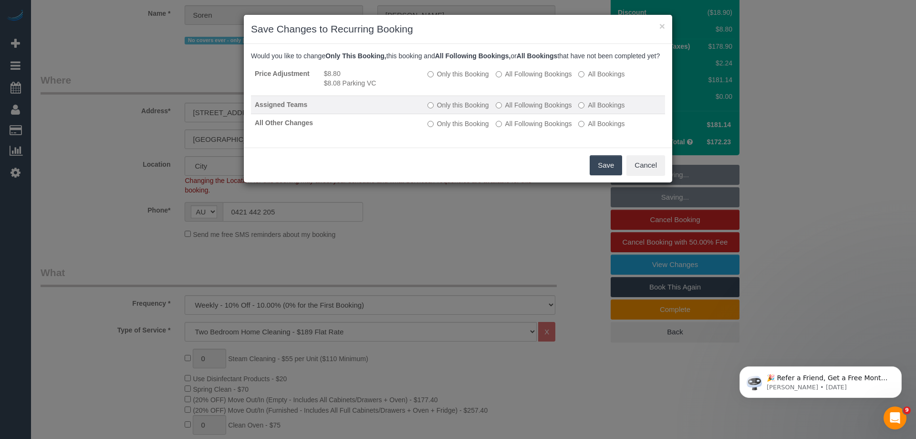
click at [528, 107] on td "Only this Booking All Following Bookings All Bookings" at bounding box center [545, 105] width 242 height 18
click at [528, 110] on label "All Following Bookings" at bounding box center [534, 105] width 76 height 10
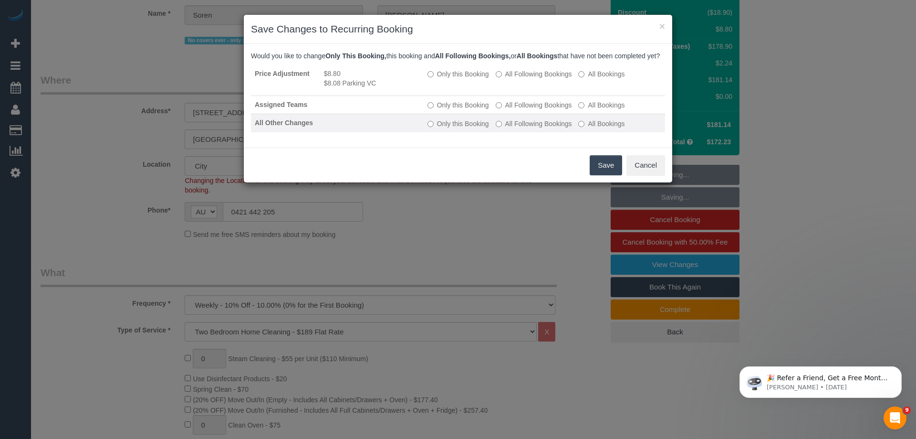
click at [528, 128] on label "All Following Bookings" at bounding box center [534, 124] width 76 height 10
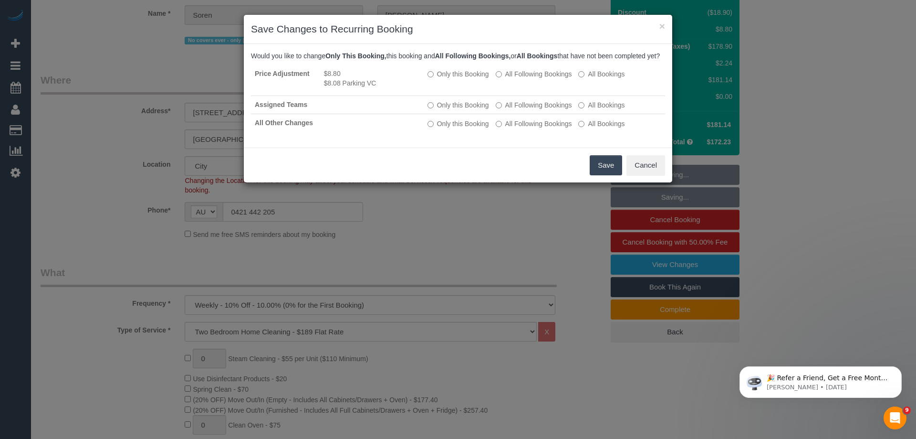
click at [605, 174] on button "Save" at bounding box center [606, 165] width 32 height 20
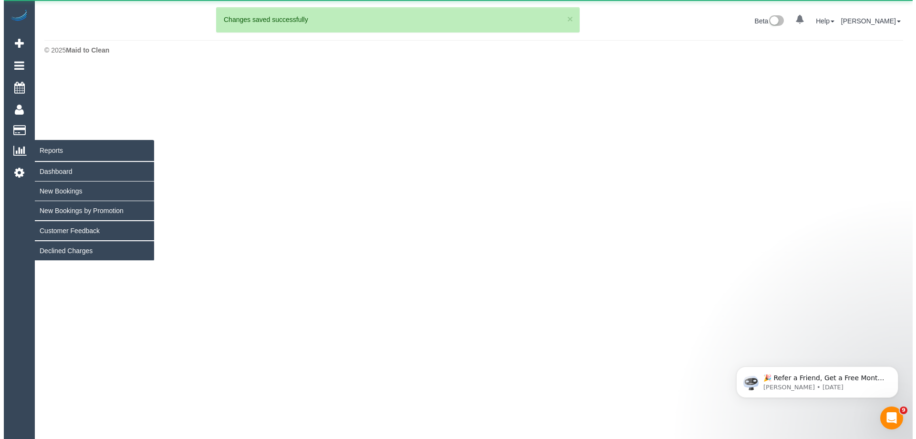
scroll to position [0, 0]
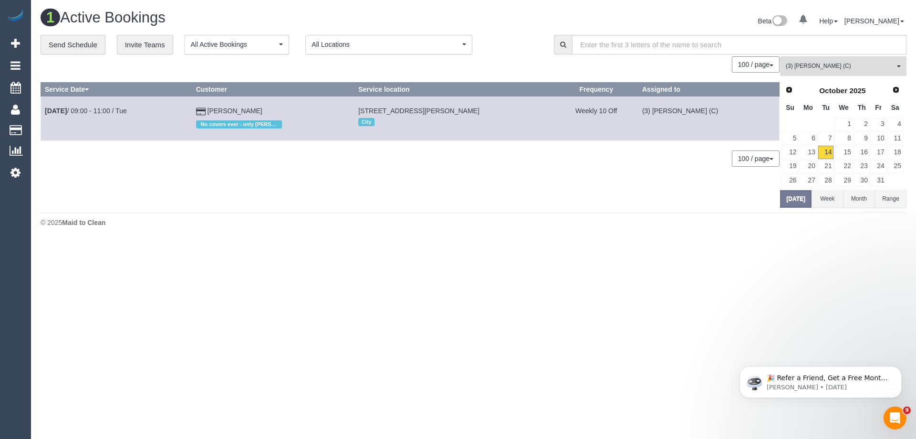
click at [847, 64] on span "(3) [PERSON_NAME] (C)" at bounding box center [840, 66] width 109 height 8
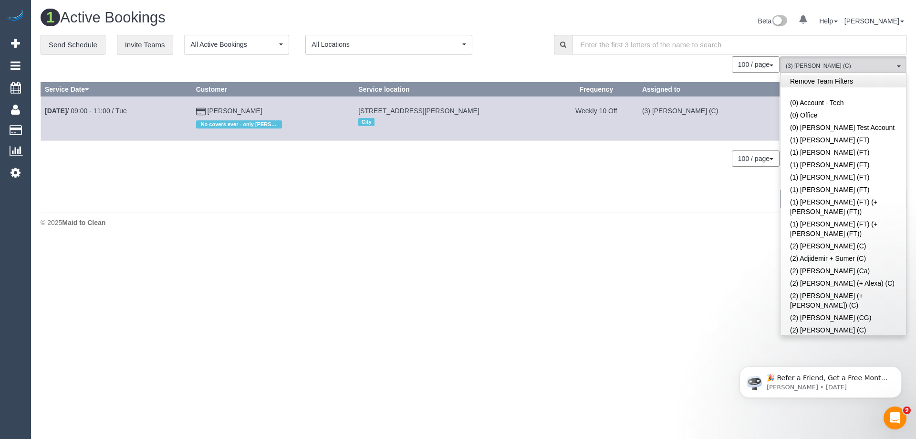
click at [826, 83] on link "Remove Team Filters" at bounding box center [844, 81] width 126 height 12
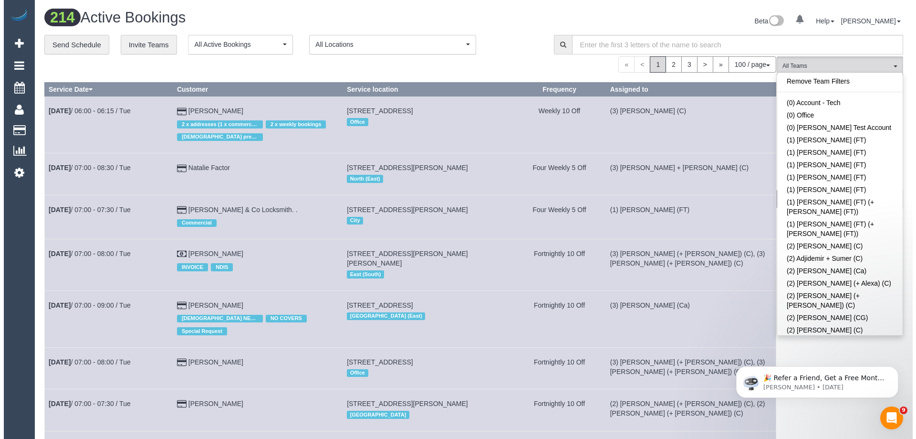
scroll to position [246, 0]
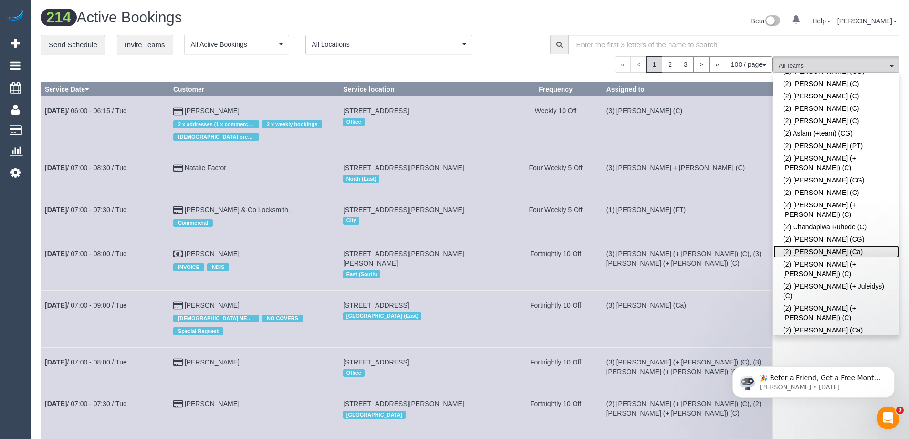
click at [872, 245] on link "(2) Cheree Jordan (Ca)" at bounding box center [837, 251] width 126 height 12
click at [522, 57] on div "« < 1 2 3 > » 100 / page 10 / page 20 / page 30 / page 40 / page 50 / page 100 …" at bounding box center [407, 64] width 732 height 16
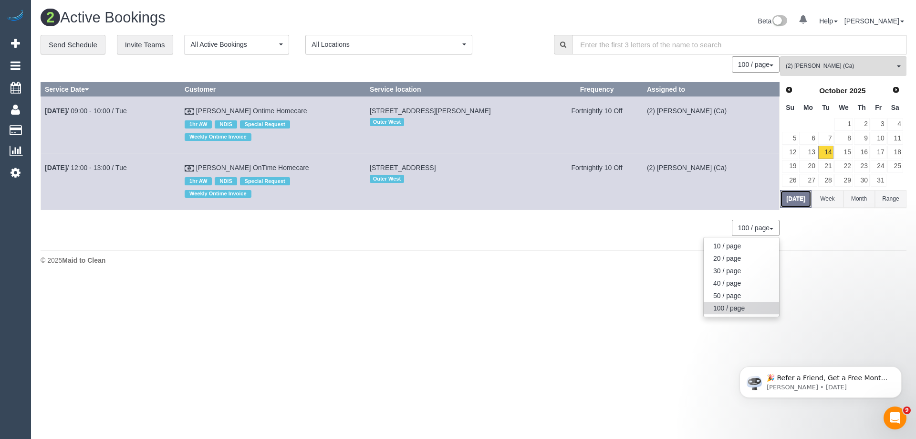
click at [796, 197] on button "Today" at bounding box center [796, 199] width 32 height 18
click at [841, 150] on link "15" at bounding box center [844, 152] width 18 height 13
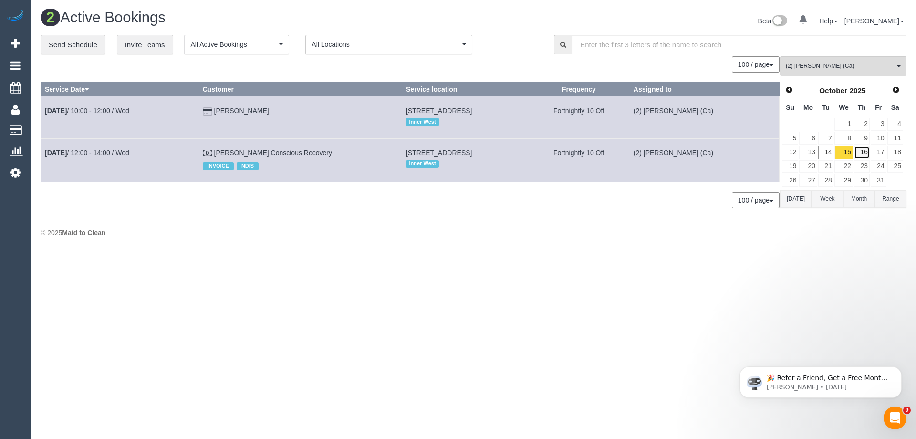
click at [865, 152] on link "16" at bounding box center [862, 152] width 16 height 13
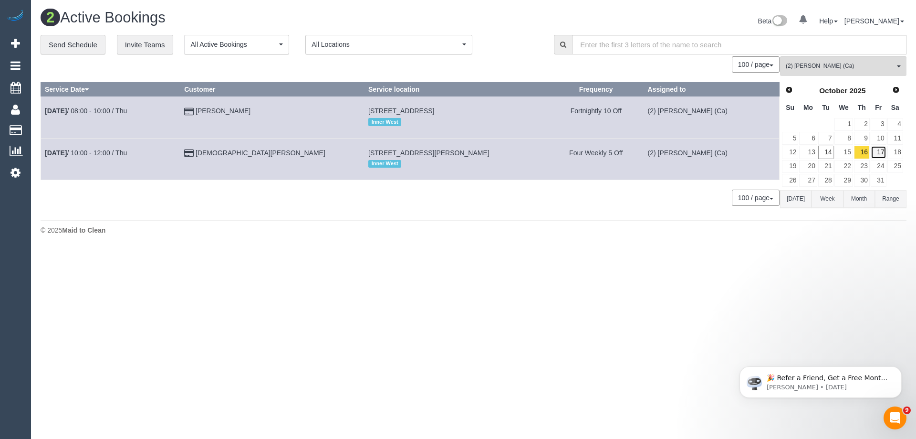
click at [873, 151] on link "17" at bounding box center [879, 152] width 16 height 13
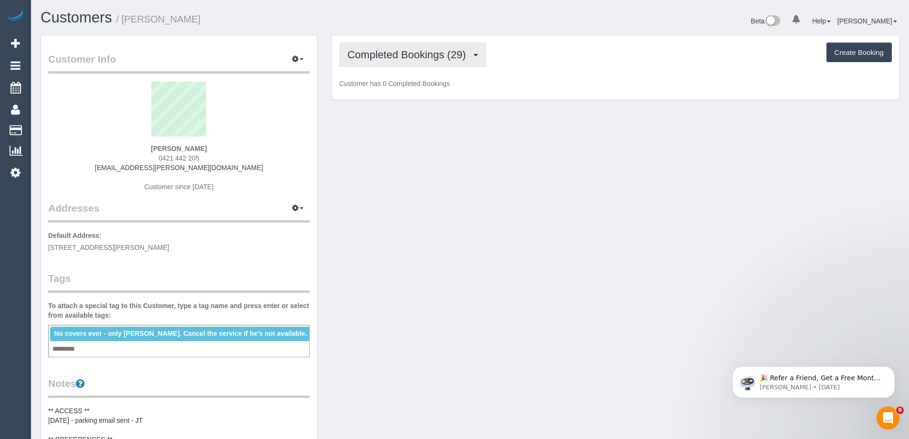
click at [422, 51] on span "Completed Bookings (29)" at bounding box center [408, 55] width 123 height 12
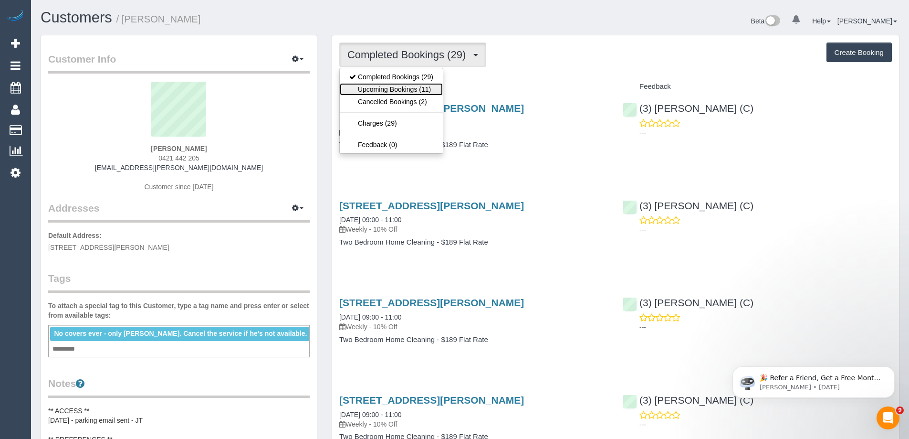
click at [420, 90] on link "Upcoming Bookings (11)" at bounding box center [391, 89] width 103 height 12
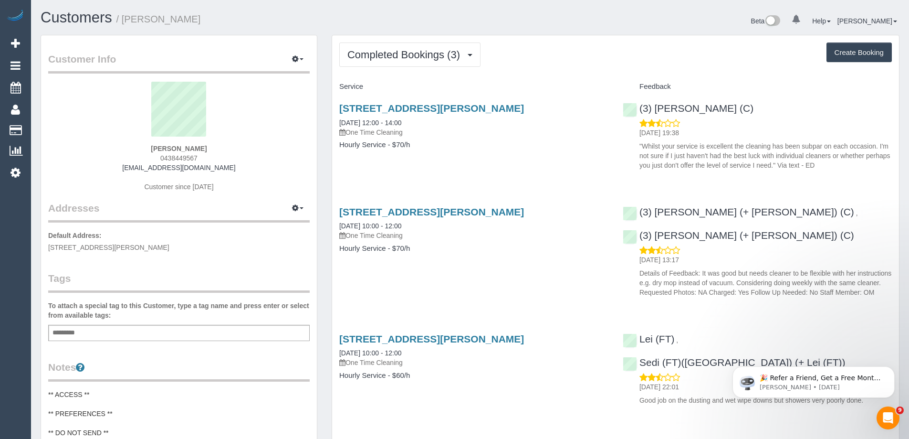
drag, startPoint x: 208, startPoint y: 157, endPoint x: 131, endPoint y: 163, distance: 77.6
click at [138, 151] on div "Renae Smith 0438449567 renaelsmith@gmail.com Customer since 2022" at bounding box center [179, 141] width 262 height 119
copy div "Renae Smith 0438449567"
click at [254, 183] on div "Renae Smith 0438449567 renaelsmith@gmail.com Customer since 2022" at bounding box center [179, 141] width 262 height 119
drag, startPoint x: 162, startPoint y: 158, endPoint x: 113, endPoint y: 155, distance: 49.7
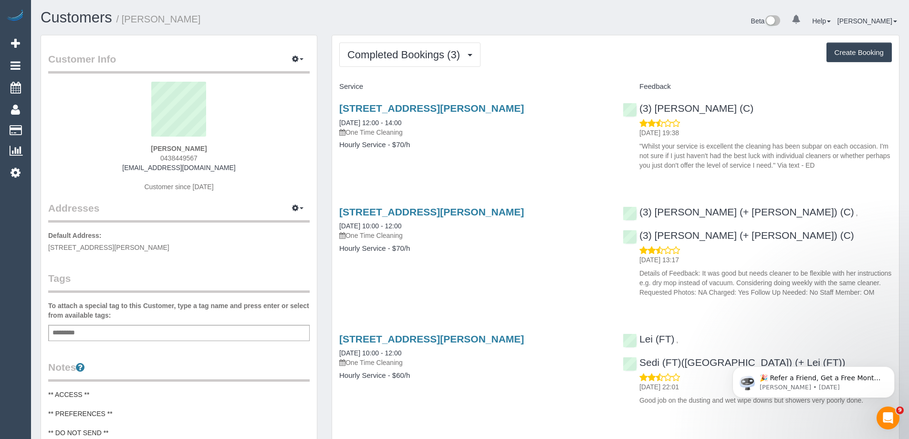
click at [113, 155] on div "Renae Smith 0438449567 renaelsmith@gmail.com Customer since 2022" at bounding box center [179, 141] width 262 height 119
copy span "0438449567"
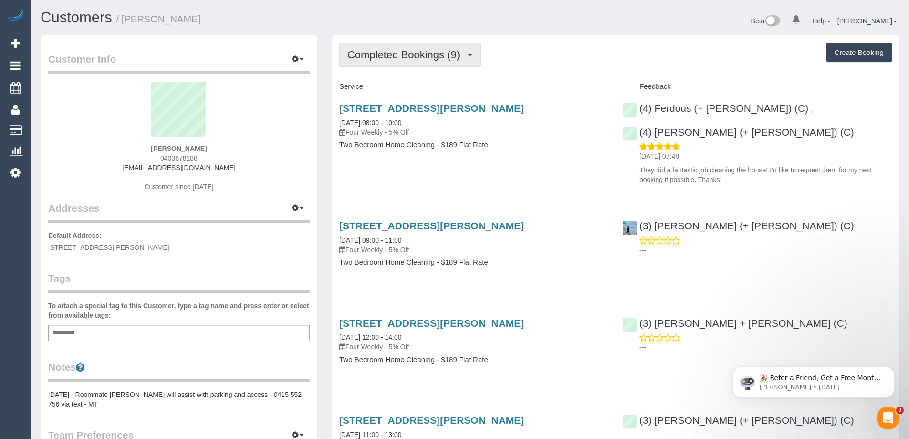
click at [402, 58] on span "Completed Bookings (9)" at bounding box center [405, 55] width 117 height 12
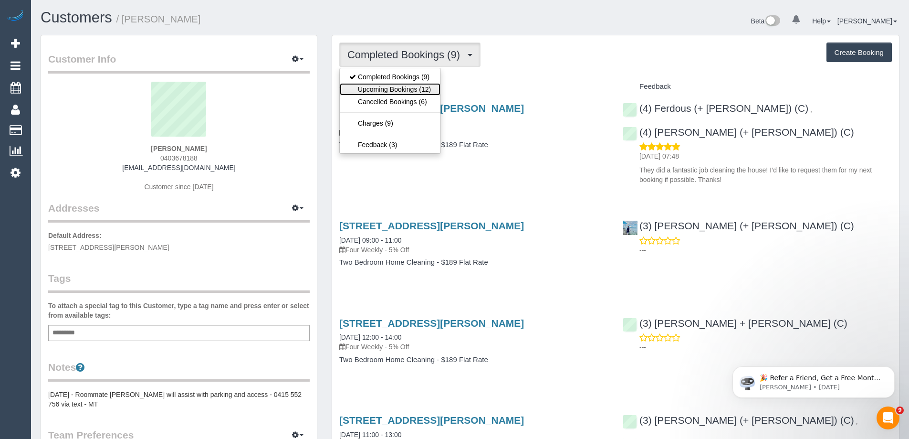
click at [422, 93] on link "Upcoming Bookings (12)" at bounding box center [390, 89] width 101 height 12
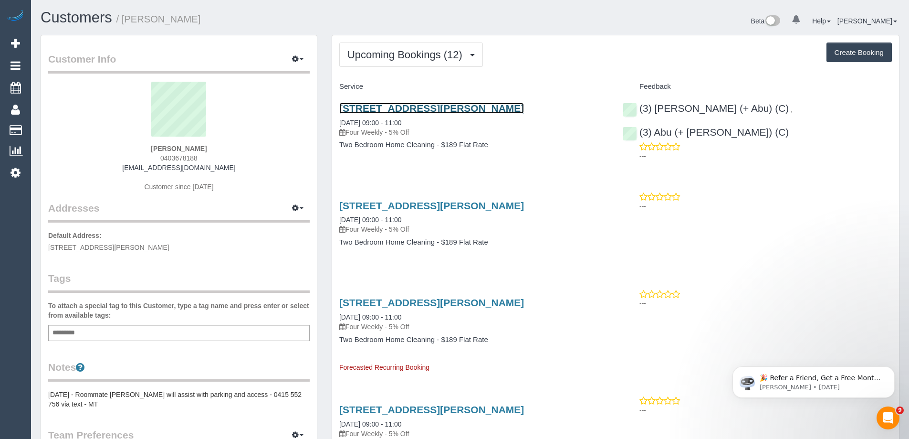
click at [400, 110] on link "[STREET_ADDRESS][PERSON_NAME]" at bounding box center [431, 108] width 185 height 11
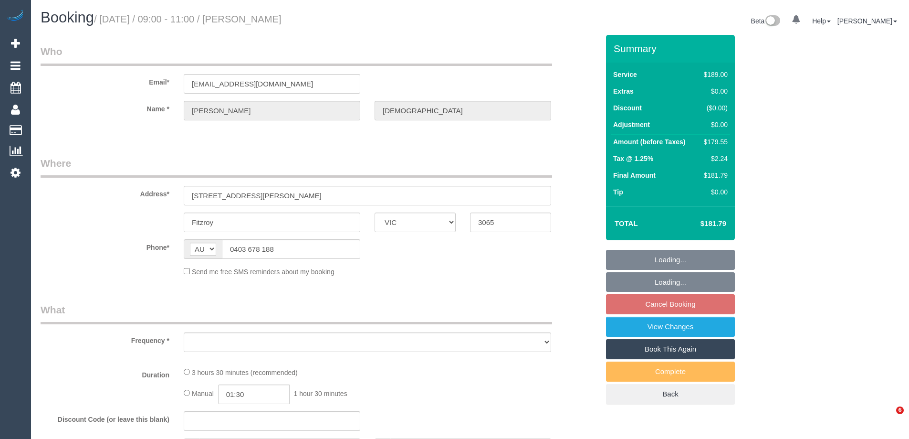
select select "VIC"
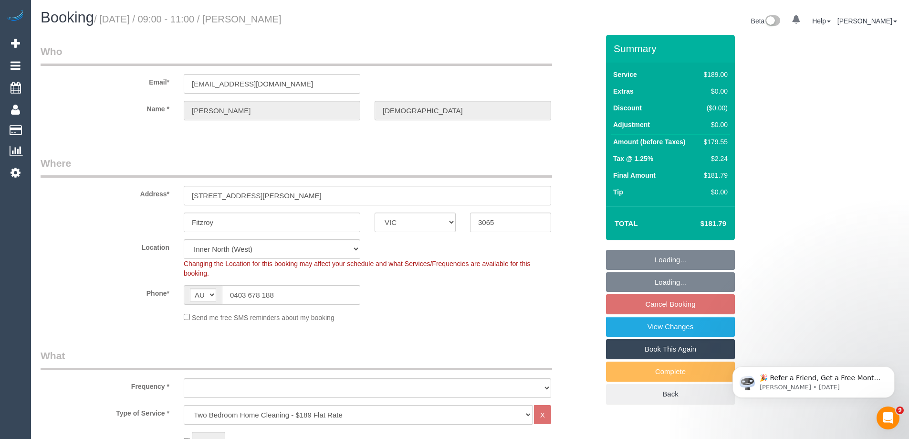
select select "number:28"
select select "number:14"
select select "number:18"
select select "number:22"
select select "number:34"
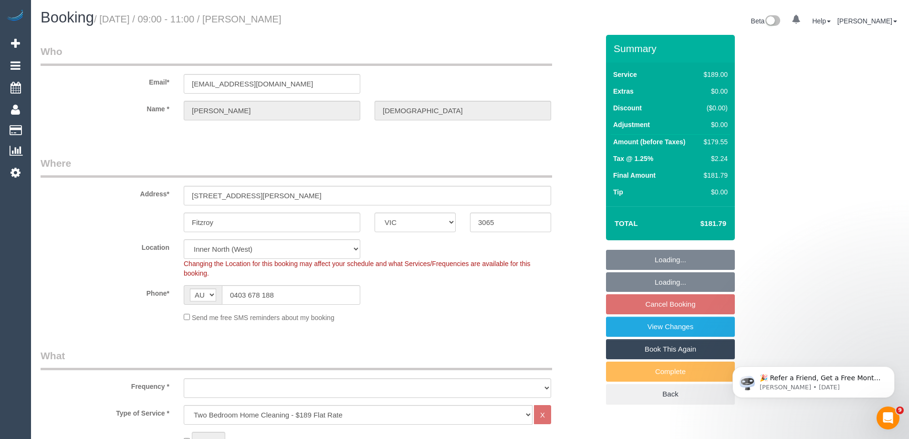
select select "number:13"
select select "object:1654"
select select "string:stripe-pm_1PXYyd2GScqysDRV1FPWkNYs"
select select "object:1676"
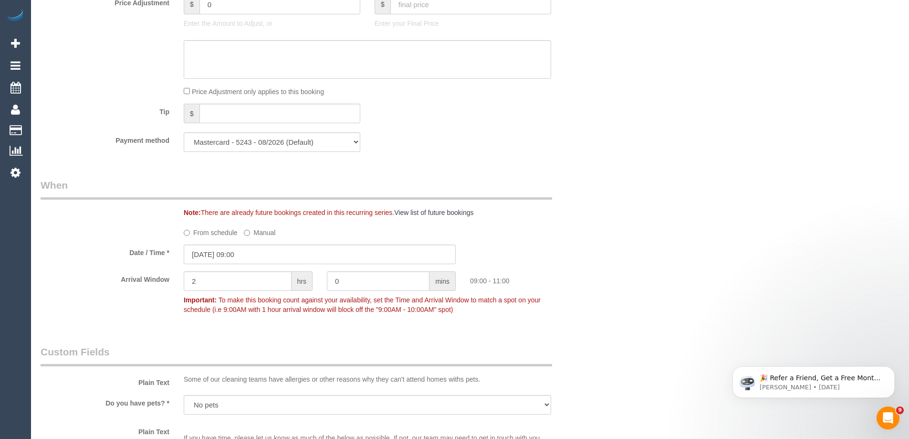
scroll to position [955, 0]
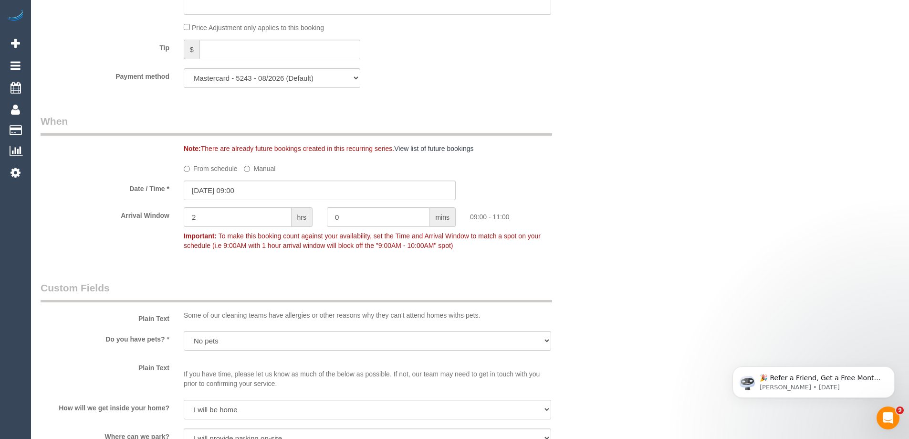
click at [215, 169] on label "From schedule" at bounding box center [211, 166] width 54 height 13
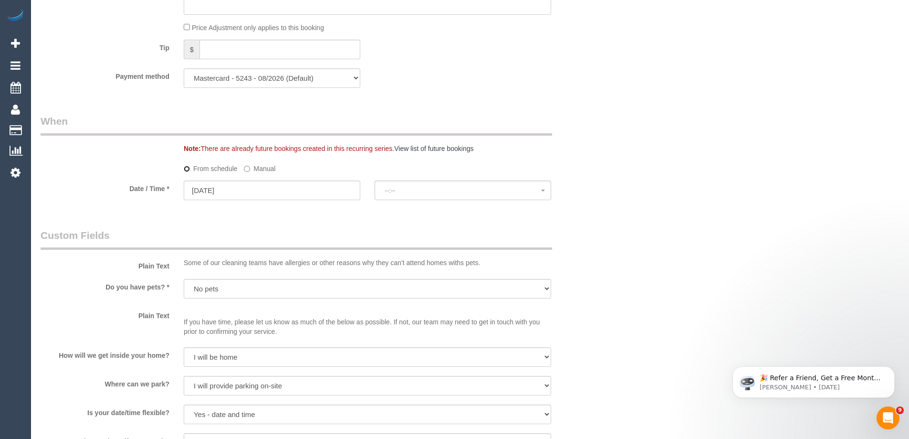
select select "spot13"
click at [304, 189] on input "16/10/2025" at bounding box center [272, 190] width 177 height 20
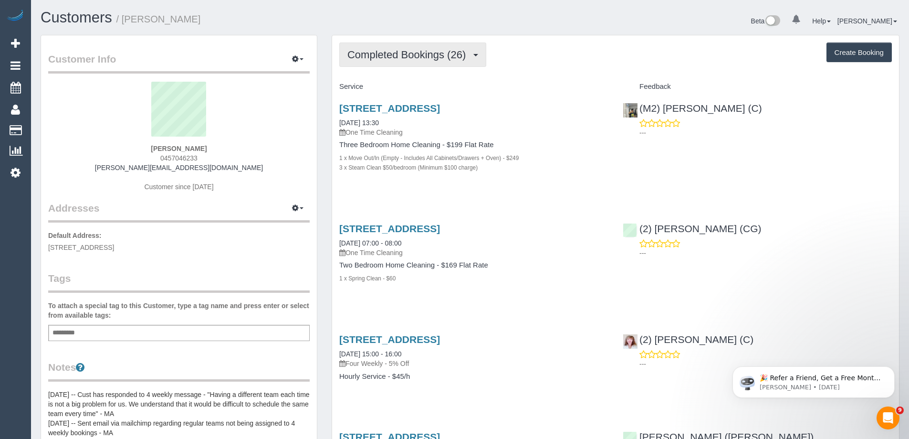
click at [418, 51] on span "Completed Bookings (26)" at bounding box center [408, 55] width 123 height 12
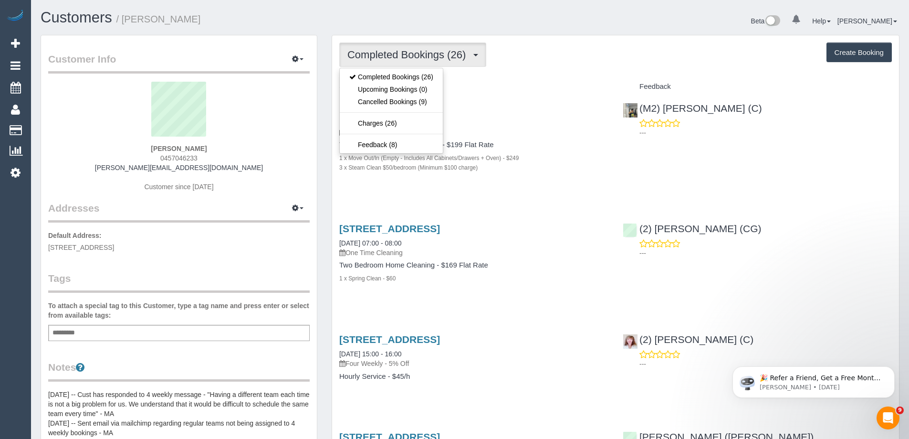
click at [568, 97] on div "34 Fraser Street, Richmond, VIC 3121 17/06/2022 13:30 One Time Cleaning Three B…" at bounding box center [474, 143] width 284 height 96
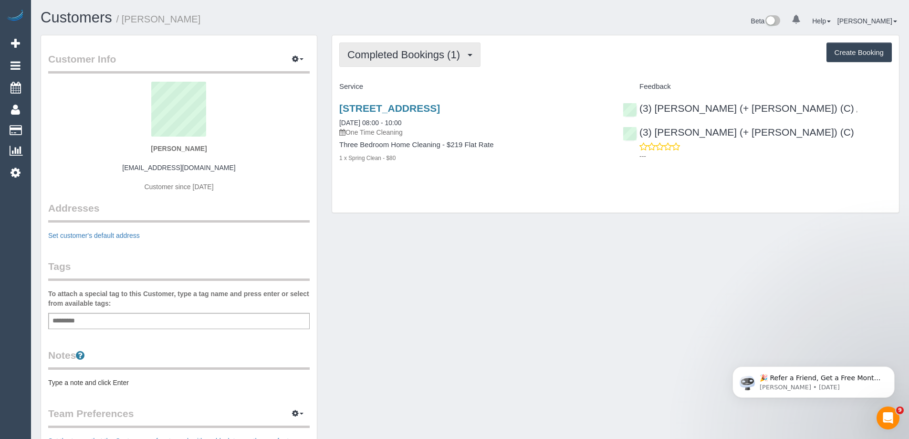
click at [400, 45] on button "Completed Bookings (1)" at bounding box center [409, 54] width 141 height 24
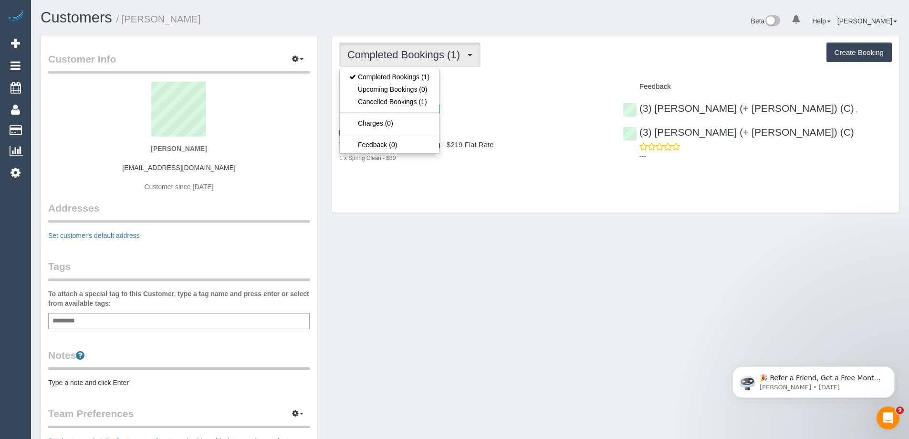
click at [537, 133] on p "One Time Cleaning" at bounding box center [473, 132] width 269 height 10
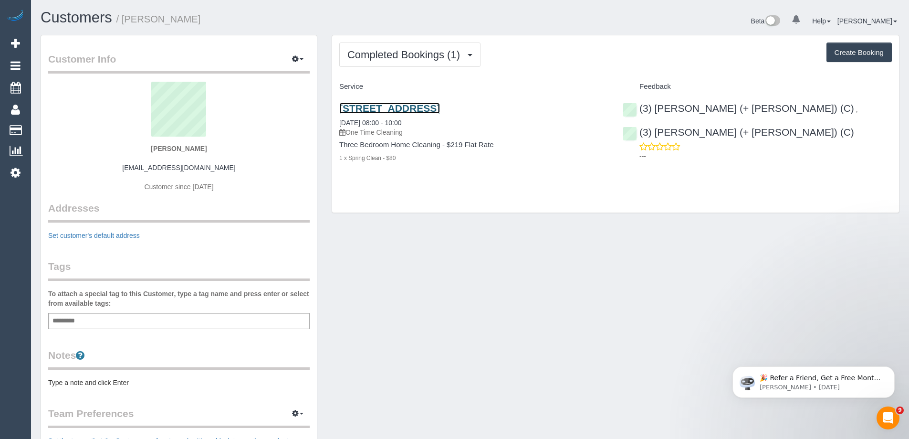
click at [440, 105] on link "34 Fraser St, Richmond, VIC 3121" at bounding box center [389, 108] width 101 height 11
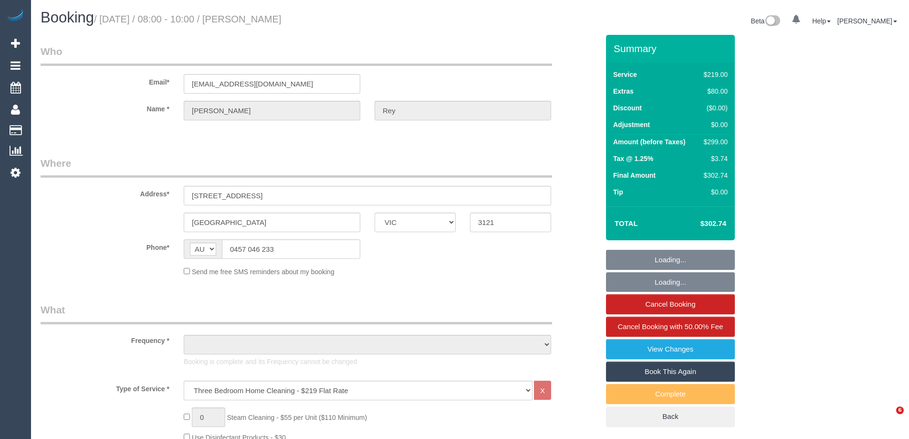
select select "VIC"
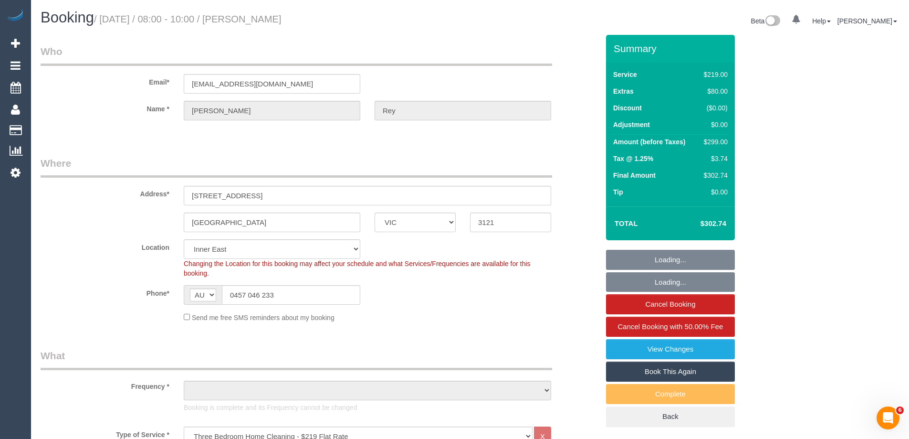
select select "object:684"
select select "string:stripe-pm_1KTcDl2GScqysDRV0M4IRFUb"
select select "number:27"
select select "number:14"
select select "number:19"
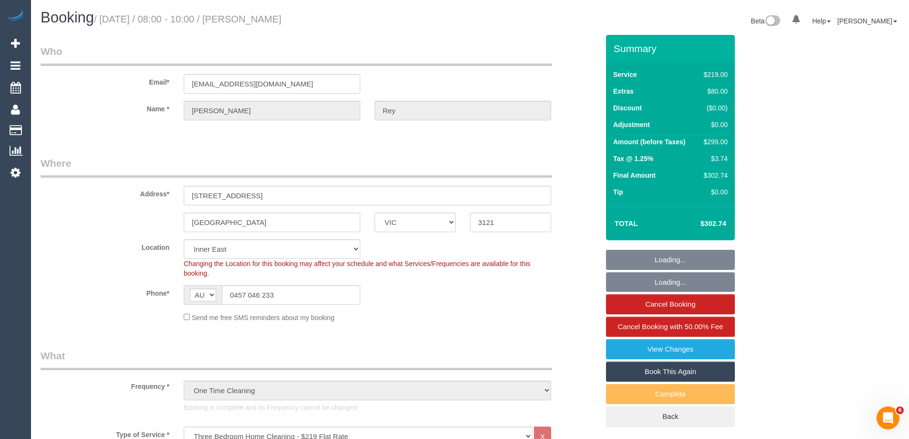
select select "number:22"
select select "number:26"
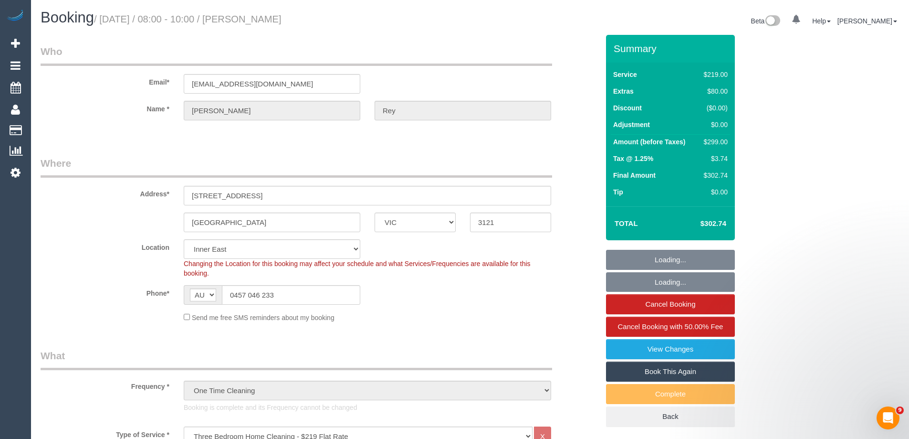
select select "object:1350"
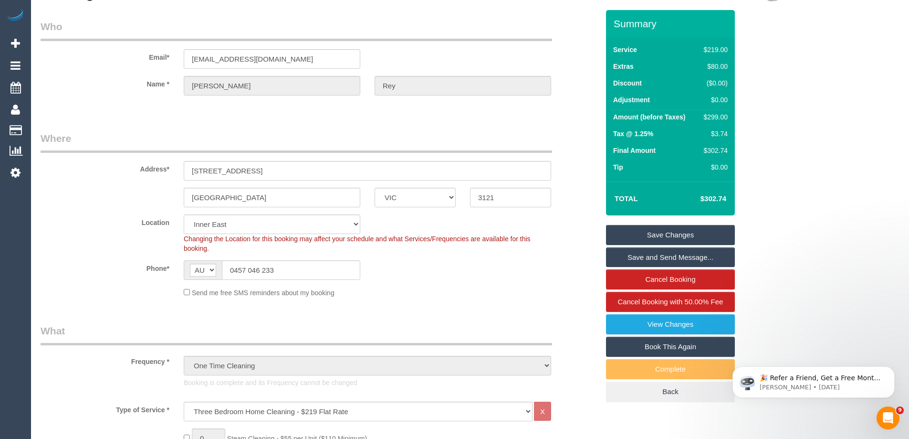
scroll to position [48, 0]
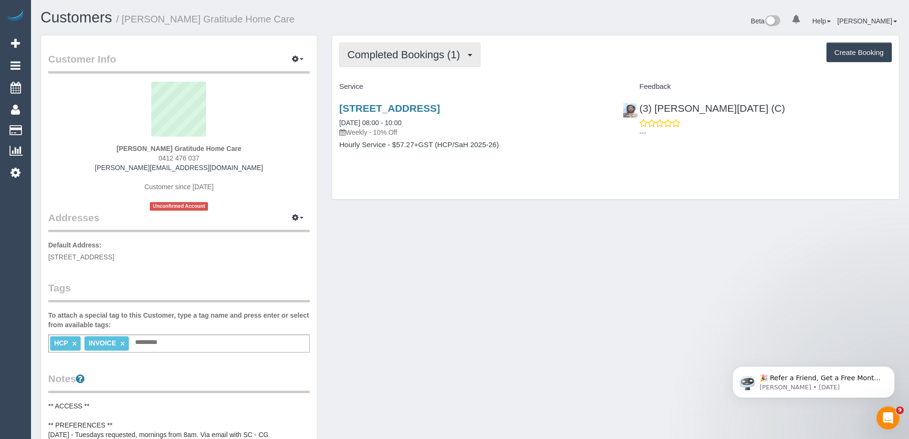
click at [412, 62] on button "Completed Bookings (1)" at bounding box center [409, 54] width 141 height 24
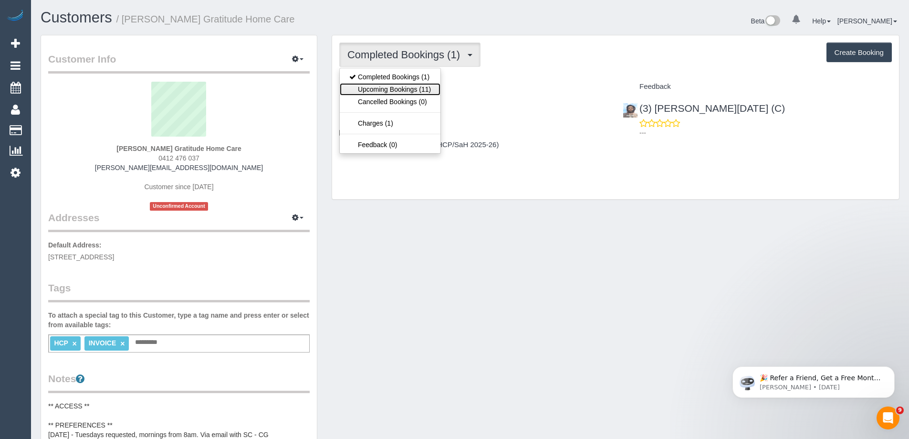
click at [412, 91] on link "Upcoming Bookings (11)" at bounding box center [390, 89] width 101 height 12
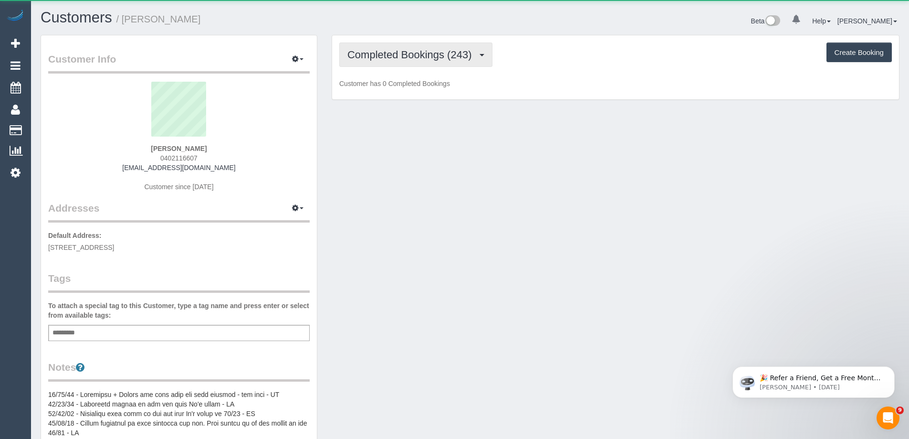
click at [402, 52] on span "Completed Bookings (243)" at bounding box center [411, 55] width 129 height 12
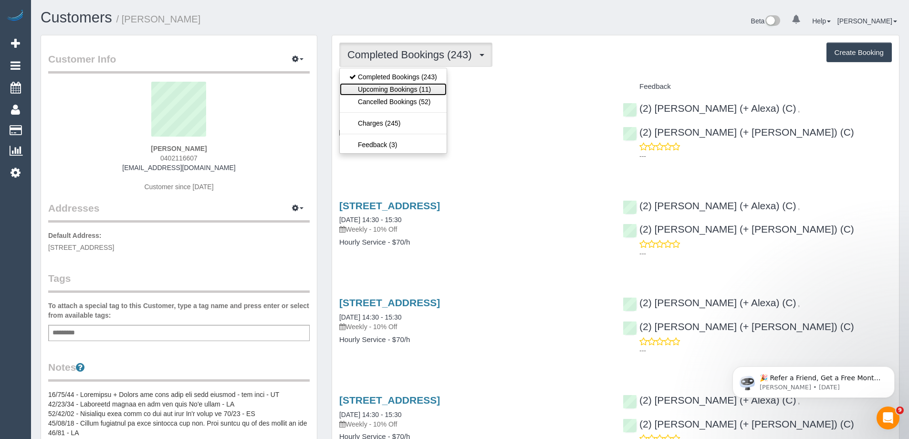
click at [410, 90] on link "Upcoming Bookings (11)" at bounding box center [393, 89] width 107 height 12
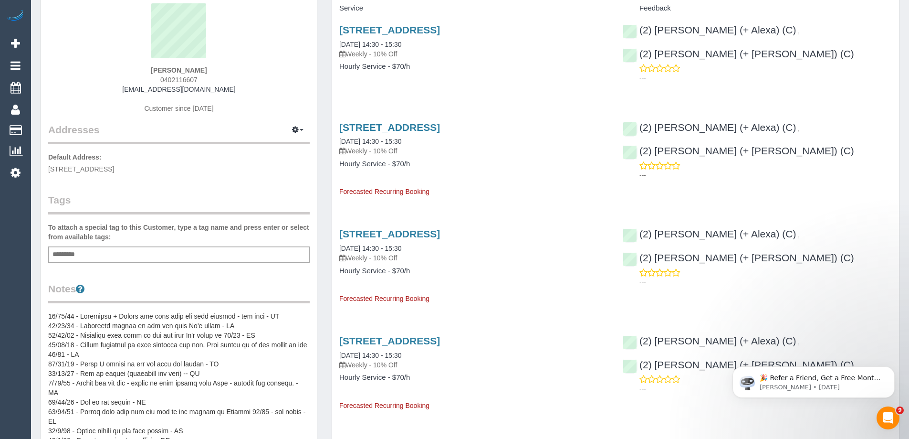
scroll to position [95, 0]
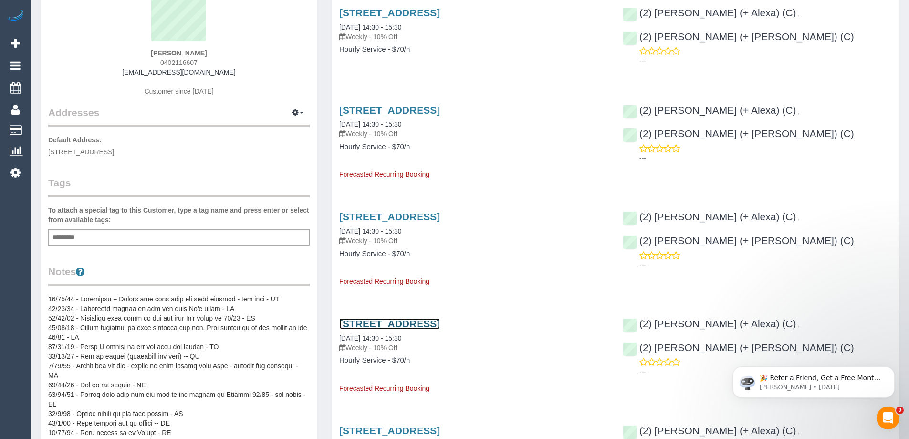
click at [440, 325] on link "[STREET_ADDRESS]" at bounding box center [389, 323] width 101 height 11
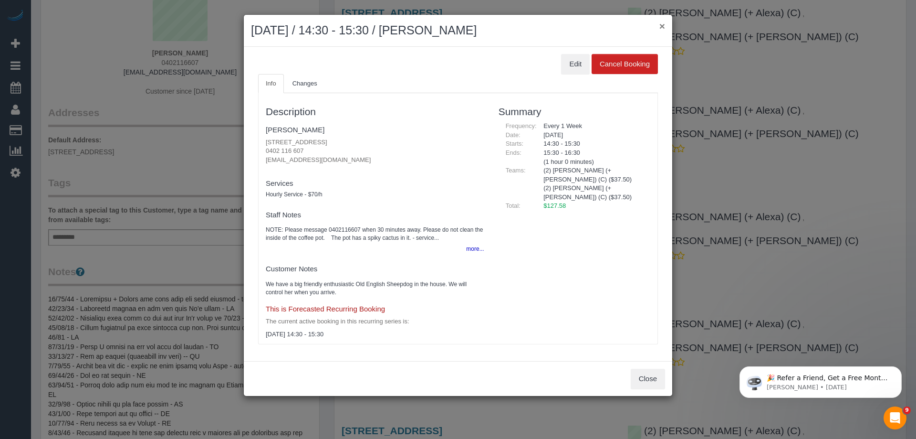
click at [663, 27] on button "×" at bounding box center [663, 26] width 6 height 10
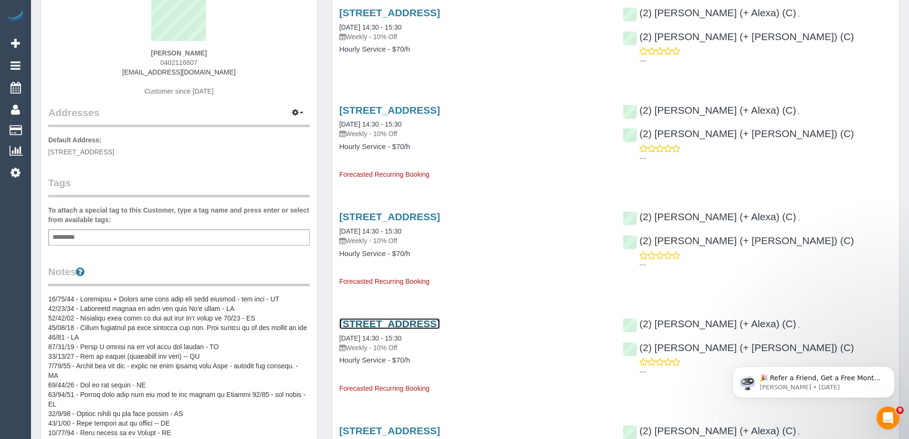
click at [440, 323] on link "[STREET_ADDRESS]" at bounding box center [389, 323] width 101 height 11
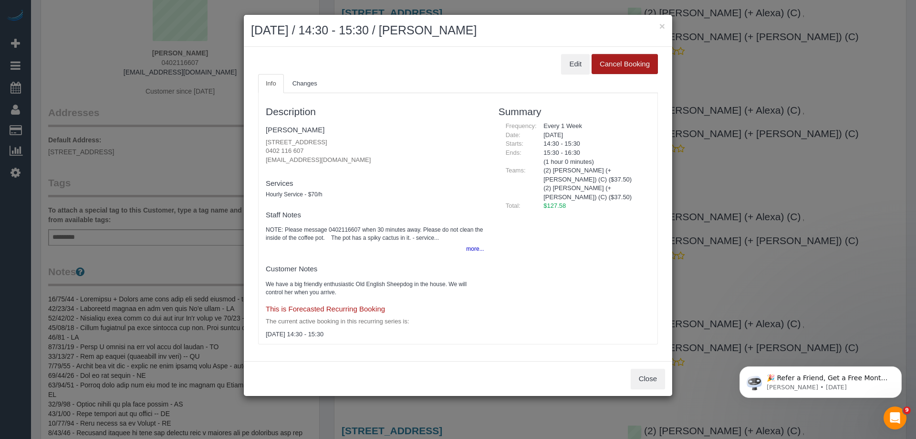
click at [617, 64] on button "Cancel Booking" at bounding box center [625, 64] width 66 height 20
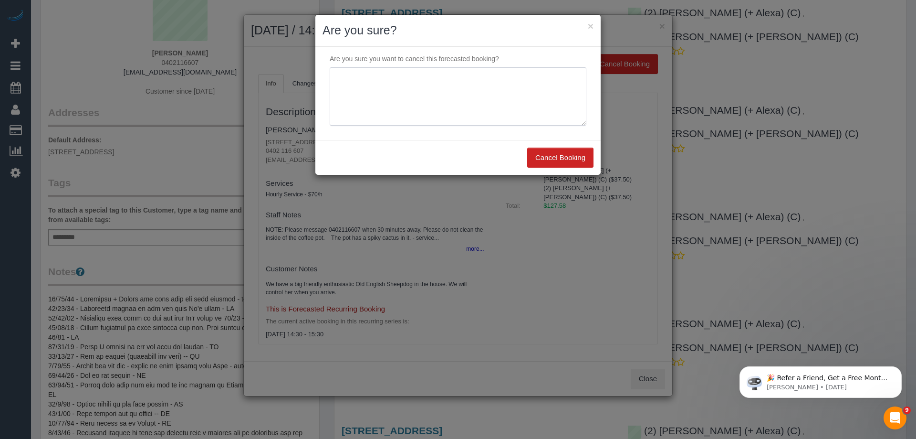
click at [481, 105] on textarea at bounding box center [458, 96] width 257 height 58
click at [450, 80] on textarea at bounding box center [458, 96] width 257 height 58
drag, startPoint x: 529, startPoint y: 80, endPoint x: 269, endPoint y: 83, distance: 260.2
click at [270, 83] on div "× Are you sure? Are you sure you want to cancel this forecasted booking? Cancel…" at bounding box center [458, 219] width 916 height 439
type textarea "Service not needed on this date via email VC"
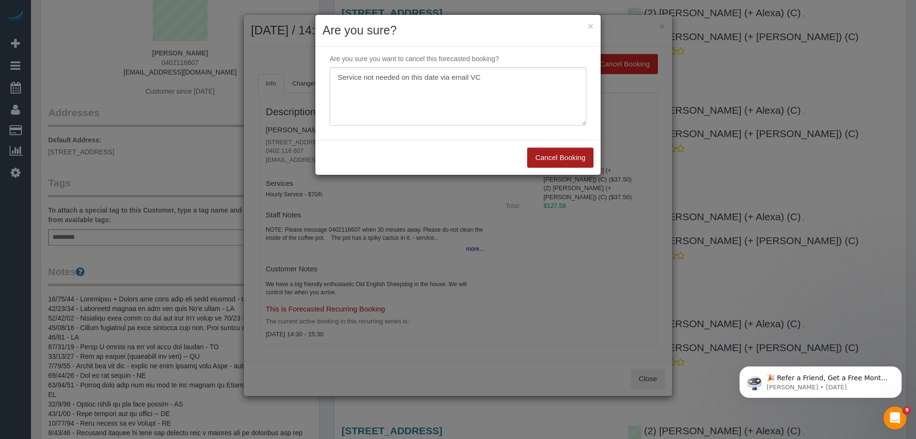
click at [573, 151] on button "Cancel Booking" at bounding box center [560, 157] width 66 height 20
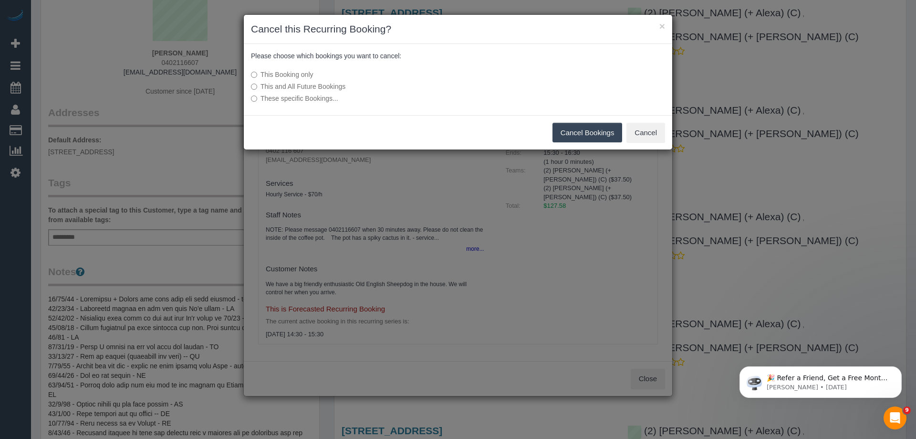
click at [576, 133] on button "Cancel Bookings" at bounding box center [588, 133] width 70 height 20
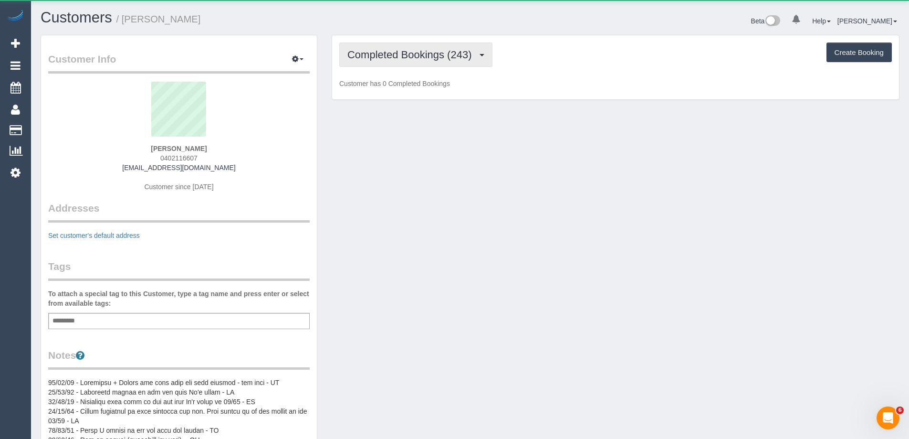
click at [448, 56] on span "Completed Bookings (243)" at bounding box center [411, 55] width 129 height 12
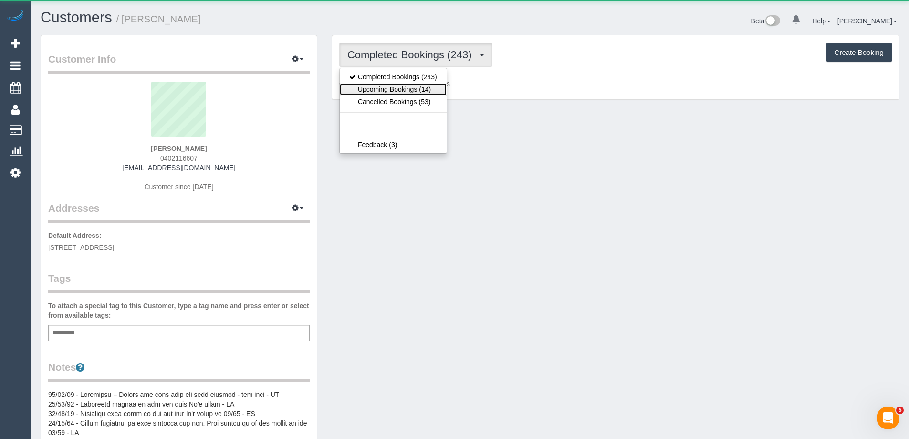
click at [442, 87] on link "Upcoming Bookings (14)" at bounding box center [393, 89] width 107 height 12
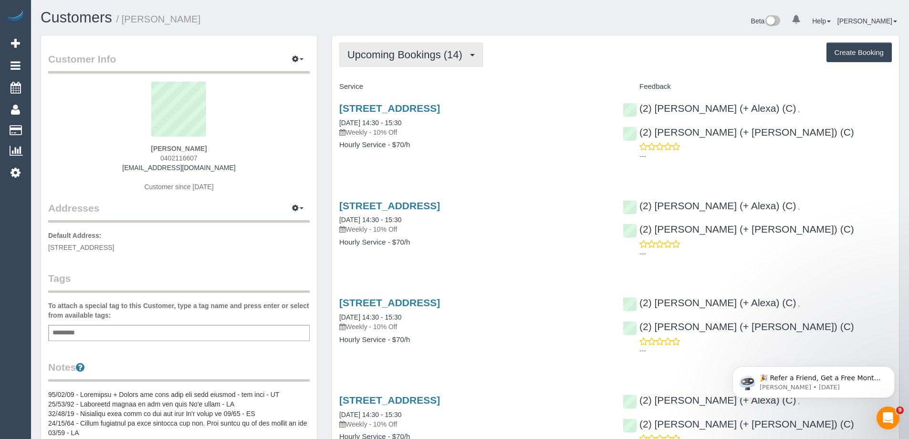
click at [431, 56] on span "Upcoming Bookings (14)" at bounding box center [407, 55] width 120 height 12
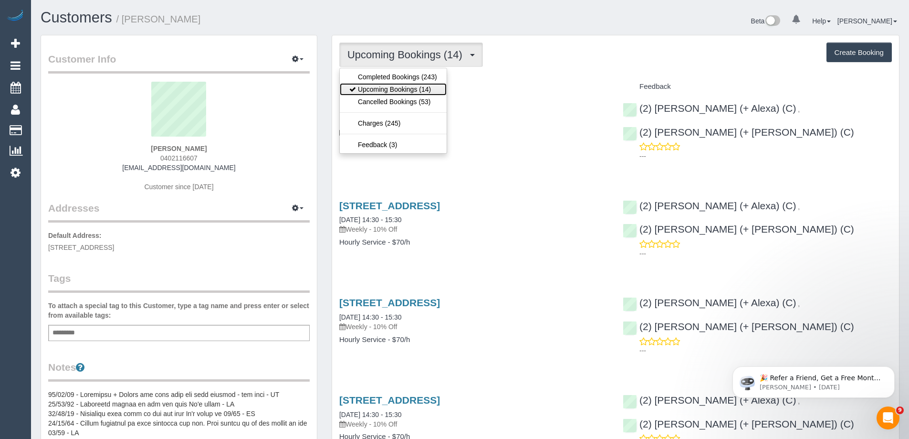
click at [420, 89] on link "Upcoming Bookings (14)" at bounding box center [393, 89] width 107 height 12
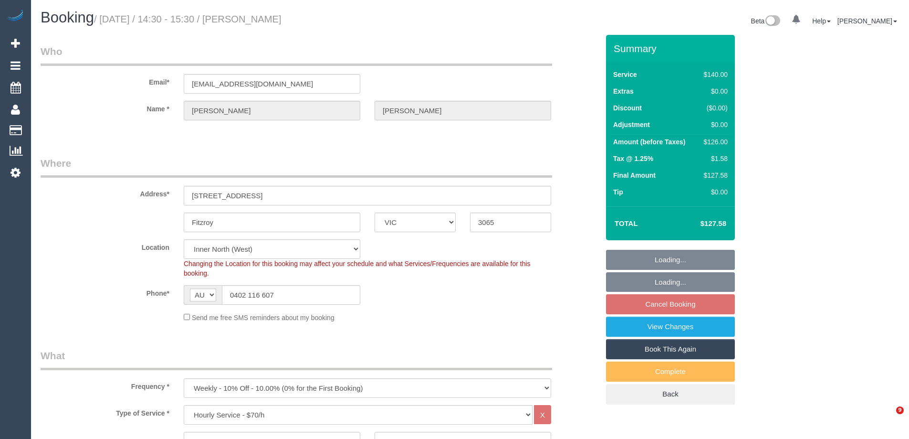
select select "VIC"
select select "number:27"
select select "number:35"
select select "25666"
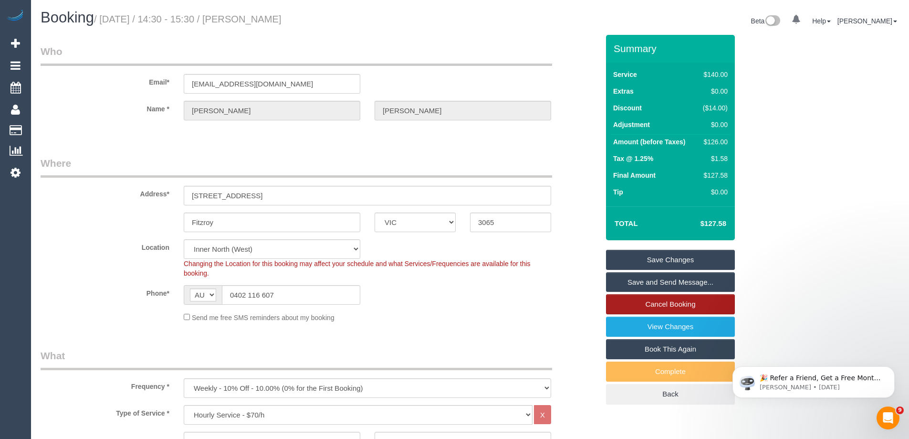
click at [679, 304] on link "Cancel Booking" at bounding box center [670, 304] width 129 height 20
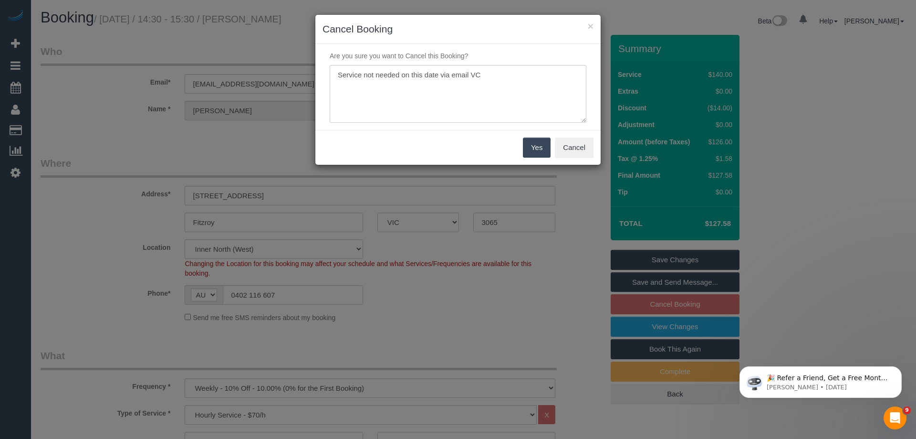
type textarea "Service not needed on this date via email VC"
click at [540, 147] on button "Yes" at bounding box center [537, 147] width 28 height 20
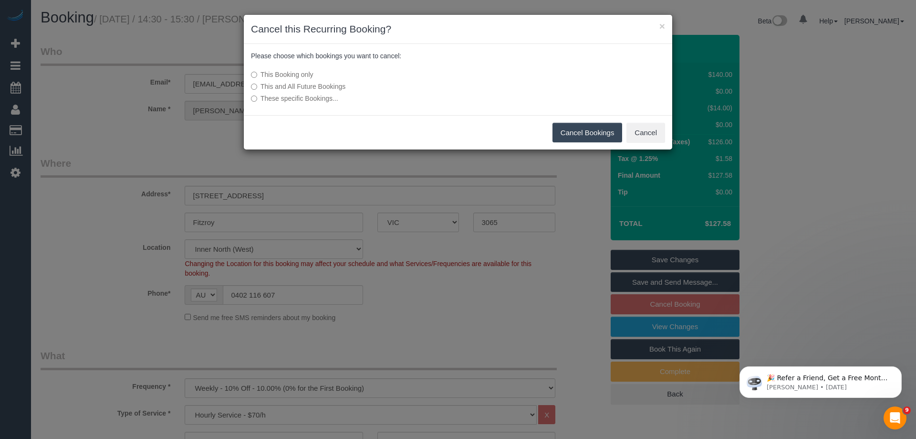
click at [581, 134] on button "Cancel Bookings" at bounding box center [588, 133] width 70 height 20
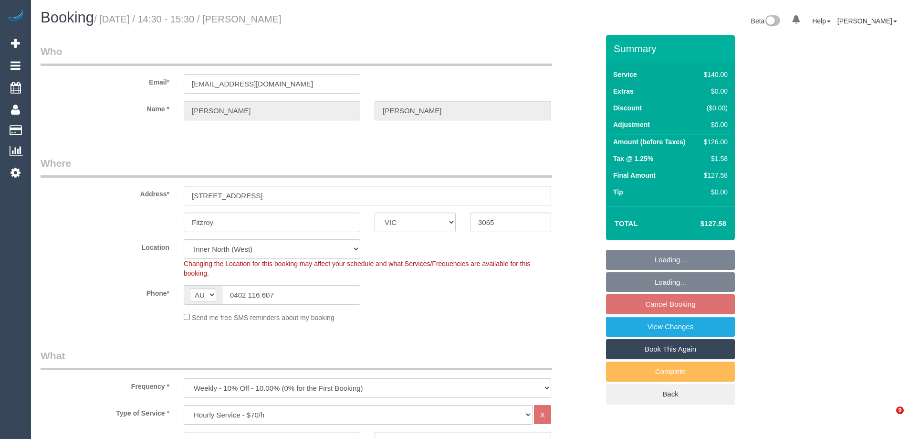
select select "VIC"
select select "number:27"
select select "number:35"
select select "25666"
select select "object:1700"
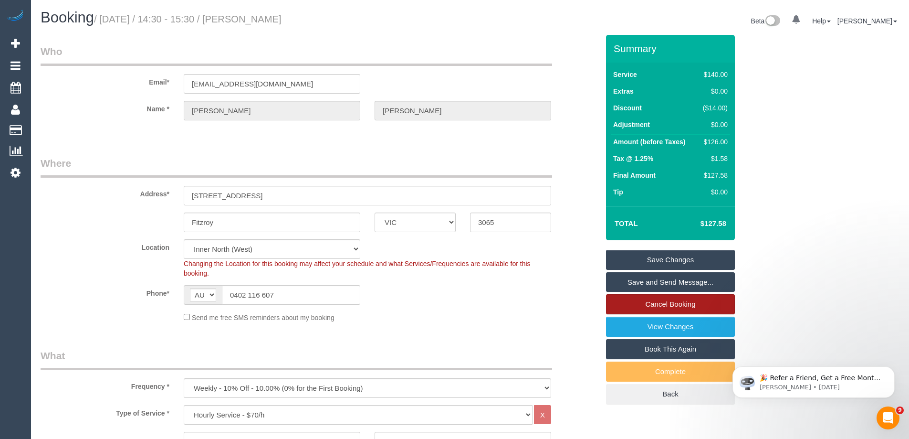
click at [669, 299] on link "Cancel Booking" at bounding box center [670, 304] width 129 height 20
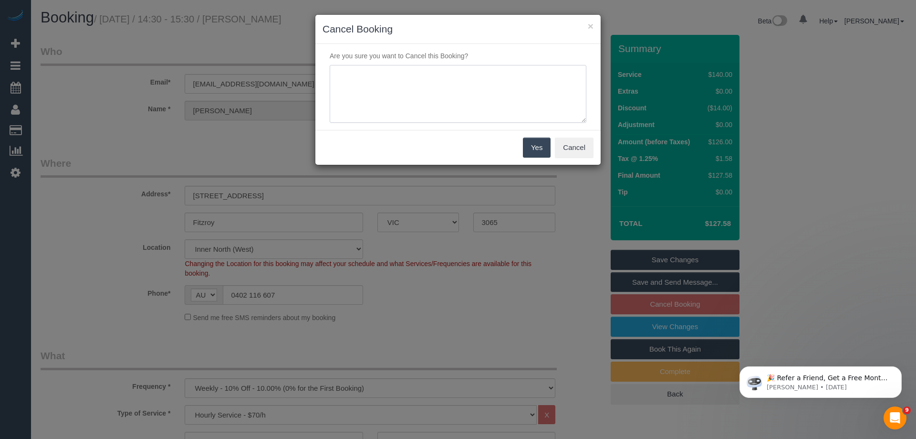
click at [437, 84] on textarea at bounding box center [458, 94] width 257 height 58
paste textarea "Service not needed on this date via email VC"
type textarea "Service not needed on this date via email VC"
click at [537, 145] on button "Yes" at bounding box center [537, 147] width 28 height 20
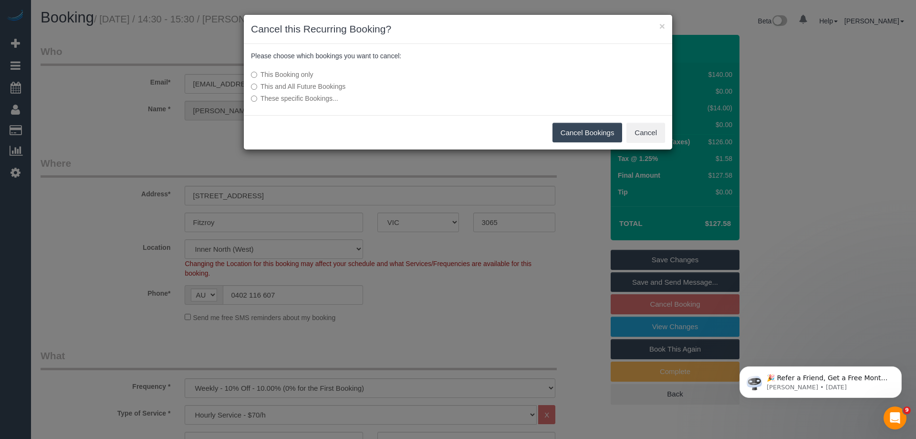
click at [583, 140] on button "Cancel Bookings" at bounding box center [588, 133] width 70 height 20
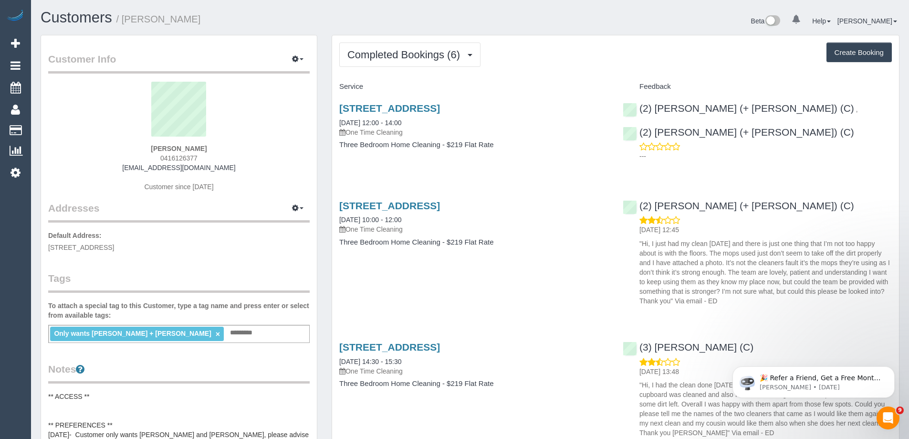
drag, startPoint x: 214, startPoint y: 157, endPoint x: 102, endPoint y: 155, distance: 112.7
click at [102, 155] on div "[PERSON_NAME] 0416126377 [EMAIL_ADDRESS][DOMAIN_NAME] Customer since [DATE]" at bounding box center [179, 141] width 262 height 119
copy span "0416126377"
click at [223, 171] on div "Rosanna Varricchio 0416126377 bella_rose7@hotmail.com Customer since 2024" at bounding box center [179, 141] width 262 height 119
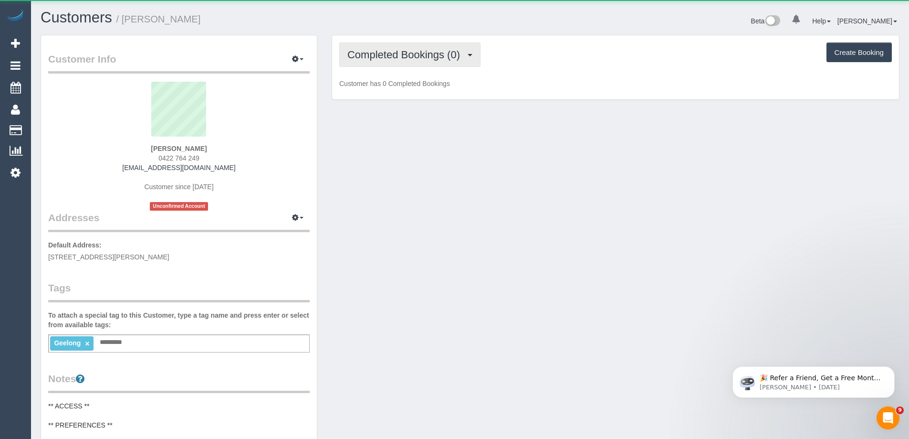
click at [416, 51] on span "Completed Bookings (0)" at bounding box center [405, 55] width 117 height 12
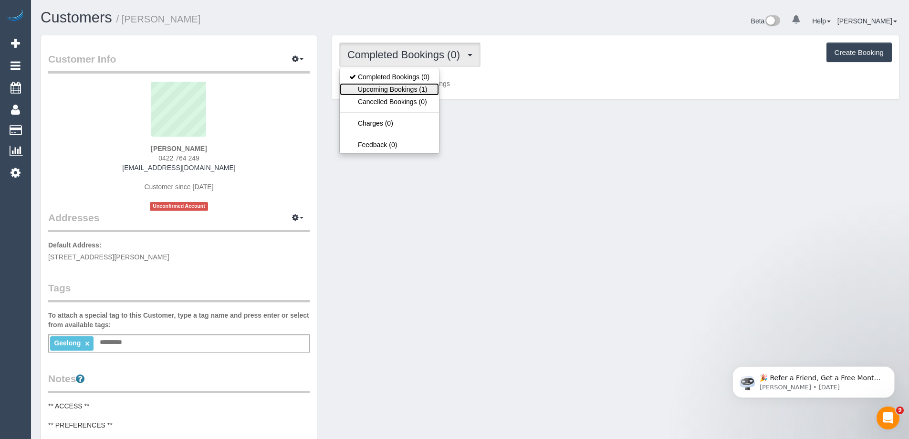
click at [414, 85] on link "Upcoming Bookings (1)" at bounding box center [389, 89] width 99 height 12
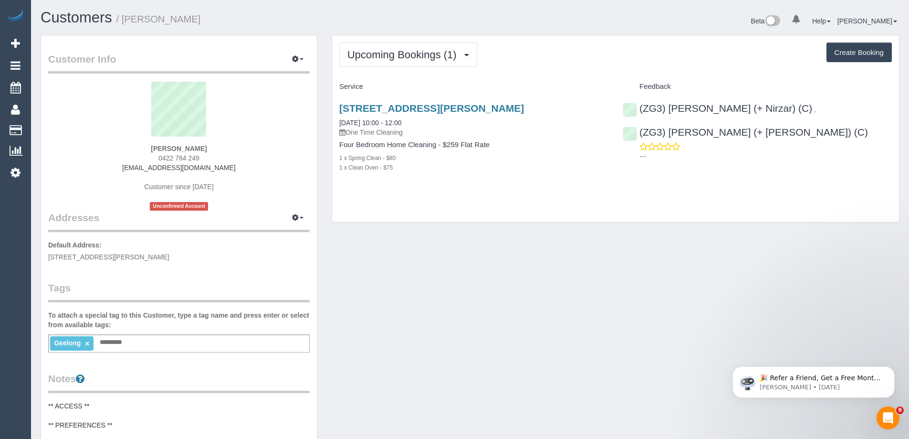
drag, startPoint x: 209, startPoint y: 156, endPoint x: 139, endPoint y: 155, distance: 69.7
click at [139, 155] on div "Ryan Moore 0422 764 249 moorey1984@gmail.com Customer since 2025 Unconfirmed Ac…" at bounding box center [179, 146] width 262 height 129
copy span "0422 764 249"
click at [195, 340] on div "Geelong × Add a tag" at bounding box center [179, 343] width 262 height 18
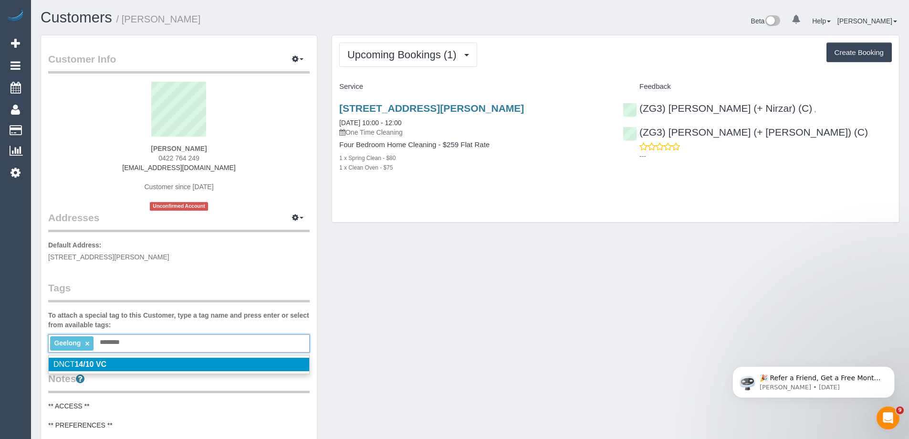
type input "********"
click at [101, 362] on em "14/10 VC" at bounding box center [90, 364] width 32 height 8
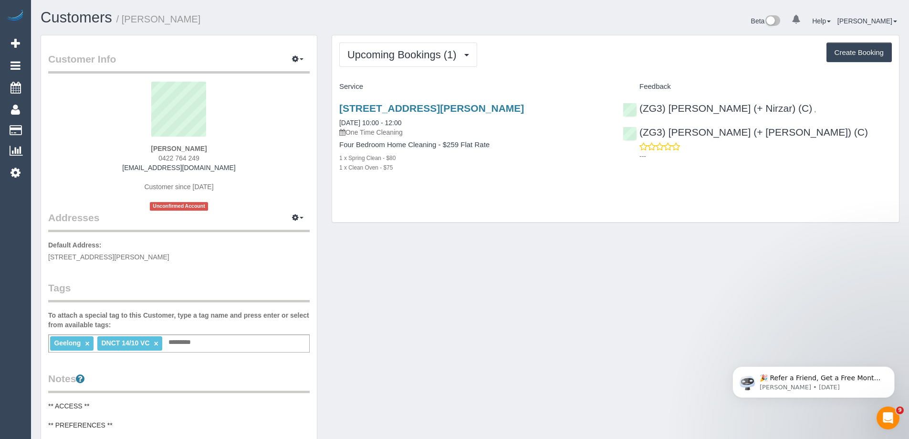
click at [181, 307] on div "Tags To attach a special tag to this Customer, type a tag name and press enter …" at bounding box center [179, 317] width 262 height 72
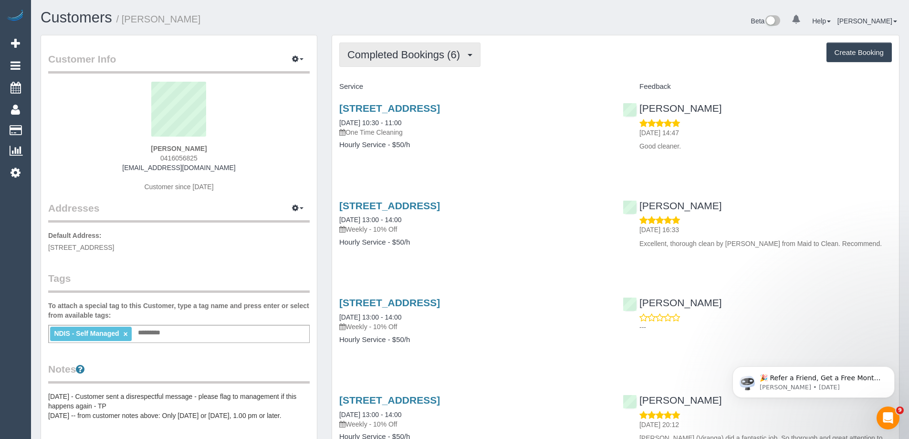
click at [406, 54] on span "Completed Bookings (6)" at bounding box center [405, 55] width 117 height 12
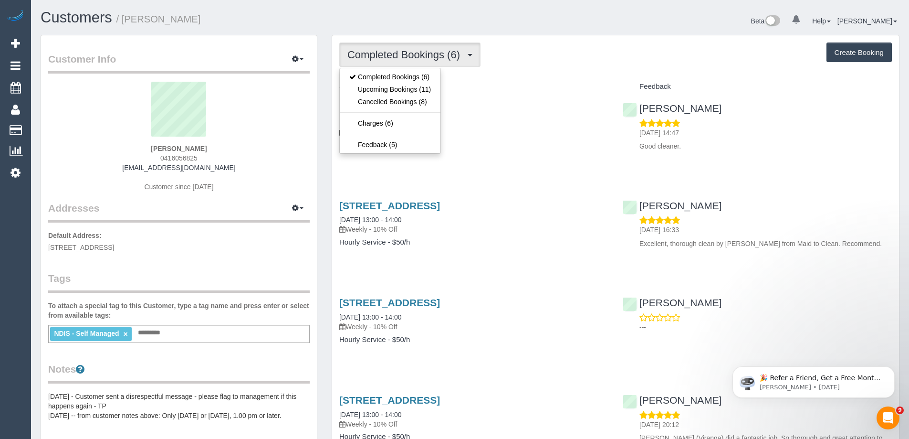
click at [578, 63] on div "Completed Bookings (6) Completed Bookings (6) Upcoming Bookings (11) Cancelled …" at bounding box center [615, 54] width 553 height 24
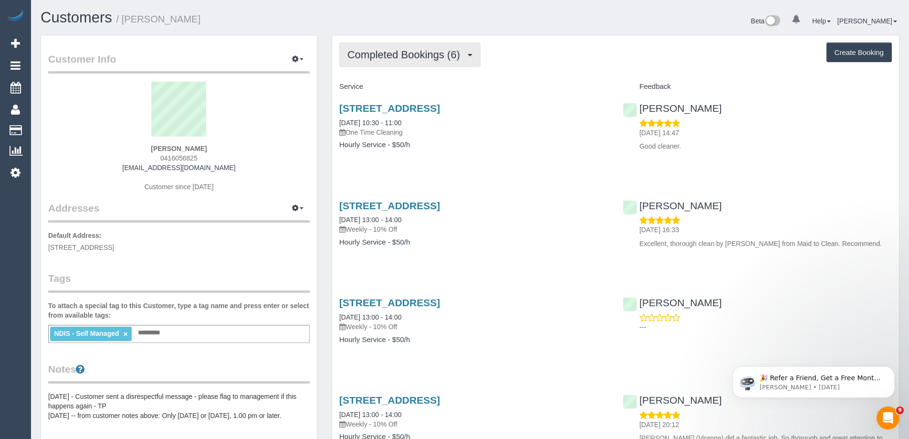
click at [378, 52] on span "Completed Bookings (6)" at bounding box center [405, 55] width 117 height 12
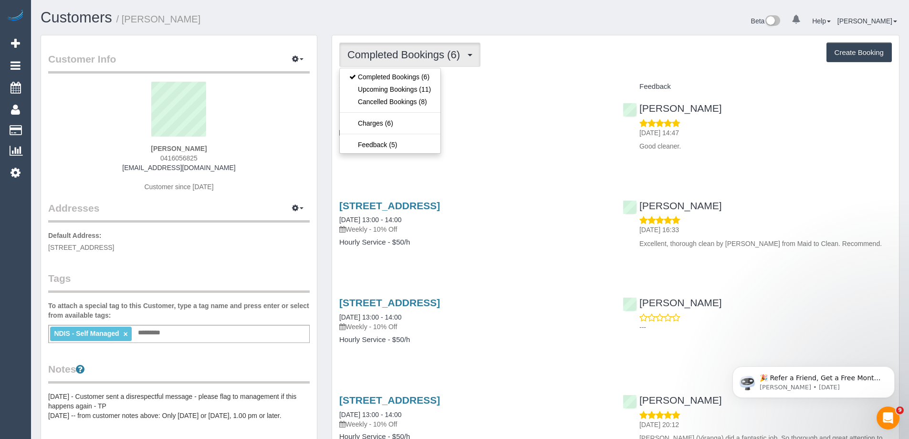
click at [573, 63] on div "Completed Bookings (6) Completed Bookings (6) Upcoming Bookings (11) Cancelled …" at bounding box center [615, 54] width 553 height 24
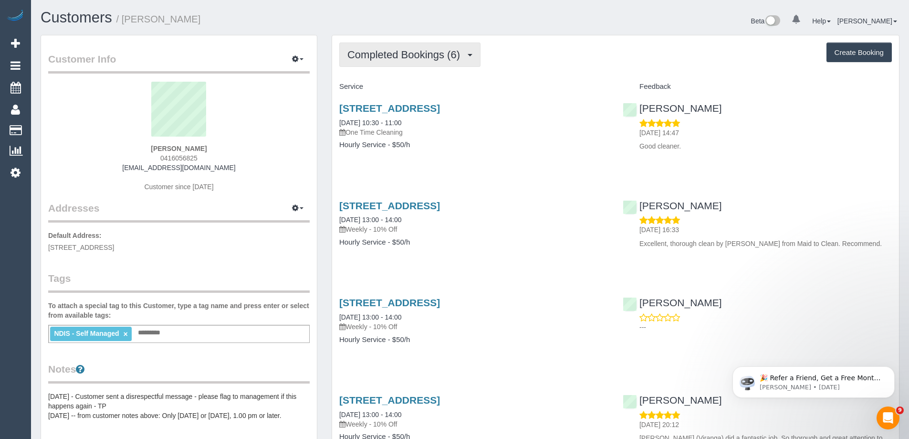
click at [431, 60] on span "Completed Bookings (6)" at bounding box center [405, 55] width 117 height 12
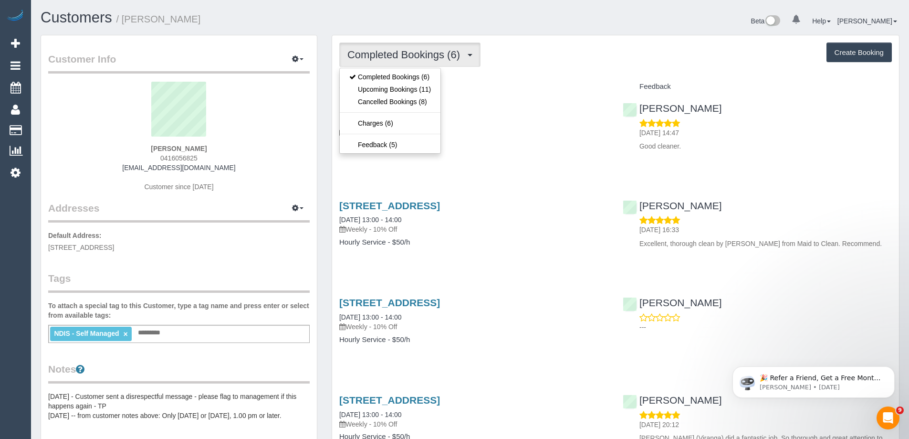
click at [611, 72] on div "Completed Bookings (6) Completed Bookings (6) Upcoming Bookings (11) Cancelled …" at bounding box center [615, 366] width 567 height 662
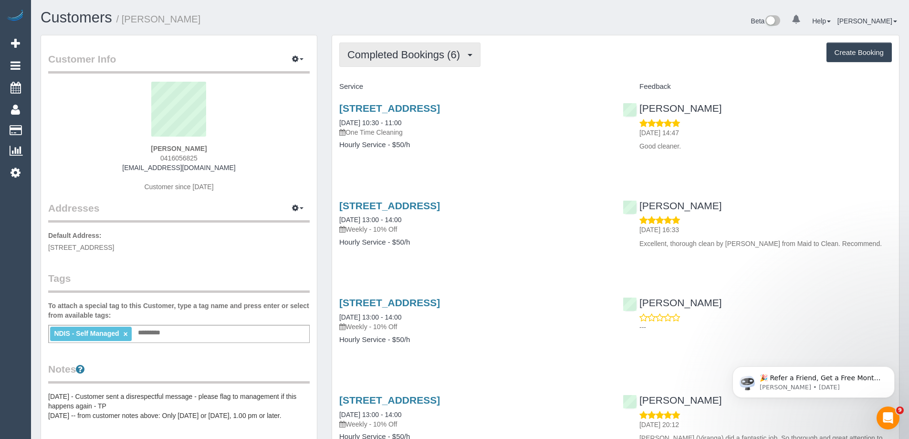
click at [404, 56] on span "Completed Bookings (6)" at bounding box center [405, 55] width 117 height 12
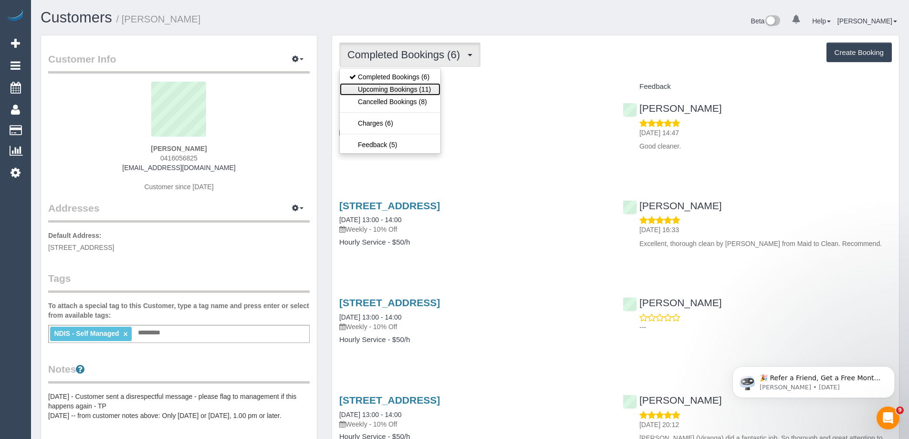
click at [400, 93] on link "Upcoming Bookings (11)" at bounding box center [390, 89] width 101 height 12
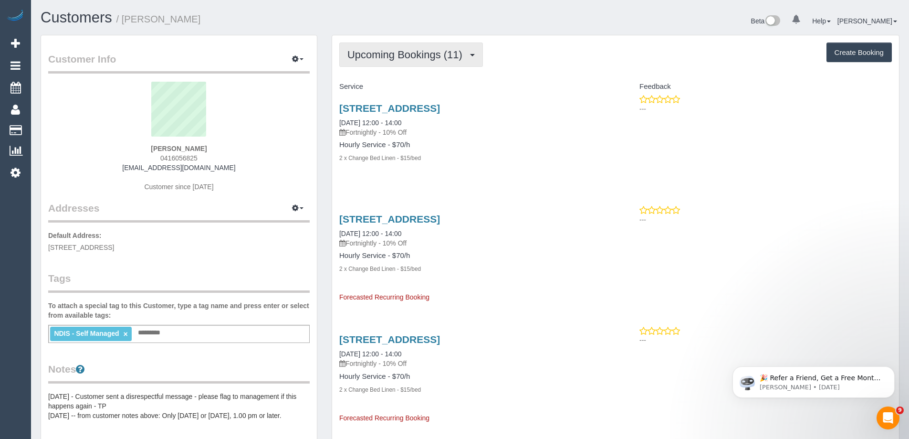
click at [409, 56] on span "Upcoming Bookings (11)" at bounding box center [407, 55] width 120 height 12
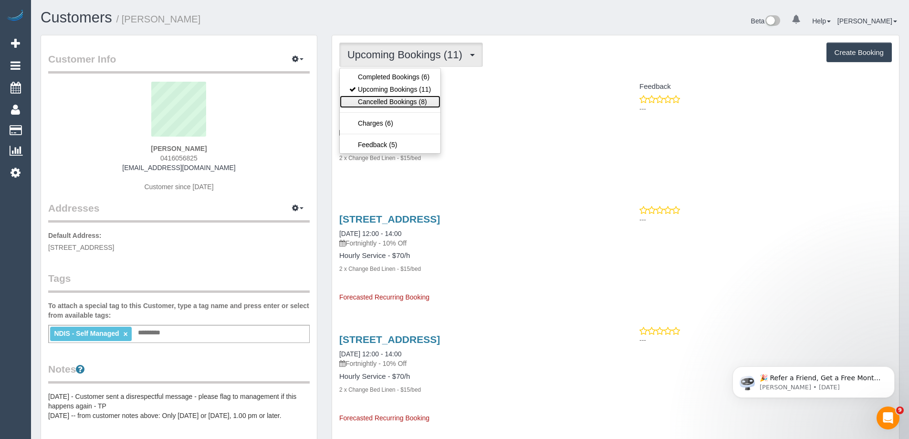
click at [412, 101] on link "Cancelled Bookings (8)" at bounding box center [390, 101] width 101 height 12
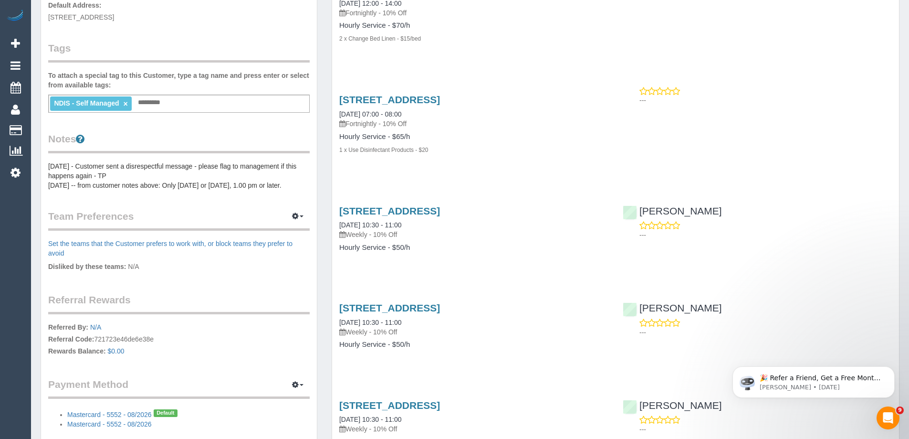
scroll to position [191, 0]
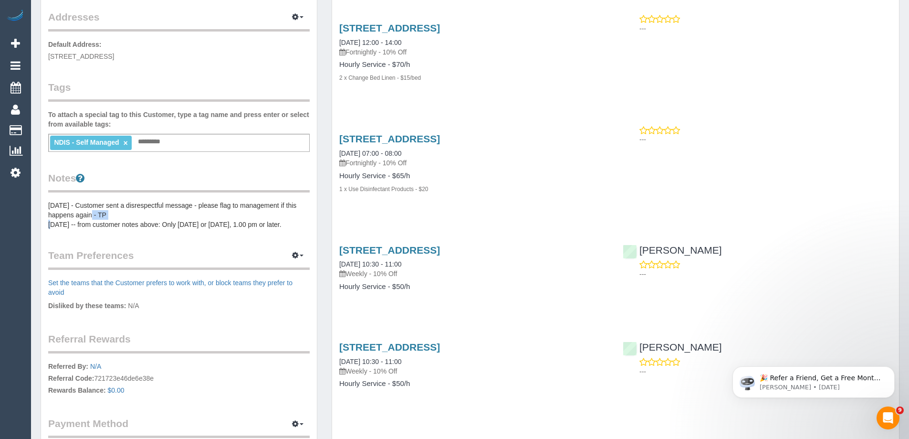
drag, startPoint x: 110, startPoint y: 213, endPoint x: 87, endPoint y: 213, distance: 22.4
click at [87, 213] on pre "03/10/25 - Customer sent a disrespectful message - please flag to management if…" at bounding box center [179, 214] width 262 height 29
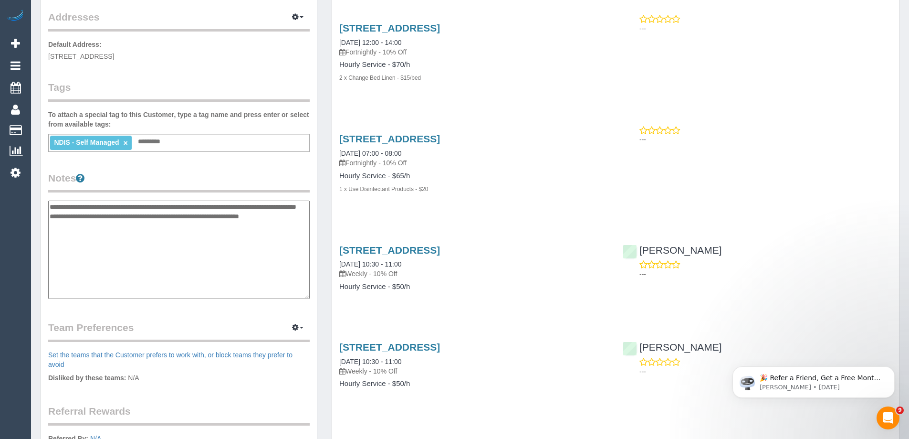
click at [245, 171] on legend "Notes" at bounding box center [179, 181] width 262 height 21
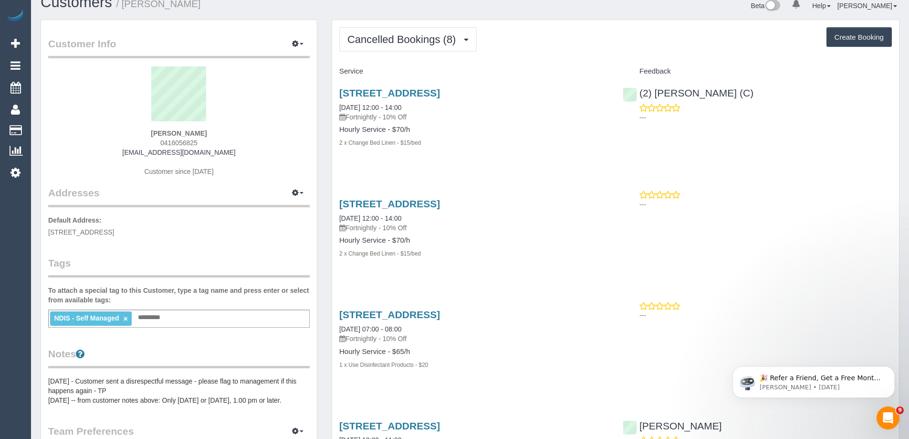
scroll to position [0, 0]
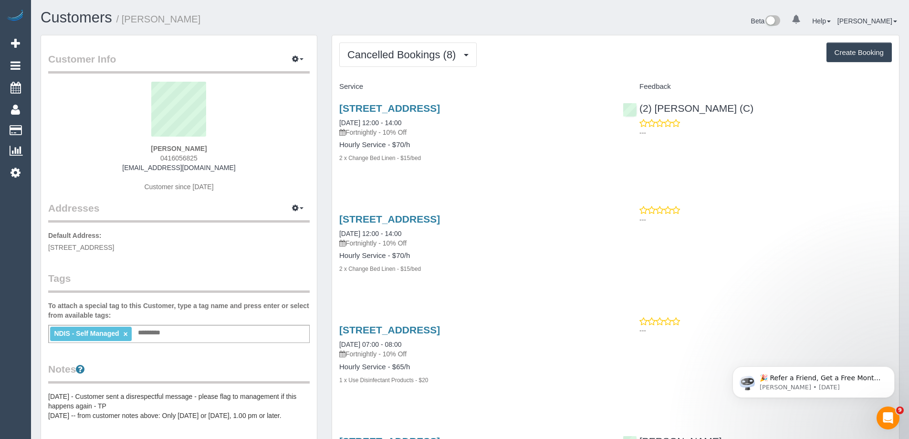
drag, startPoint x: 212, startPoint y: 159, endPoint x: 158, endPoint y: 158, distance: 53.9
click at [158, 158] on div "Louise Connolly 0416056825 lou2009@tpg.com.au Customer since 2020" at bounding box center [179, 141] width 262 height 119
copy span "0416056825"
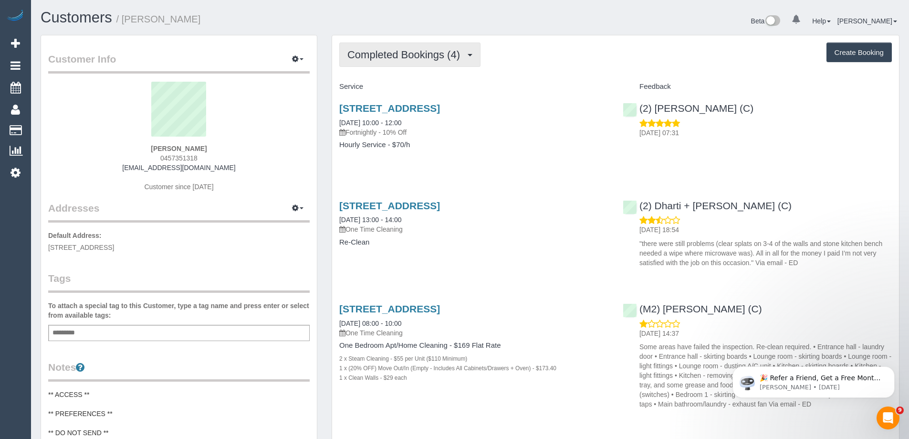
click at [422, 61] on button "Completed Bookings (4)" at bounding box center [409, 54] width 141 height 24
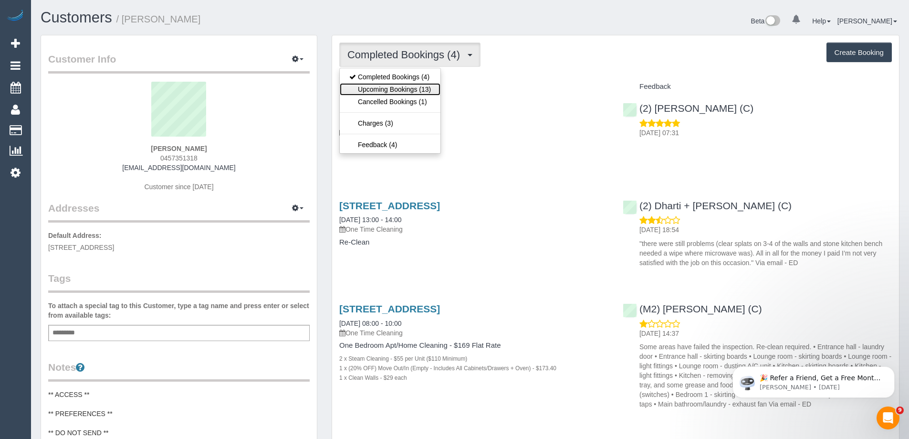
click at [423, 86] on link "Upcoming Bookings (13)" at bounding box center [390, 89] width 101 height 12
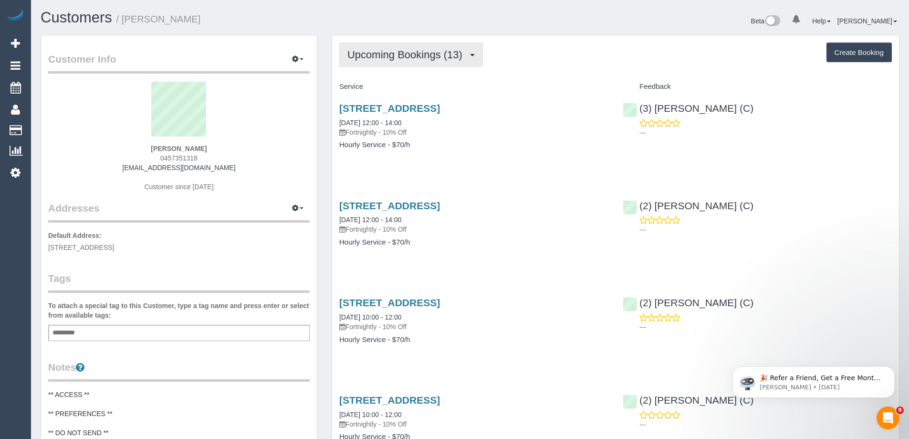
click at [425, 47] on button "Upcoming Bookings (13)" at bounding box center [411, 54] width 144 height 24
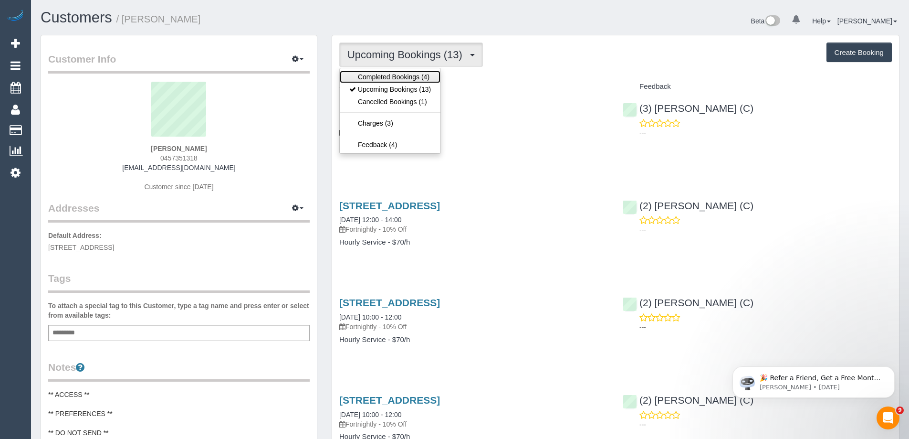
click at [426, 76] on link "Completed Bookings (4)" at bounding box center [390, 77] width 101 height 12
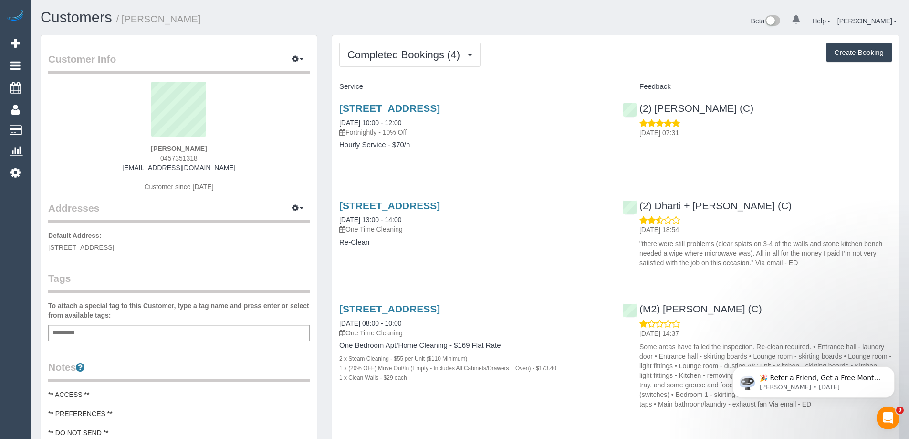
drag, startPoint x: 202, startPoint y: 158, endPoint x: 119, endPoint y: 152, distance: 82.8
click at [122, 152] on div "Grace Casey 0457351318 gracecasey@icloud.com Customer since 2025" at bounding box center [179, 141] width 262 height 119
click at [226, 156] on div "Grace Casey 0457351318 gracecasey@icloud.com Customer since 2025" at bounding box center [179, 141] width 262 height 119
drag, startPoint x: 200, startPoint y: 158, endPoint x: 98, endPoint y: 159, distance: 101.7
click at [98, 159] on div "Grace Casey 0457351318 gracecasey@icloud.com Customer since 2025" at bounding box center [179, 141] width 262 height 119
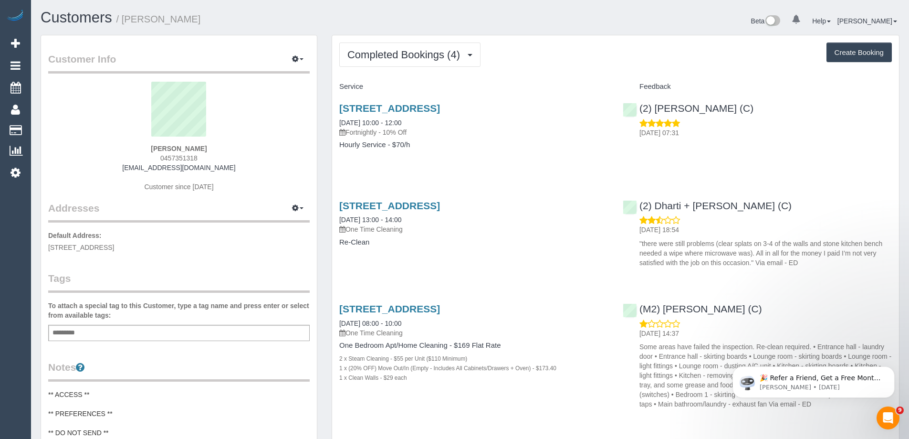
copy span "0457351318"
click at [256, 333] on div "Add a tag" at bounding box center [179, 333] width 262 height 16
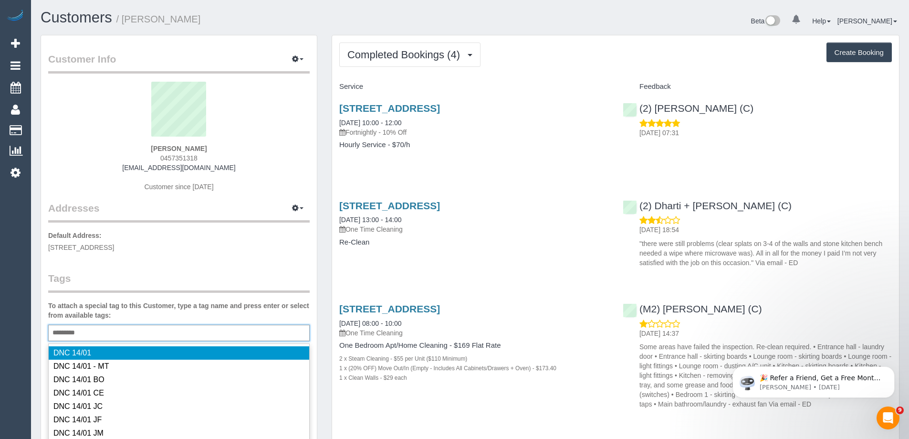
type input "*********"
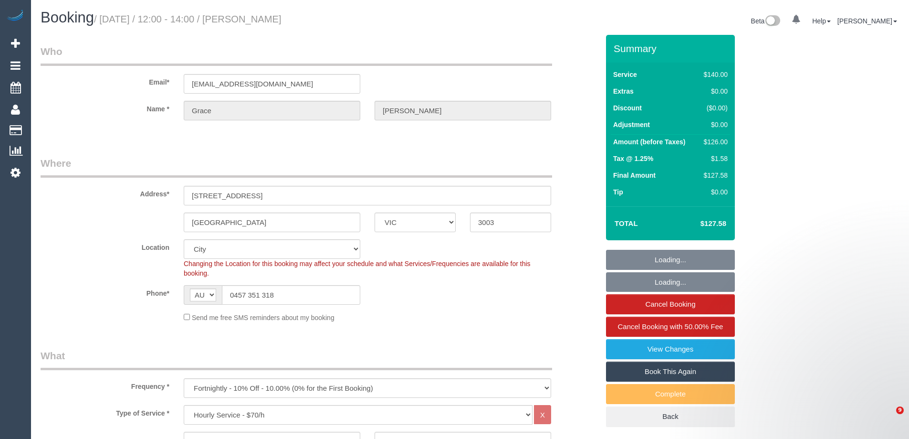
select select "VIC"
select select "number:28"
select select "number:14"
select select "number:19"
select select "number:25"
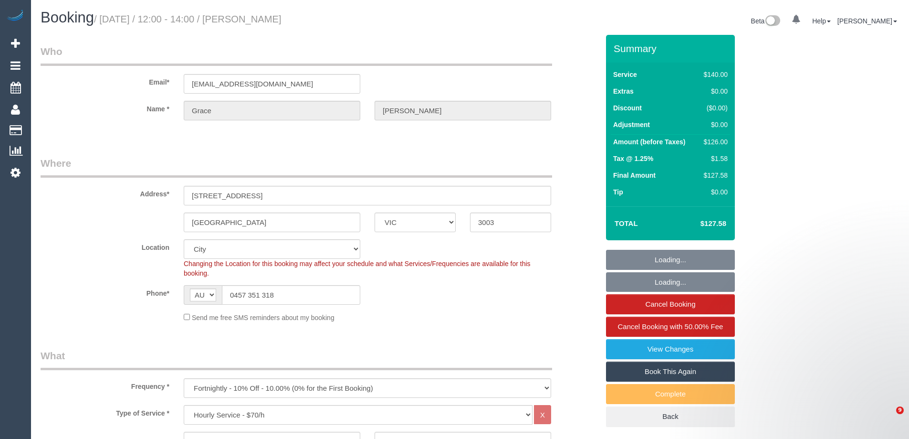
select select "number:33"
select select "number:12"
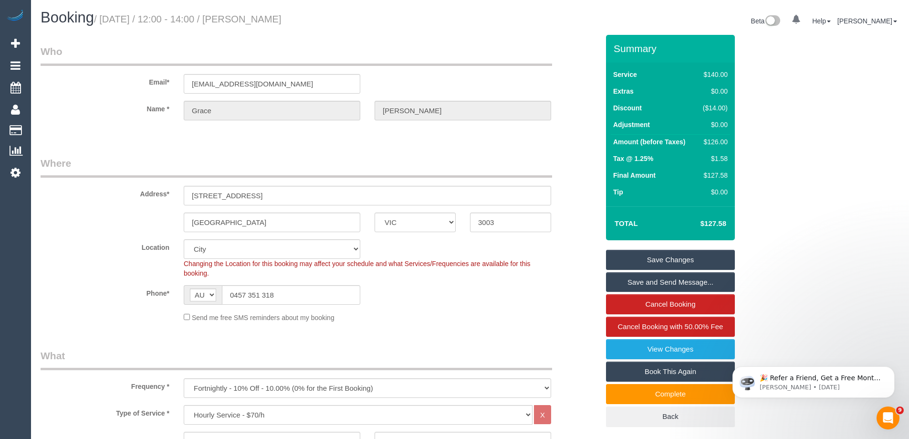
click at [432, 285] on div "Phone* AF AL DZ AD AO AI AQ AG AR AM AW AU AT AZ BS BH BD BB BY BE BZ BJ BM BT …" at bounding box center [319, 295] width 573 height 20
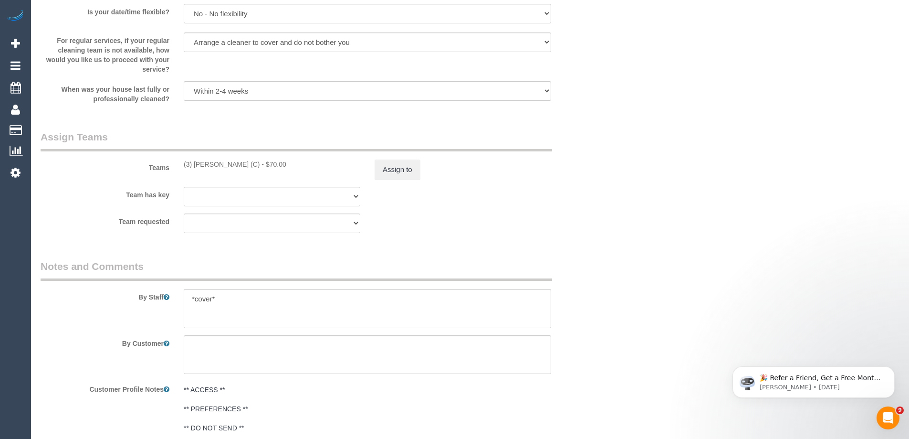
scroll to position [1384, 0]
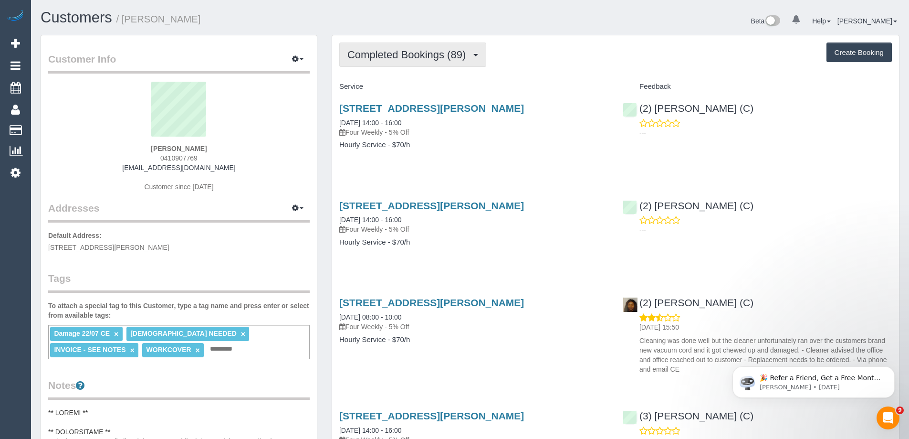
click at [385, 61] on button "Completed Bookings (89)" at bounding box center [412, 54] width 147 height 24
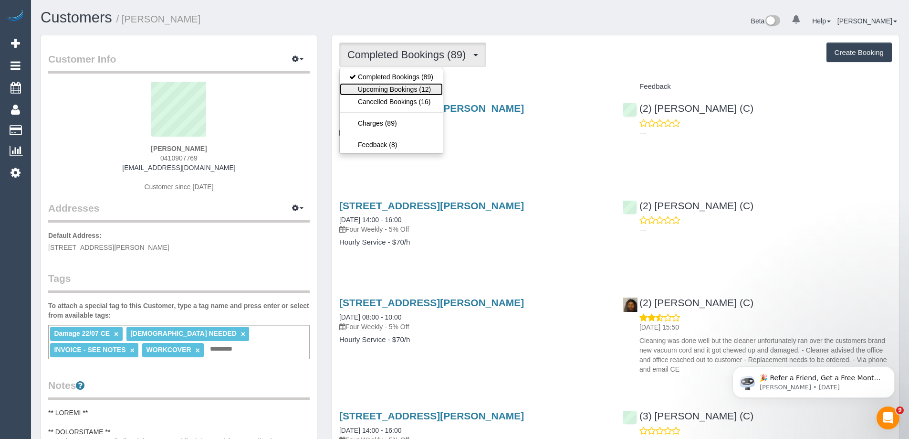
click at [381, 92] on link "Upcoming Bookings (12)" at bounding box center [391, 89] width 103 height 12
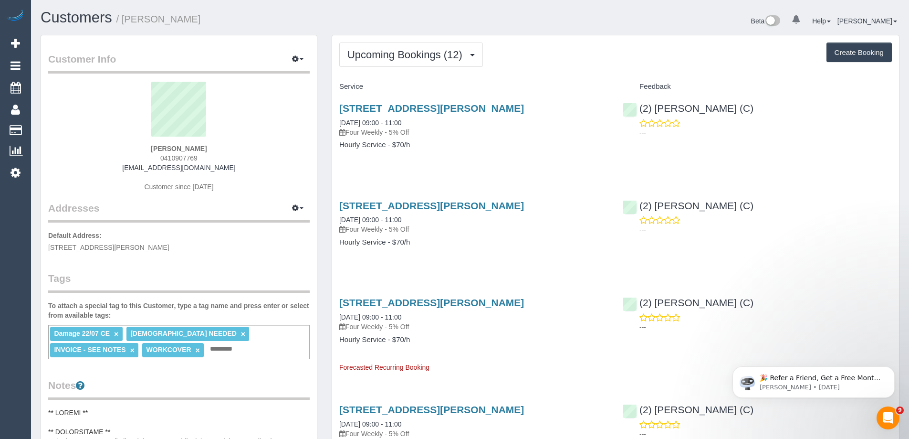
click at [487, 155] on div "12b Lorraine Street, Cheltenham, VIC 3192 20/10/2025 09:00 - 11:00 Four Weekly …" at bounding box center [474, 132] width 284 height 74
click at [441, 57] on span "Upcoming Bookings (12)" at bounding box center [407, 55] width 120 height 12
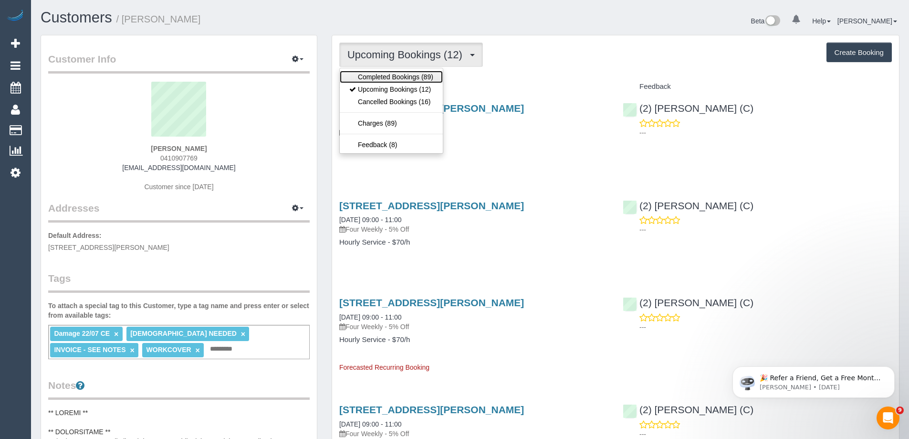
click at [437, 72] on link "Completed Bookings (89)" at bounding box center [391, 77] width 103 height 12
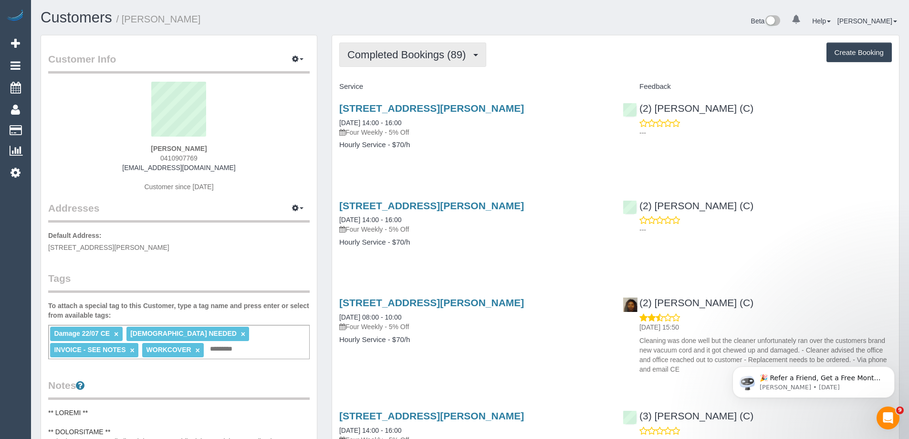
click at [448, 56] on span "Completed Bookings (89)" at bounding box center [408, 55] width 123 height 12
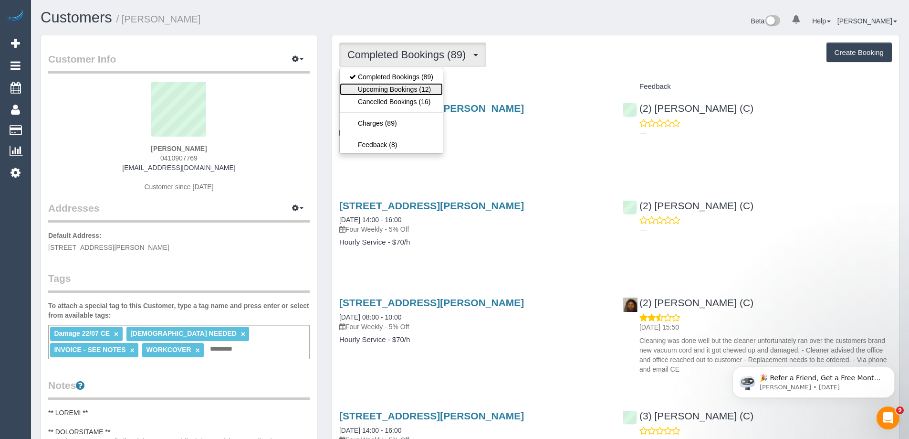
click at [421, 92] on link "Upcoming Bookings (12)" at bounding box center [391, 89] width 103 height 12
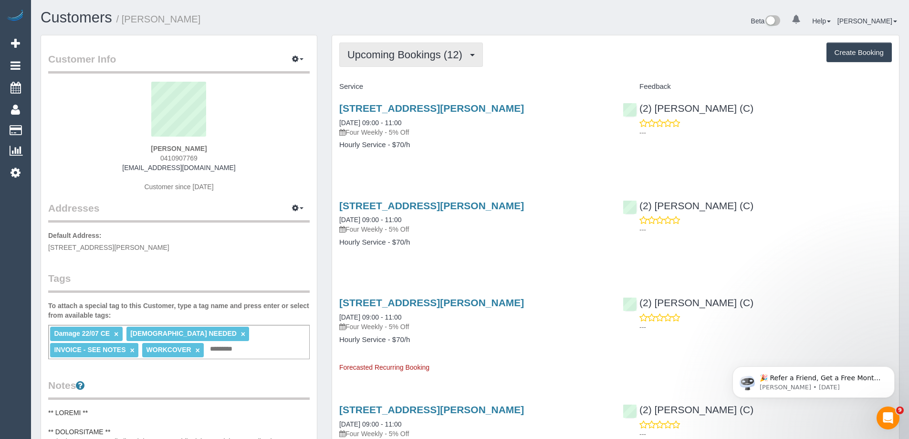
click at [384, 54] on span "Upcoming Bookings (12)" at bounding box center [407, 55] width 120 height 12
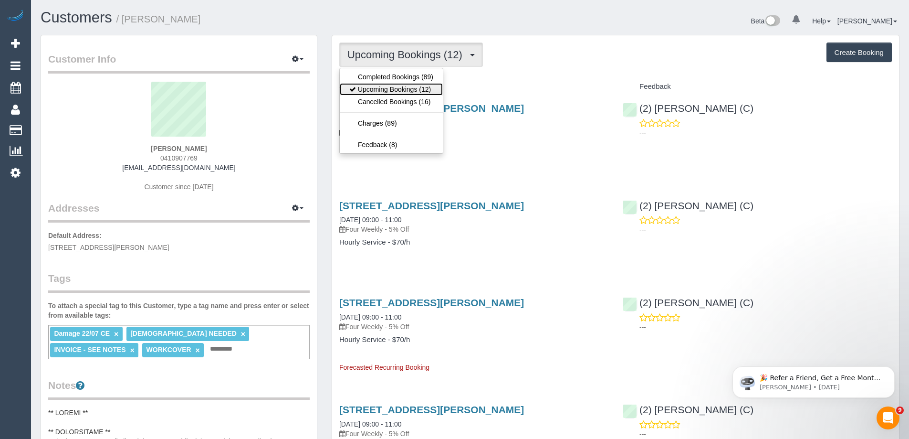
click at [389, 88] on link "Upcoming Bookings (12)" at bounding box center [391, 89] width 103 height 12
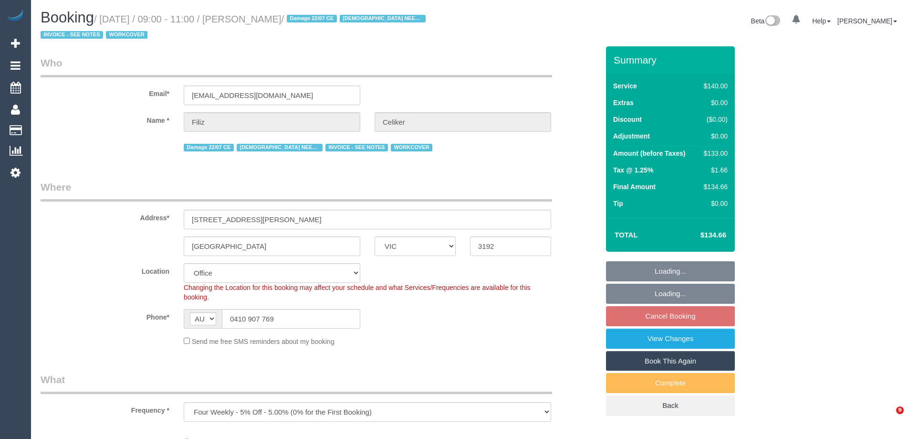
select select "VIC"
select select "number:30"
select select "number:14"
select select "number:19"
select select "number:22"
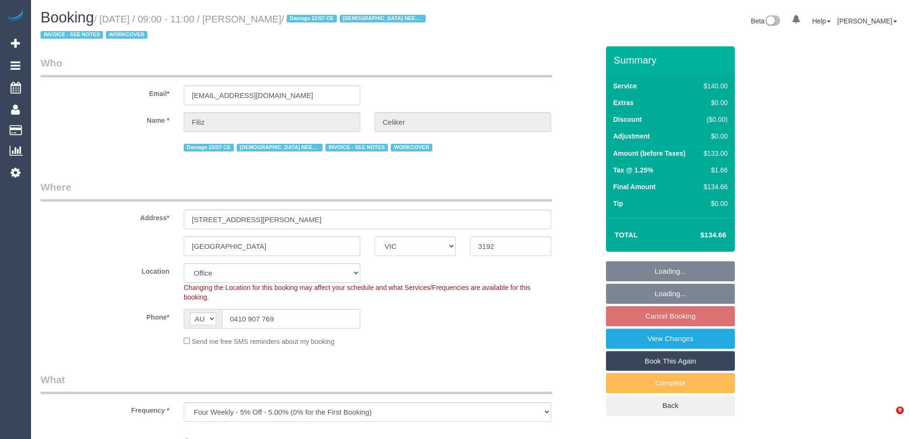
select select "number:35"
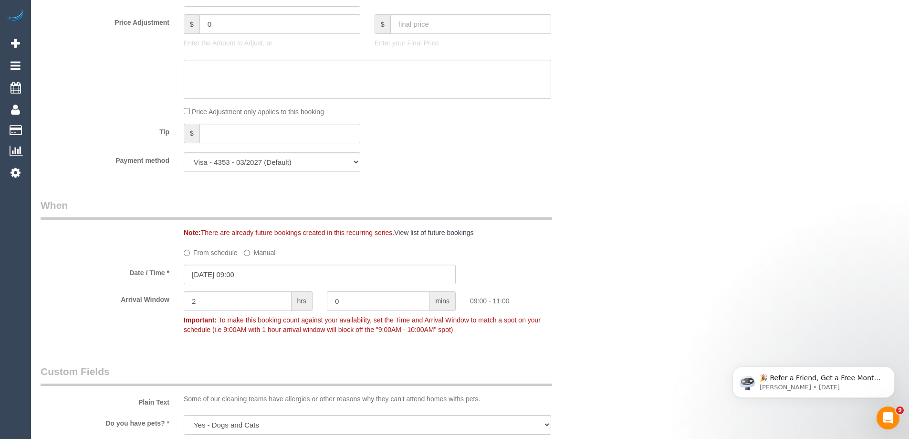
scroll to position [907, 0]
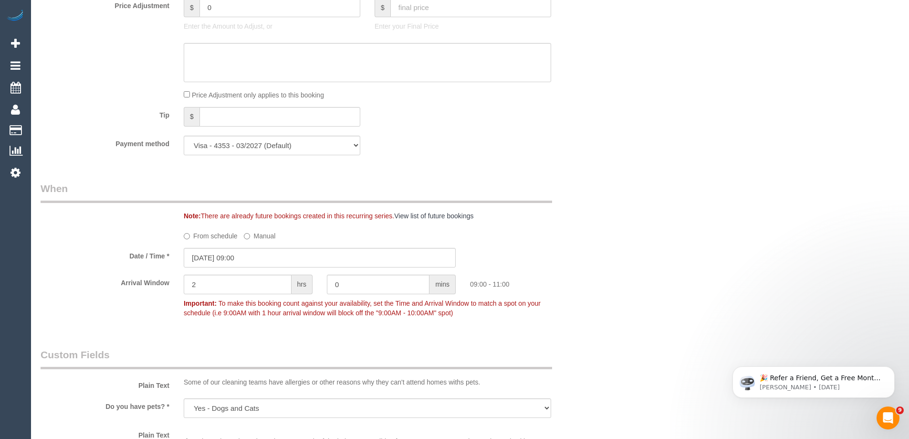
drag, startPoint x: 206, startPoint y: 235, endPoint x: 241, endPoint y: 226, distance: 36.0
click at [206, 235] on label "From schedule" at bounding box center [211, 234] width 54 height 13
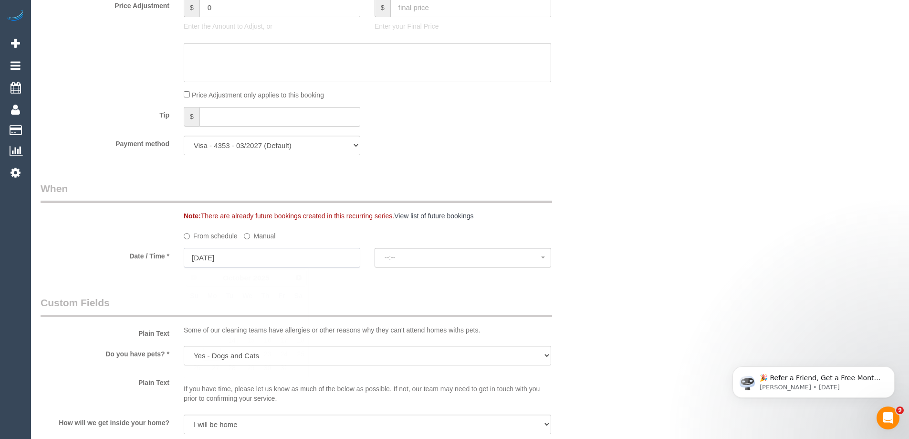
click at [241, 260] on input "[DATE]" at bounding box center [272, 258] width 177 height 20
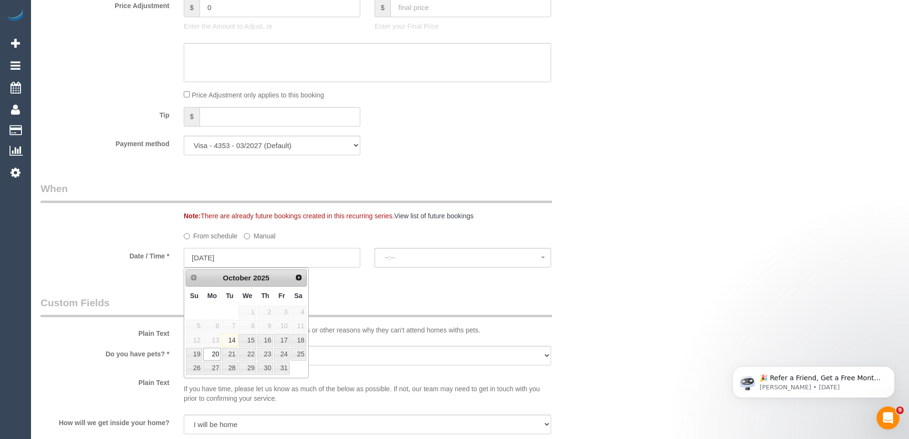
select select "spot6"
click at [247, 357] on link "22" at bounding box center [248, 353] width 18 height 13
type input "[DATE]"
select select "spot8"
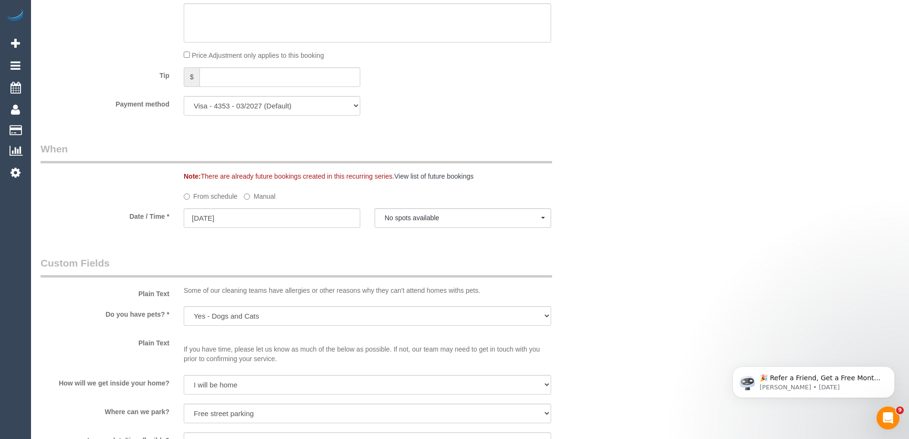
scroll to position [955, 0]
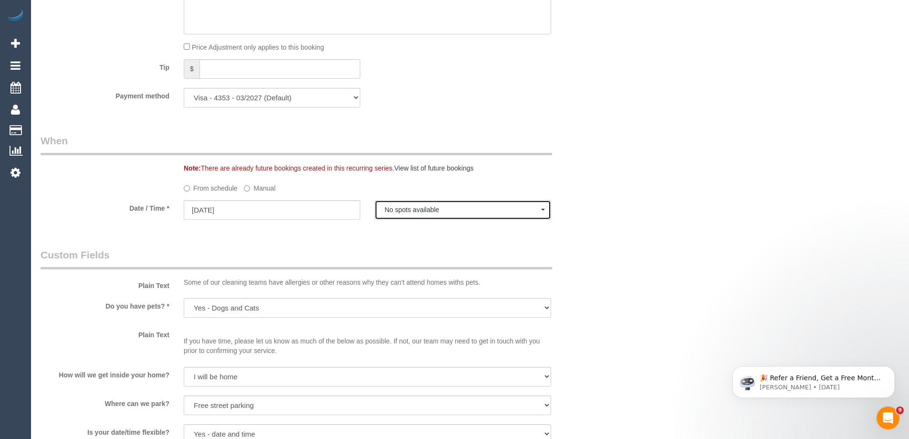
click at [393, 213] on span "No spots available" at bounding box center [463, 210] width 157 height 8
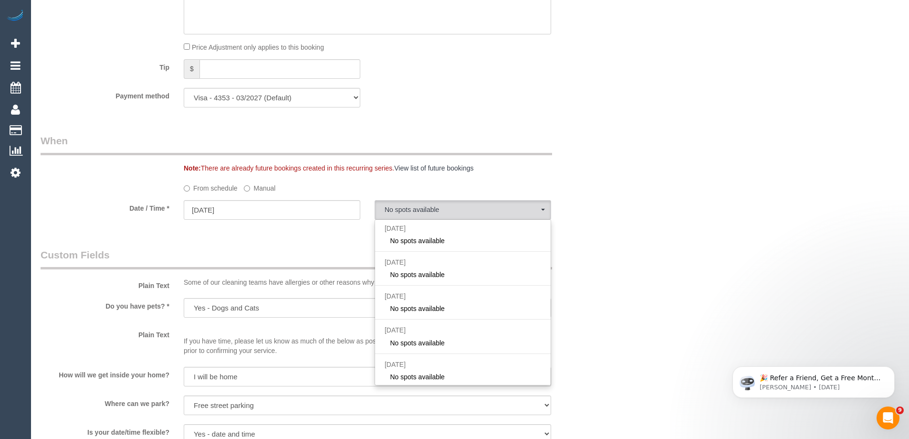
click at [605, 209] on div "Date / Time * 22/10/2025 No spots available Mon October 20th No spots available…" at bounding box center [319, 210] width 573 height 21
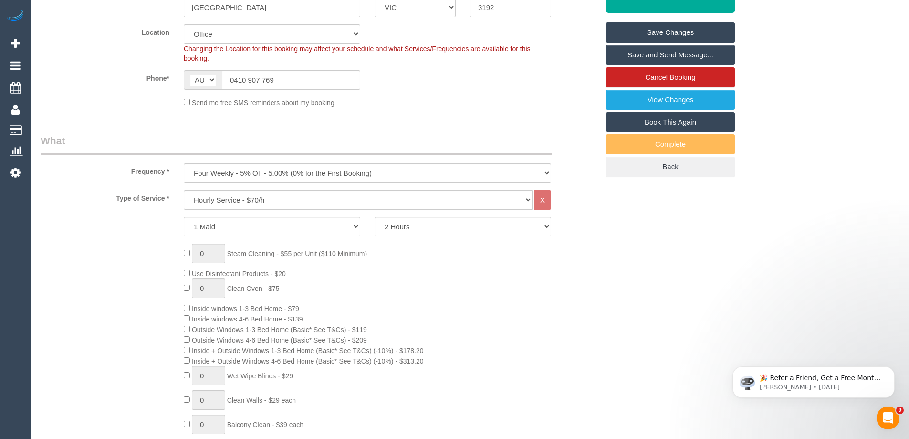
scroll to position [0, 0]
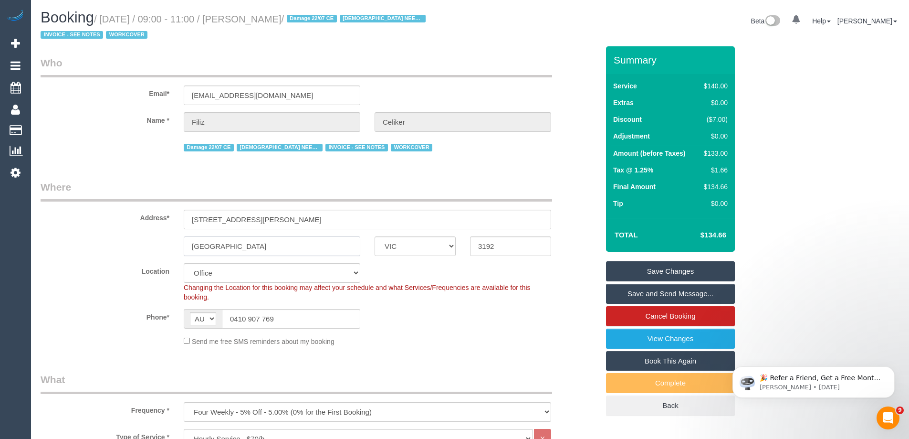
drag, startPoint x: 253, startPoint y: 248, endPoint x: 79, endPoint y: 243, distance: 174.3
click at [113, 246] on div "Cheltenham ACT NSW NT QLD SA TAS VIC WA 3192" at bounding box center [319, 246] width 573 height 20
click at [241, 279] on select "Office City East (North) East (South) Inner East Inner North (East) Inner North…" at bounding box center [272, 273] width 177 height 20
select select "64"
click at [184, 263] on select "Office City East (North) East (South) Inner East Inner North (East) Inner North…" at bounding box center [272, 273] width 177 height 20
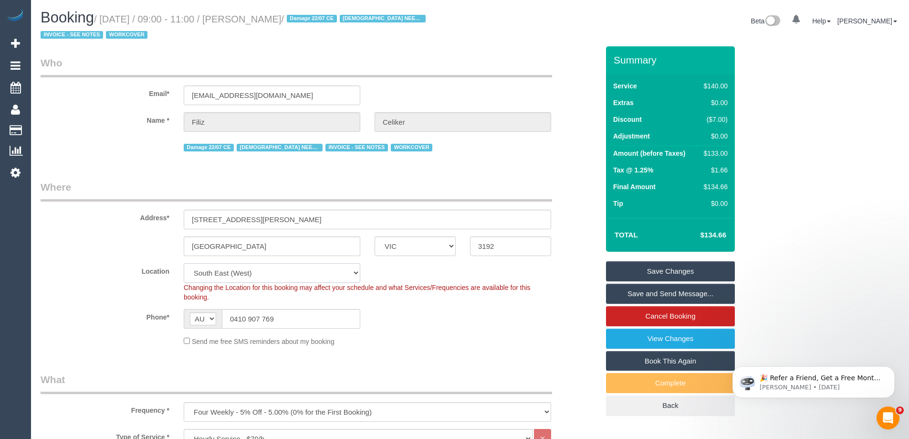
select select "object:6103"
click at [448, 327] on div "Phone* AF AL DZ AD AO AI AQ AG AR AM AW AU AT AZ BS BH BD BB BY BE BZ BJ BM BT …" at bounding box center [319, 319] width 573 height 20
select select "spot11"
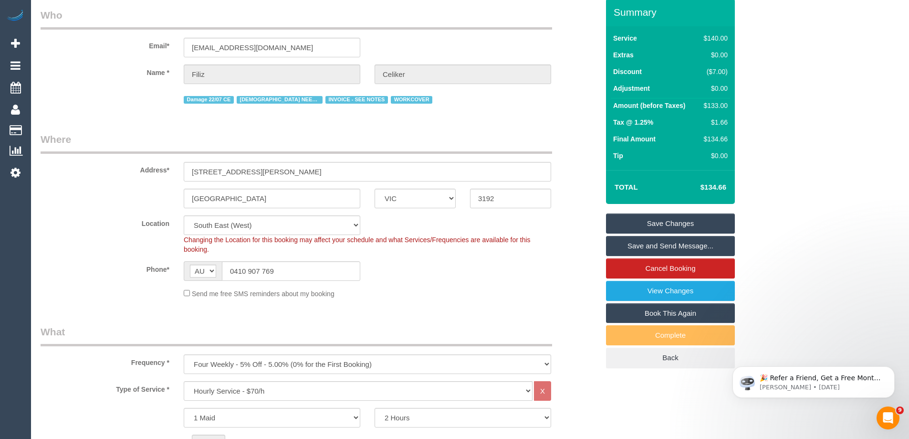
click at [401, 273] on div "Phone* AF AL DZ AD AO AI AQ AG AR AM AW AU AT AZ BS BH BD BB BY BE BZ BJ BM BT …" at bounding box center [319, 271] width 573 height 20
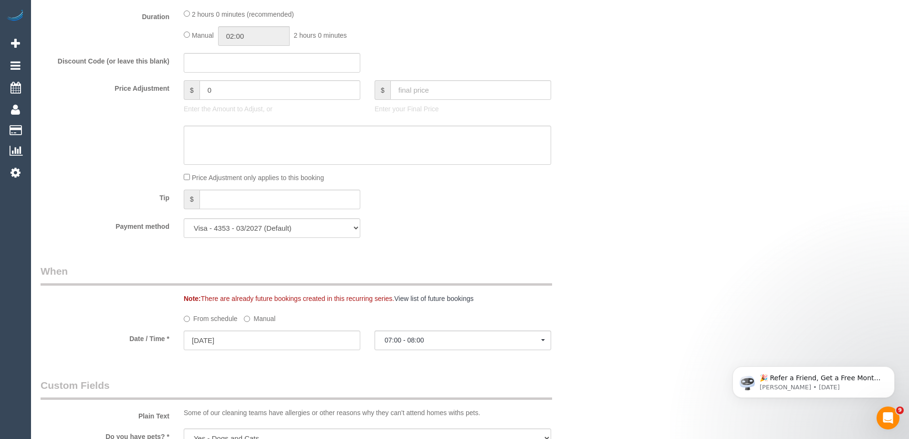
scroll to position [907, 0]
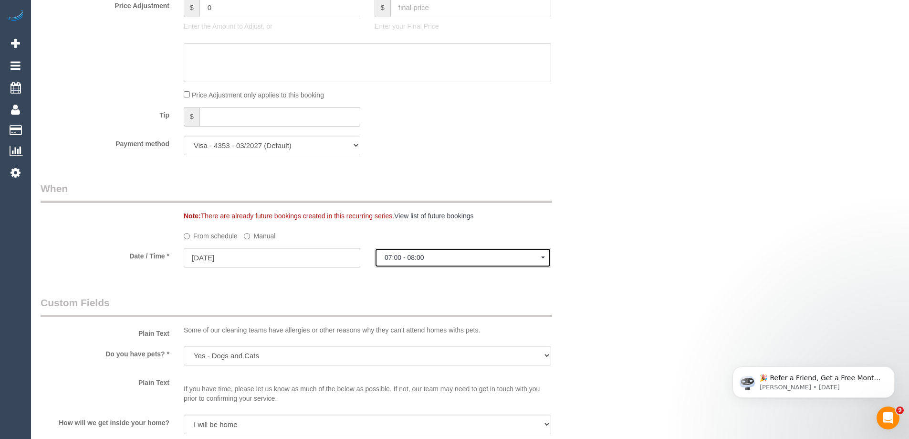
click at [427, 262] on button "07:00 - 08:00" at bounding box center [463, 258] width 177 height 20
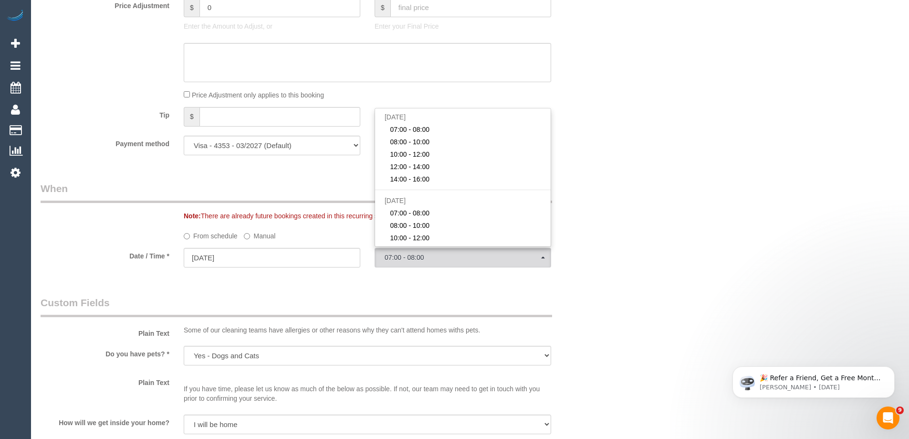
click at [268, 239] on label "Manual" at bounding box center [260, 234] width 32 height 13
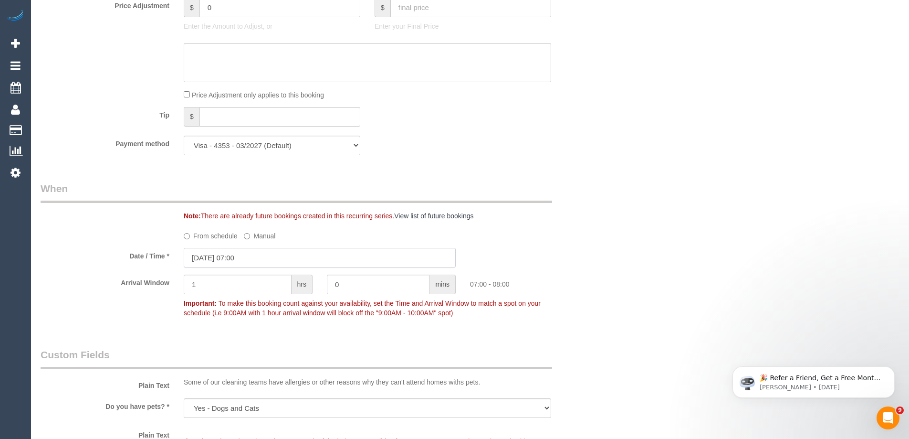
click at [269, 261] on input "22/10/2025 07:00" at bounding box center [320, 258] width 272 height 20
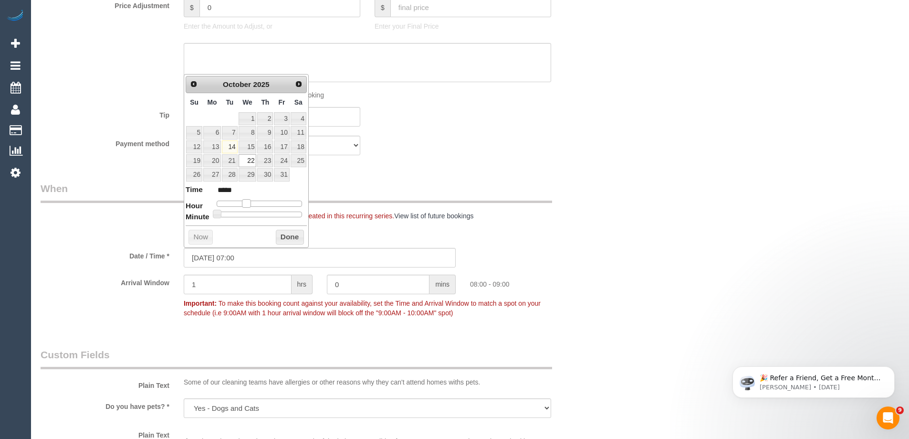
type input "22/10/2025 08:00"
type input "*****"
type input "22/10/2025 09:00"
type input "*****"
drag, startPoint x: 246, startPoint y: 201, endPoint x: 254, endPoint y: 201, distance: 8.1
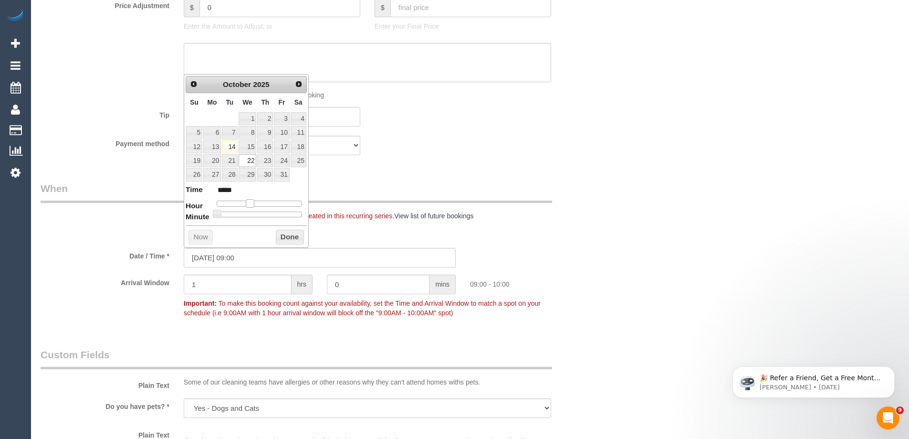
click at [254, 201] on span at bounding box center [250, 203] width 9 height 9
click at [295, 235] on button "Done" at bounding box center [290, 237] width 28 height 15
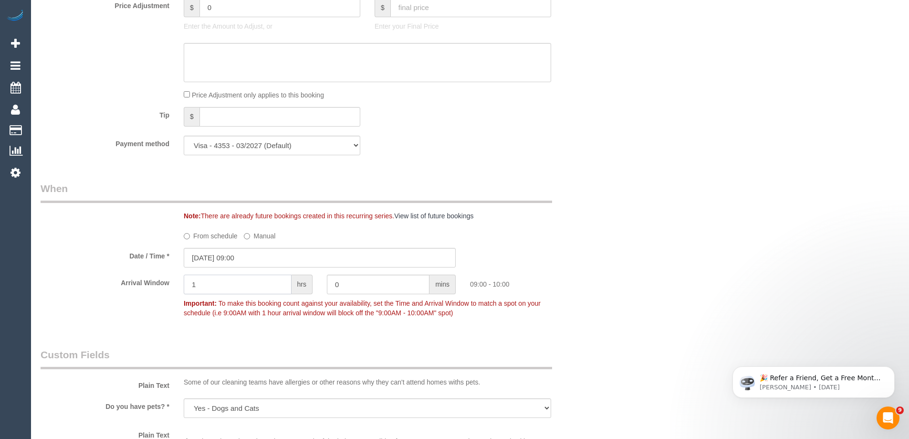
click at [251, 280] on input "1" at bounding box center [238, 284] width 108 height 20
type input "2"
click at [253, 337] on div "Who Email* lizceliker4@gmail.com Name * Filiz Celiker Damage 22/07 CE FEMALE NE…" at bounding box center [319, 410] width 573 height 2542
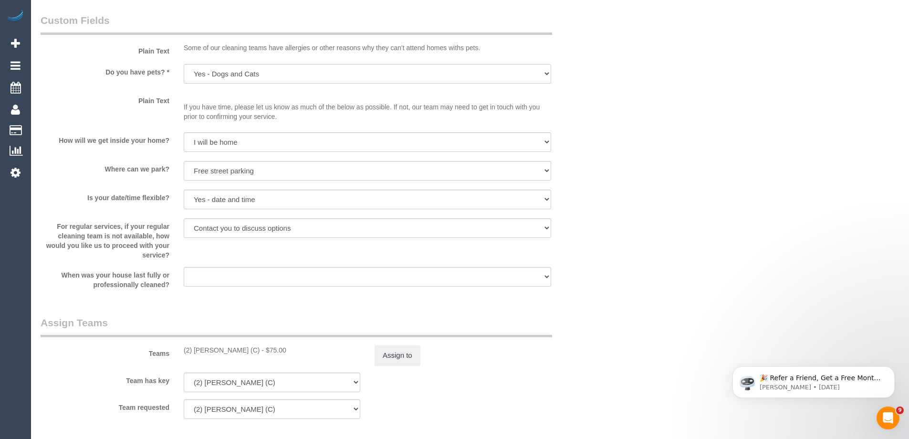
scroll to position [1337, 0]
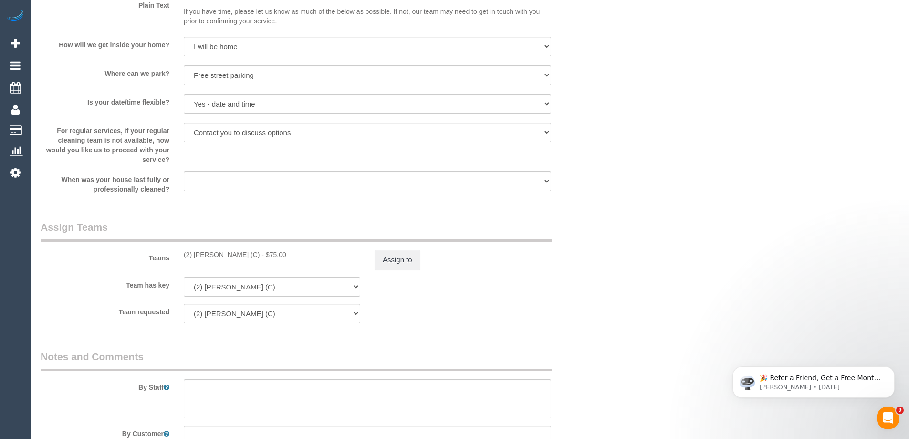
drag, startPoint x: 252, startPoint y: 257, endPoint x: 177, endPoint y: 258, distance: 75.0
click at [177, 258] on div "(2) Priyanshi Patel (C) - $75.00" at bounding box center [272, 255] width 191 height 10
copy div "(2) Priyanshi Patel (C)"
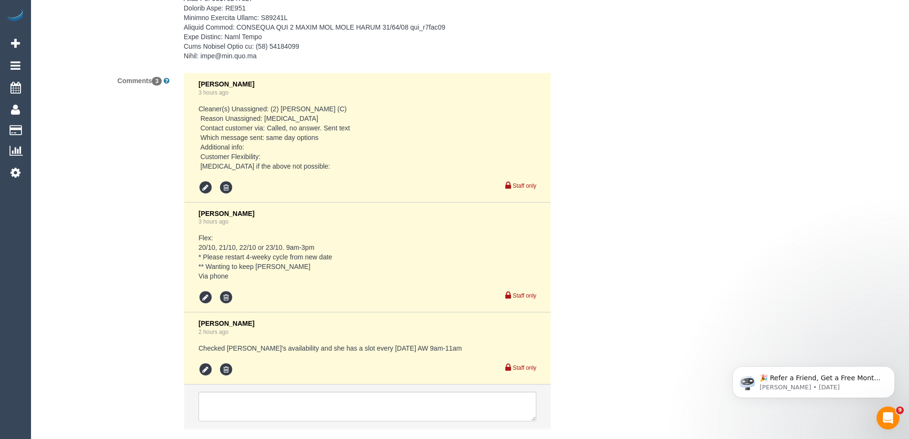
scroll to position [2183, 0]
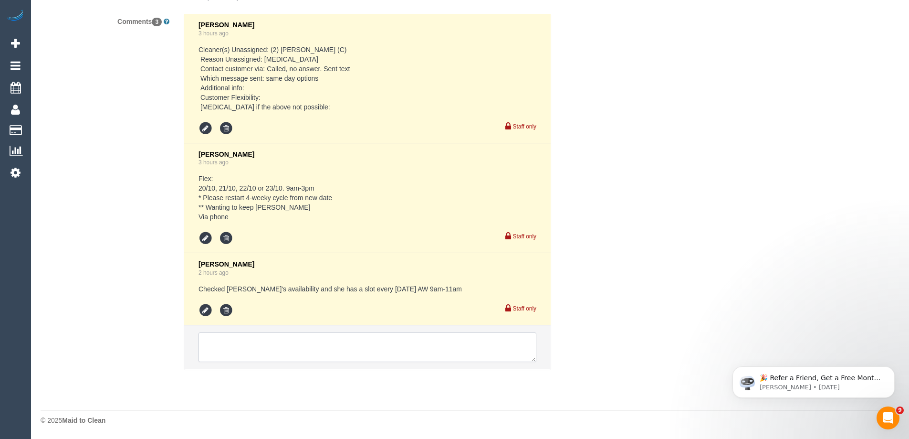
click at [256, 347] on textarea at bounding box center [368, 347] width 338 height 30
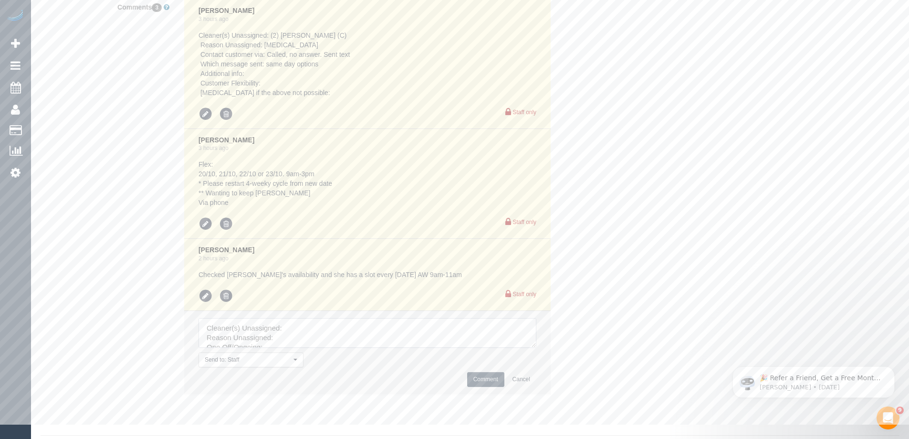
scroll to position [2222, 0]
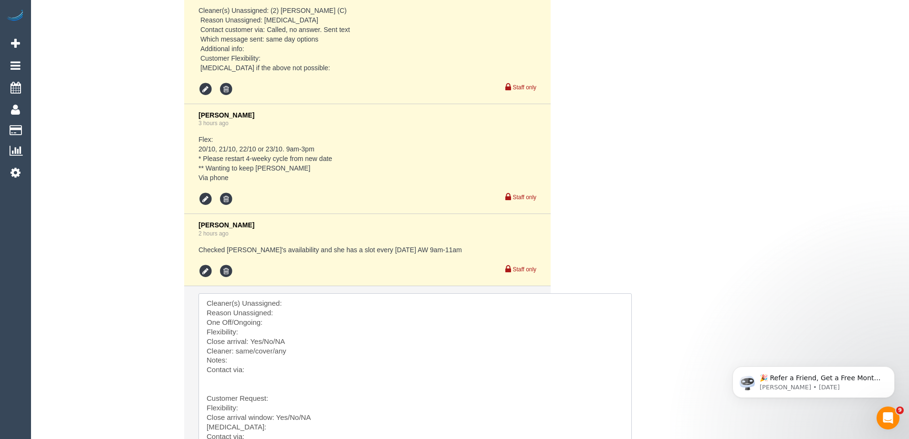
drag, startPoint x: 533, startPoint y: 321, endPoint x: 633, endPoint y: 457, distance: 169.0
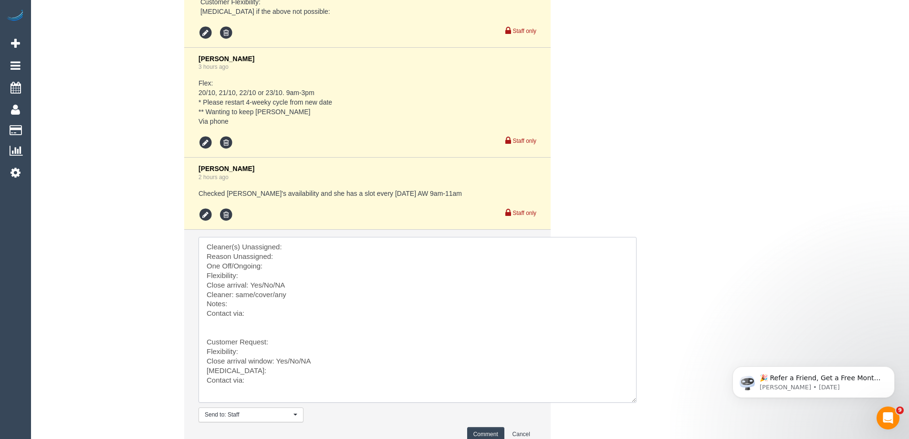
scroll to position [2358, 0]
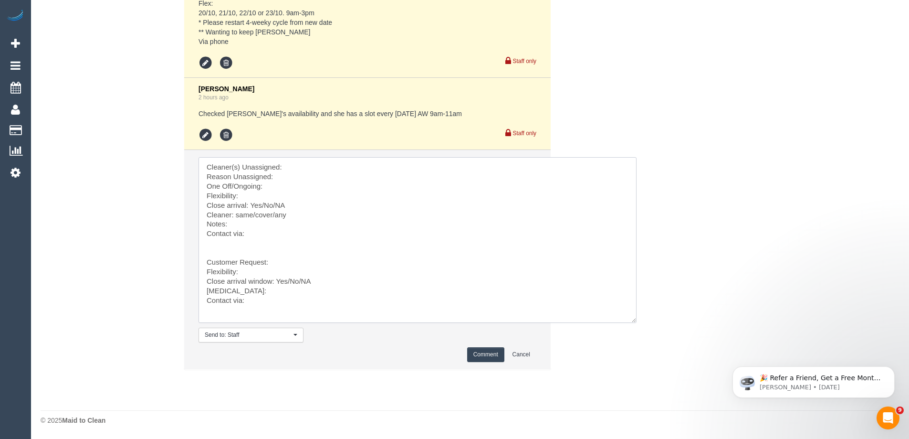
drag, startPoint x: 250, startPoint y: 253, endPoint x: 341, endPoint y: 414, distance: 185.3
click at [310, 172] on textarea at bounding box center [418, 240] width 438 height 166
click at [311, 169] on textarea at bounding box center [418, 240] width 438 height 166
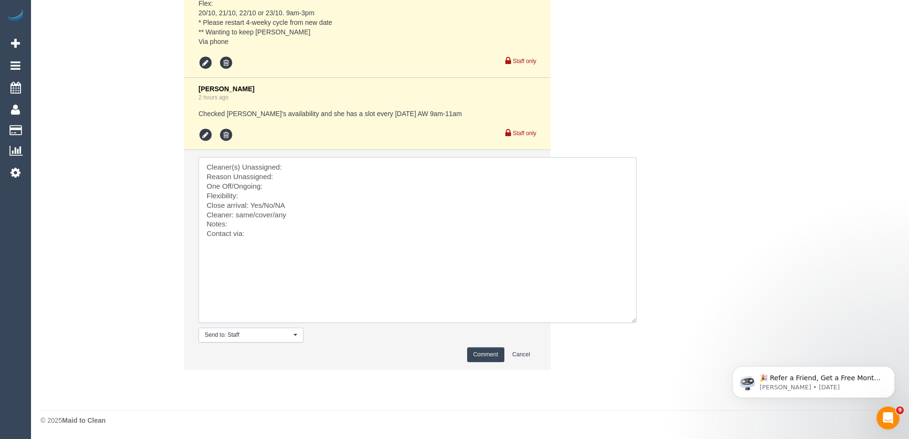
paste textarea "(2) Priyanshi Patel (C)"
click at [300, 172] on textarea at bounding box center [418, 240] width 438 height 166
click at [279, 193] on textarea at bounding box center [418, 240] width 438 height 166
drag, startPoint x: 301, startPoint y: 204, endPoint x: 261, endPoint y: 202, distance: 40.2
click at [261, 202] on textarea at bounding box center [418, 240] width 438 height 166
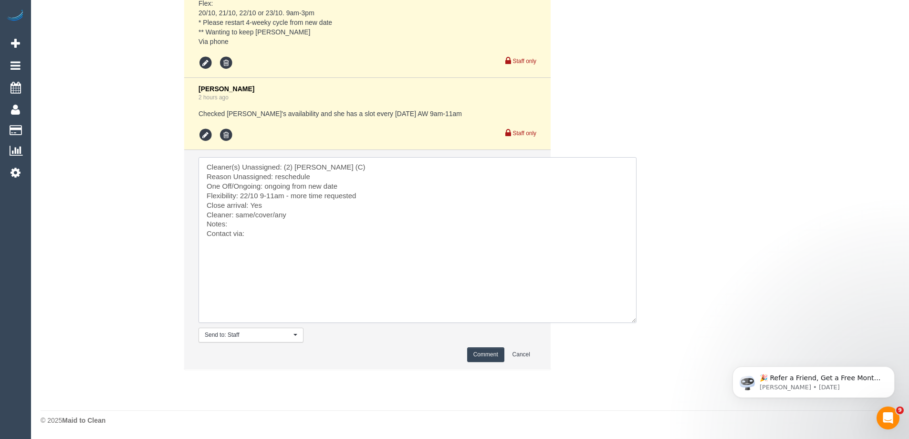
drag, startPoint x: 274, startPoint y: 216, endPoint x: 234, endPoint y: 212, distance: 40.2
click at [234, 212] on textarea at bounding box center [418, 240] width 438 height 166
click at [257, 231] on textarea at bounding box center [418, 240] width 438 height 166
click at [292, 221] on textarea at bounding box center [418, 240] width 438 height 166
paste textarea "cnv_1flaavrs"
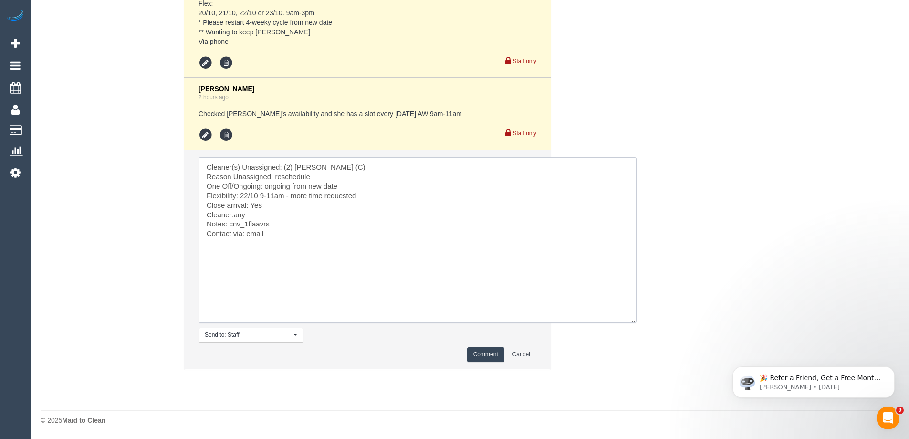
drag, startPoint x: 256, startPoint y: 197, endPoint x: 288, endPoint y: 196, distance: 31.5
click at [288, 196] on textarea at bounding box center [418, 240] width 438 height 166
type textarea "Cleaner(s) Unassigned: (2) Priyanshi Patel (C) Reason Unassigned: reschedule On…"
click at [494, 353] on button "Comment" at bounding box center [485, 354] width 37 height 15
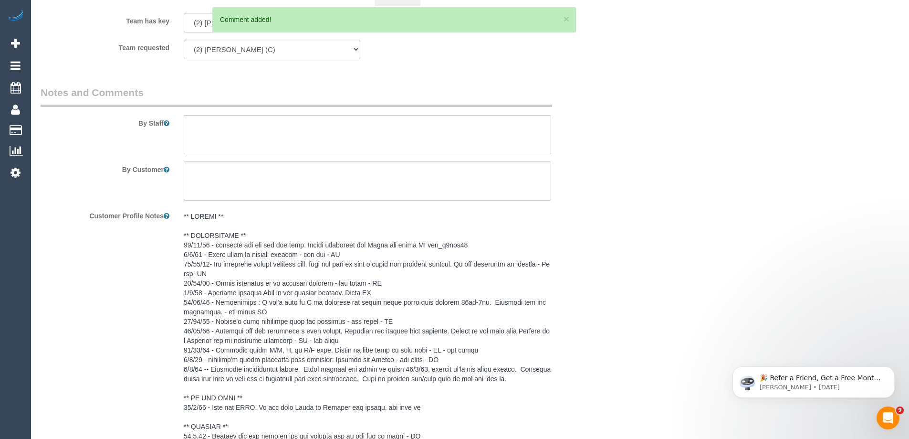
scroll to position [1407, 0]
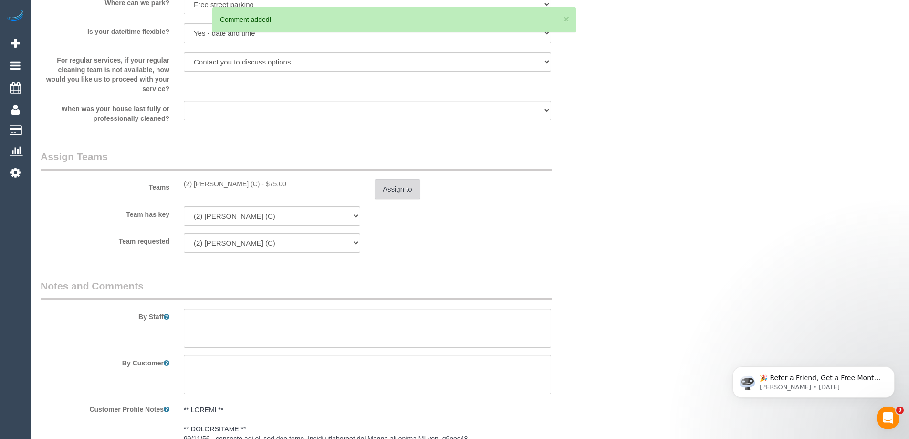
click at [400, 188] on button "Assign to" at bounding box center [398, 189] width 46 height 20
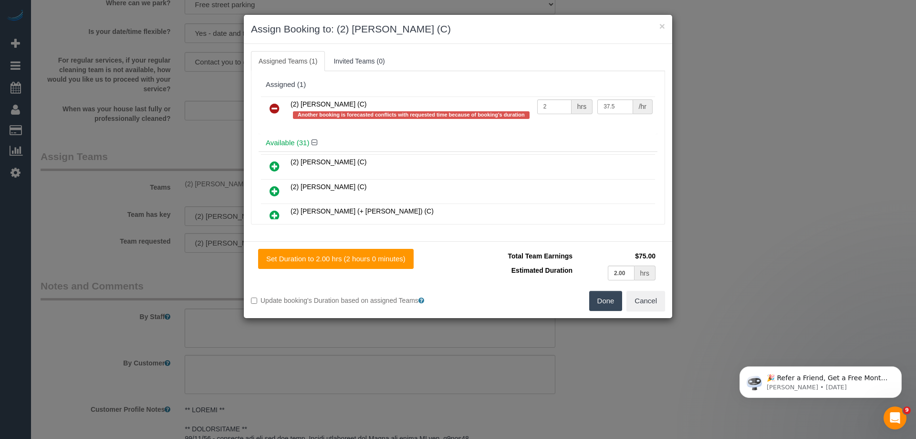
click at [276, 106] on icon at bounding box center [275, 108] width 10 height 11
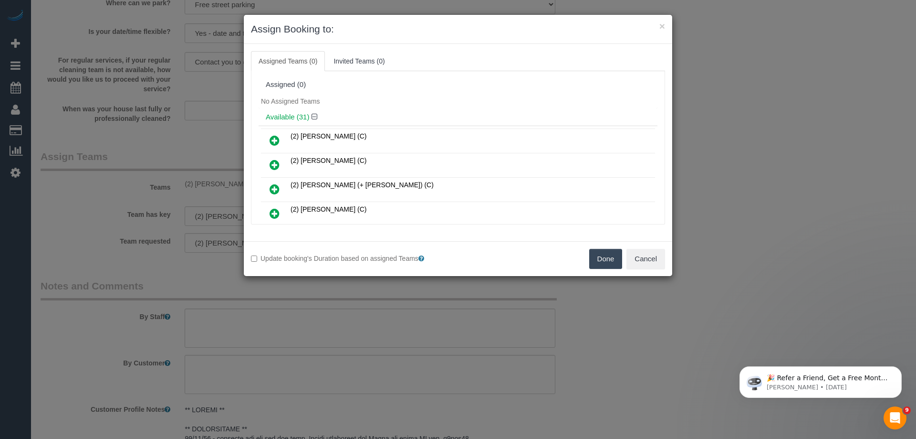
click at [616, 261] on button "Done" at bounding box center [605, 259] width 33 height 20
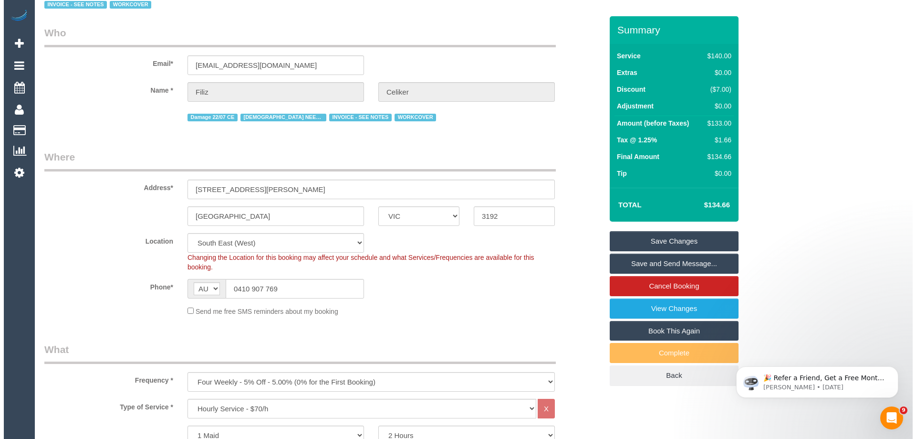
scroll to position [0, 0]
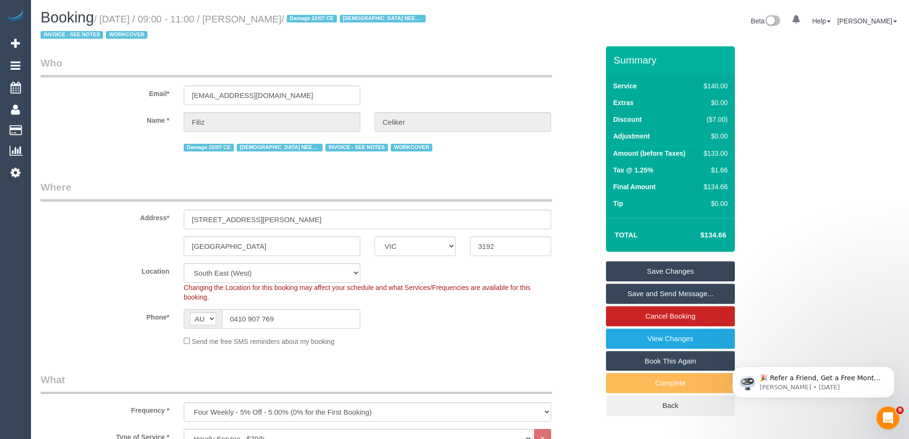
click at [678, 261] on link "Save Changes" at bounding box center [670, 271] width 129 height 20
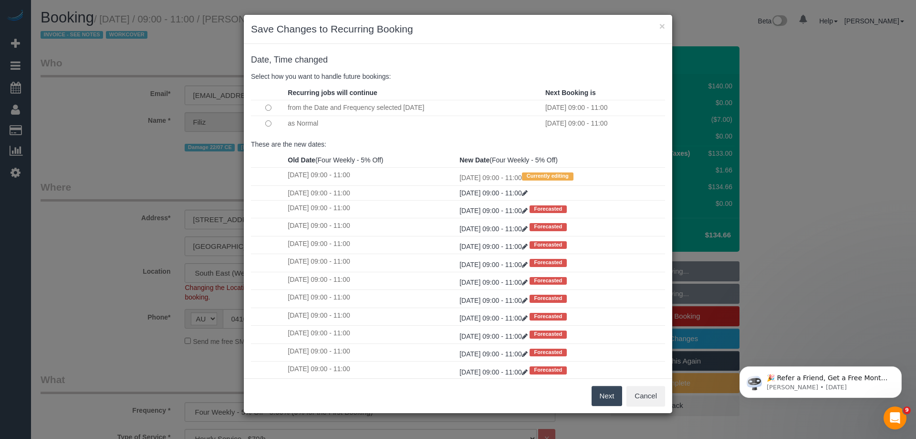
click at [614, 399] on button "Next" at bounding box center [607, 396] width 31 height 20
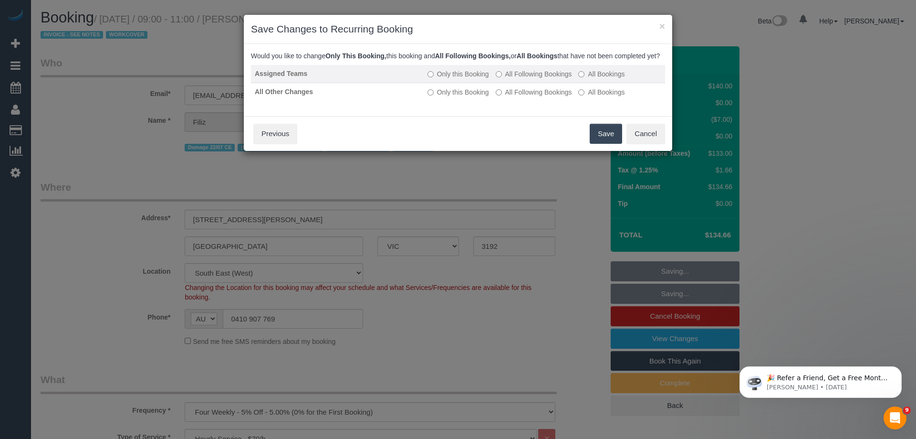
click at [531, 79] on label "All Following Bookings" at bounding box center [534, 74] width 76 height 10
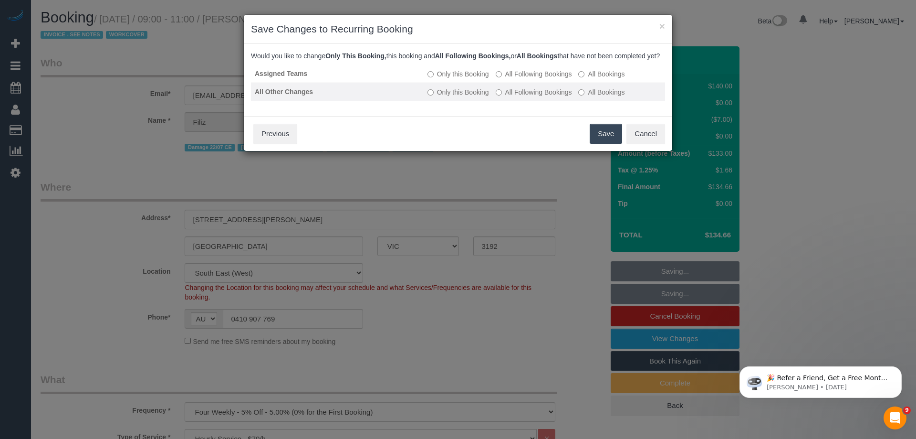
click at [532, 97] on label "All Following Bookings" at bounding box center [534, 92] width 76 height 10
click at [603, 144] on button "Save" at bounding box center [606, 134] width 32 height 20
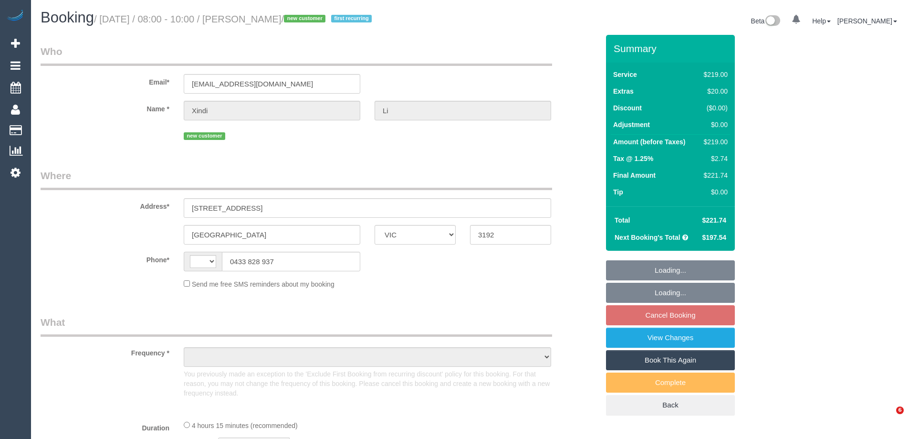
select select "VIC"
select select "string:AU"
select select "object:357"
select select "string:stripe-pm_1SF7Hy2GScqysDRV2vnlwIMp"
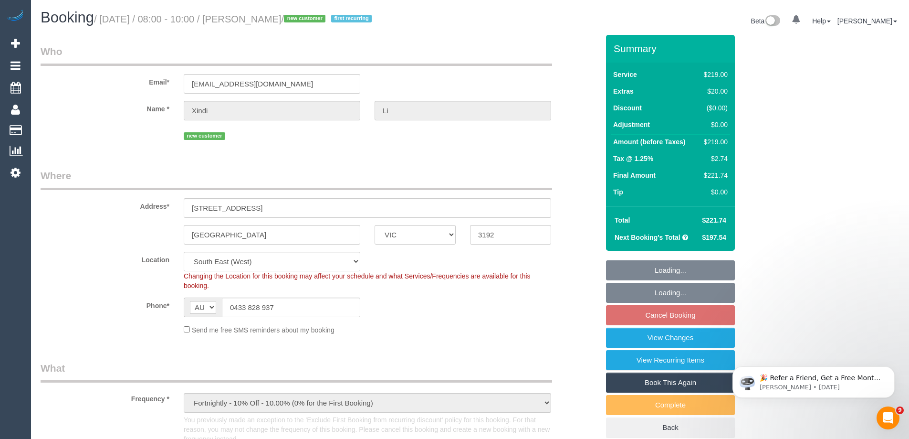
select select "object:861"
select select "number:29"
select select "number:14"
select select "number:19"
select select "number:36"
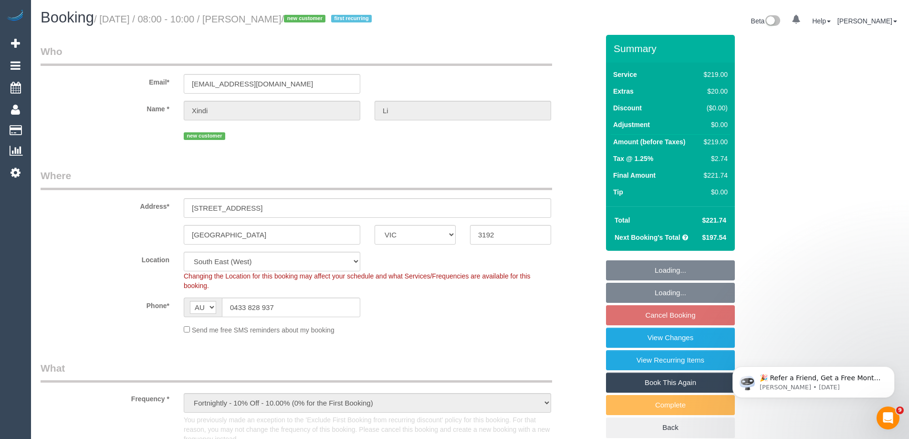
select select "number:34"
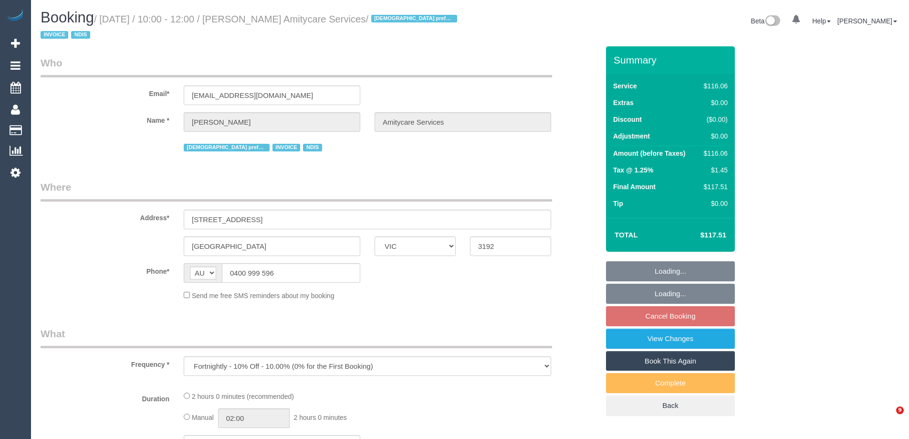
select select "VIC"
select select "object:762"
select select "number:27"
select select "number:14"
select select "number:19"
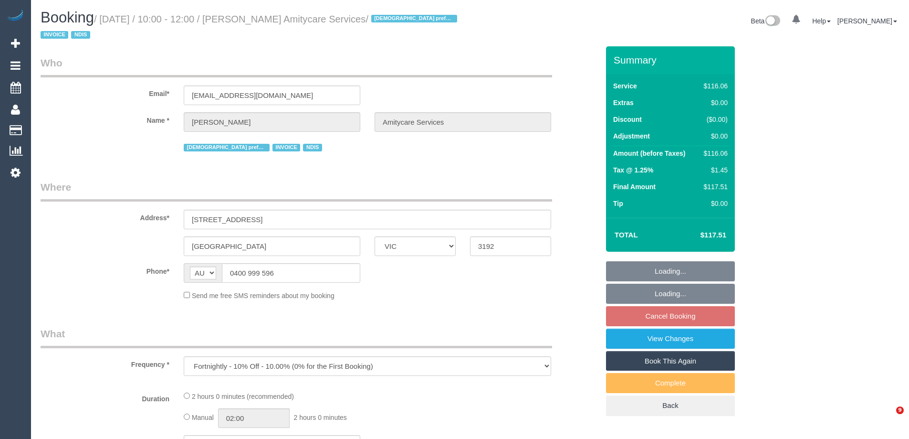
select select "number:24"
select select "number:35"
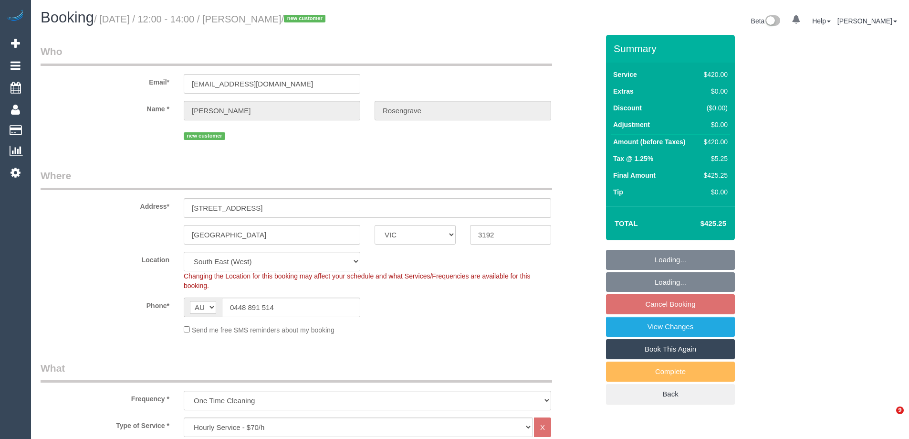
select select "VIC"
select select "360"
select select "number:28"
select select "number:14"
select select "number:18"
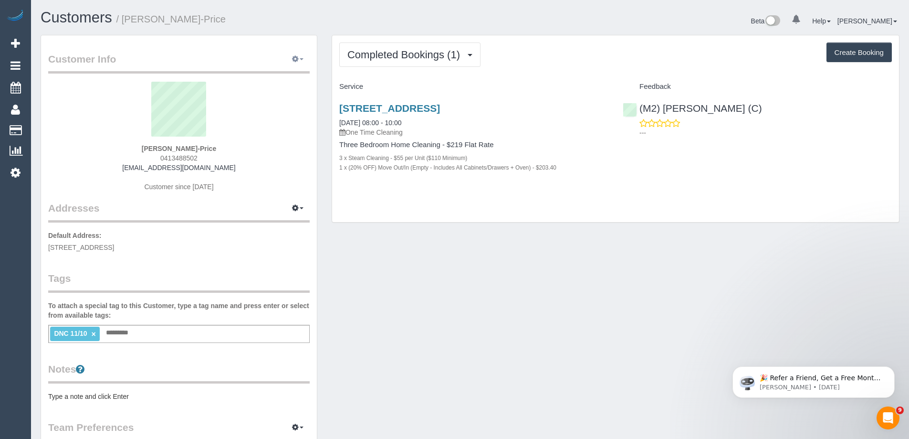
click at [298, 61] on icon "button" at bounding box center [295, 59] width 7 height 6
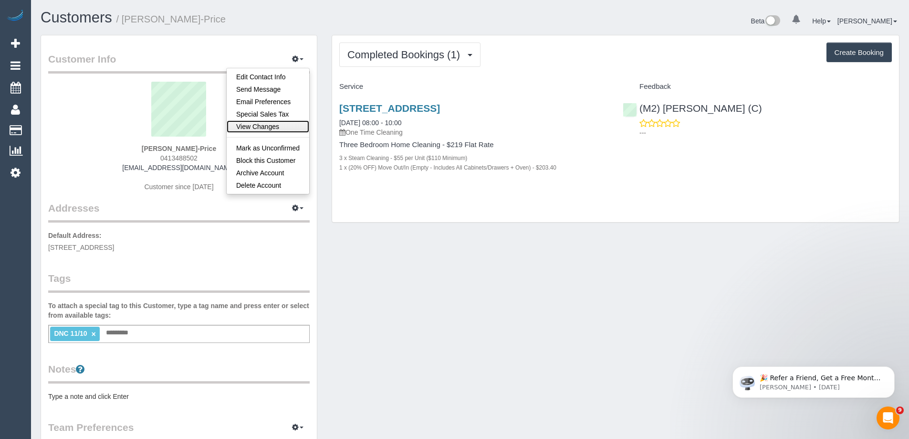
click at [273, 126] on link "View Changes" at bounding box center [268, 126] width 83 height 12
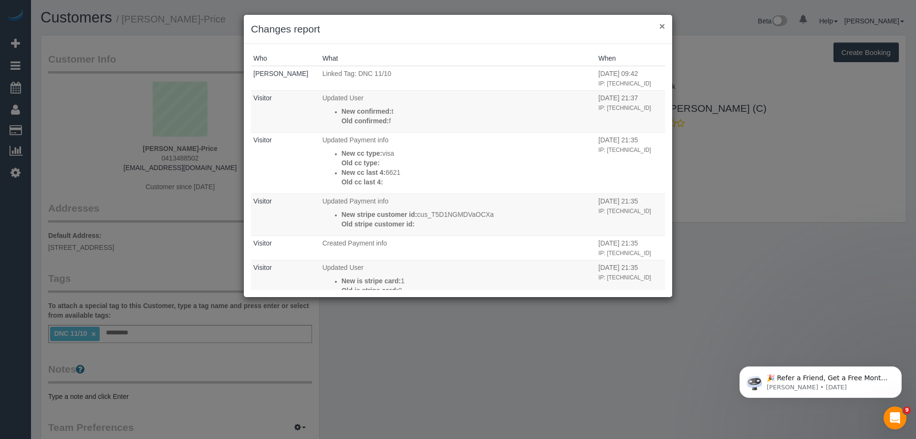
click at [661, 25] on button "×" at bounding box center [663, 26] width 6 height 10
